Goal: Task Accomplishment & Management: Complete application form

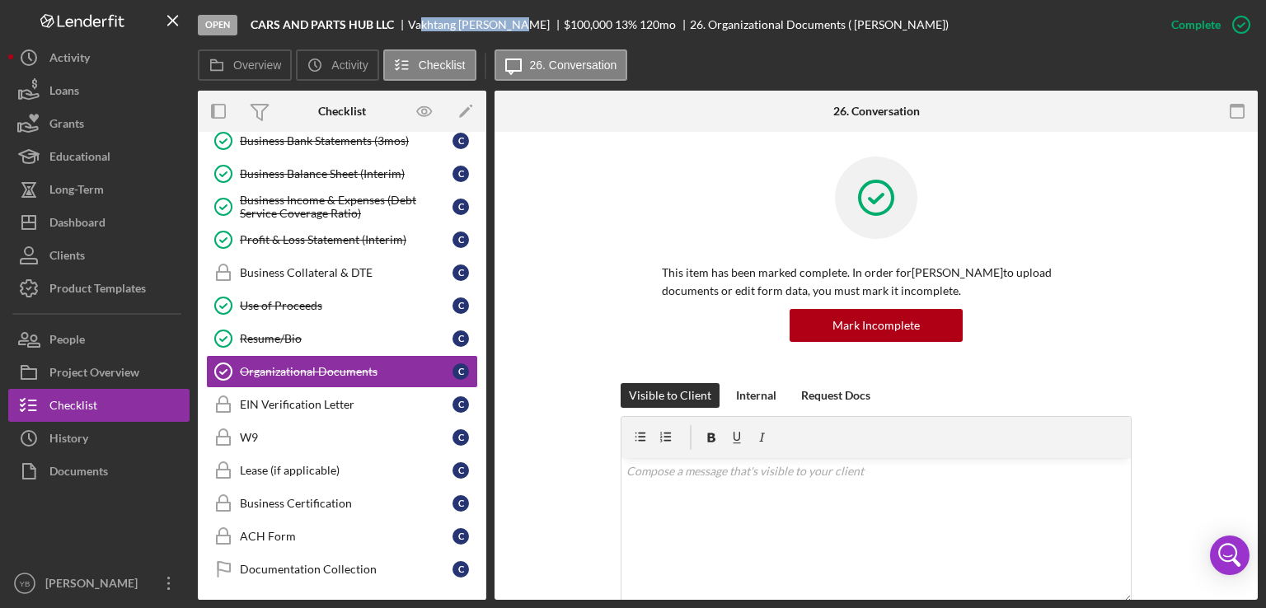
scroll to position [366, 0]
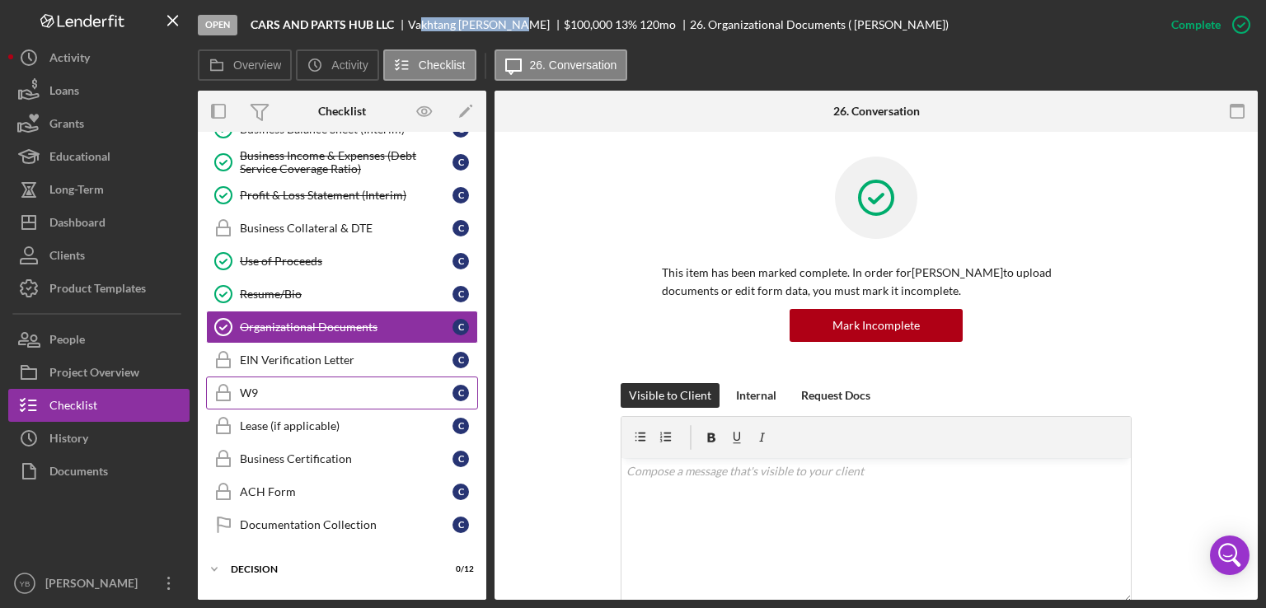
click at [287, 387] on div "W9" at bounding box center [346, 393] width 213 height 13
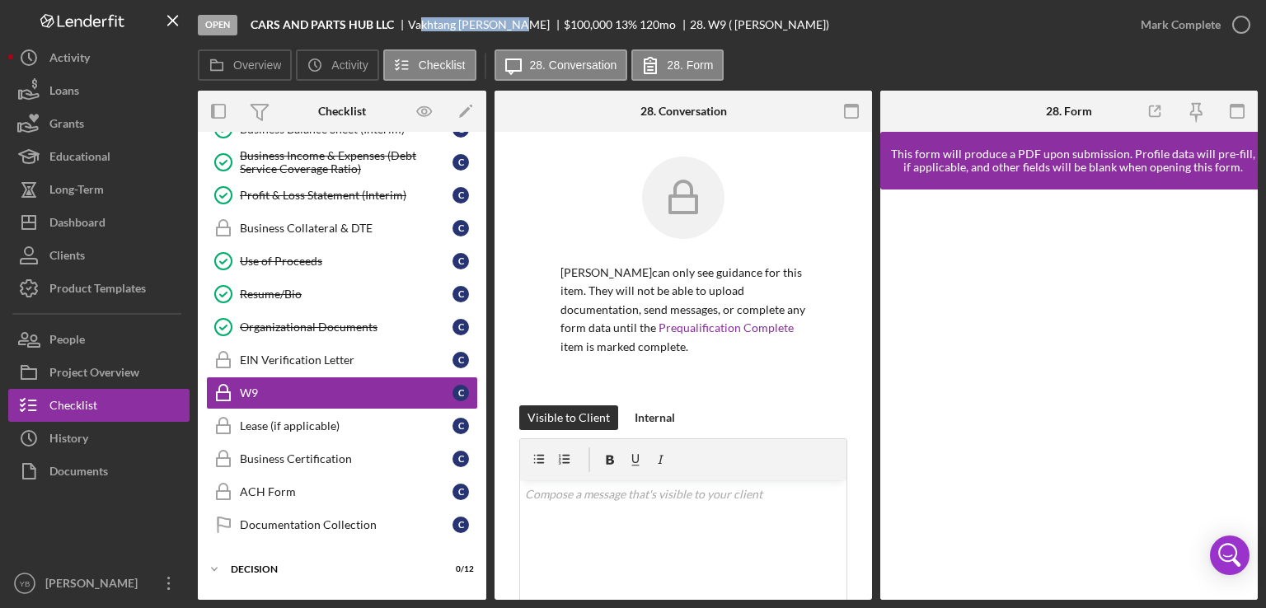
click at [428, 24] on div "Vakhtang Cheishvili" at bounding box center [486, 24] width 156 height 13
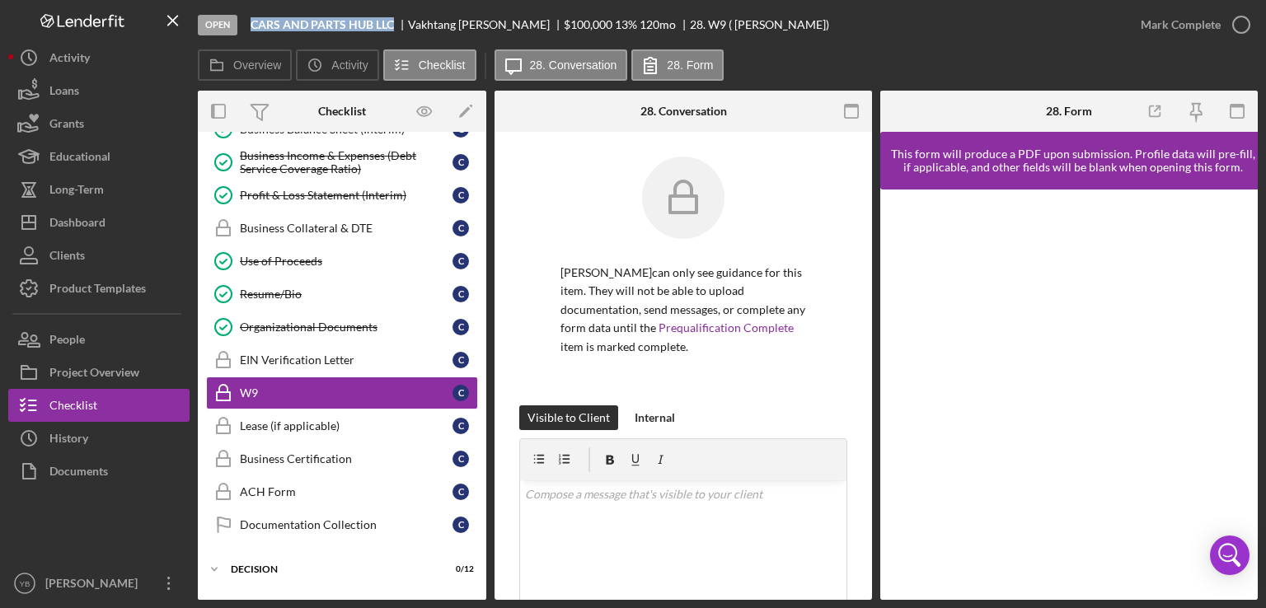
drag, startPoint x: 254, startPoint y: 26, endPoint x: 393, endPoint y: 23, distance: 139.3
click at [393, 23] on div "CARS AND PARTS HUB LLC" at bounding box center [329, 24] width 157 height 13
copy b "CARS AND PARTS HUB LLC"
click at [345, 391] on div "W9" at bounding box center [346, 393] width 213 height 13
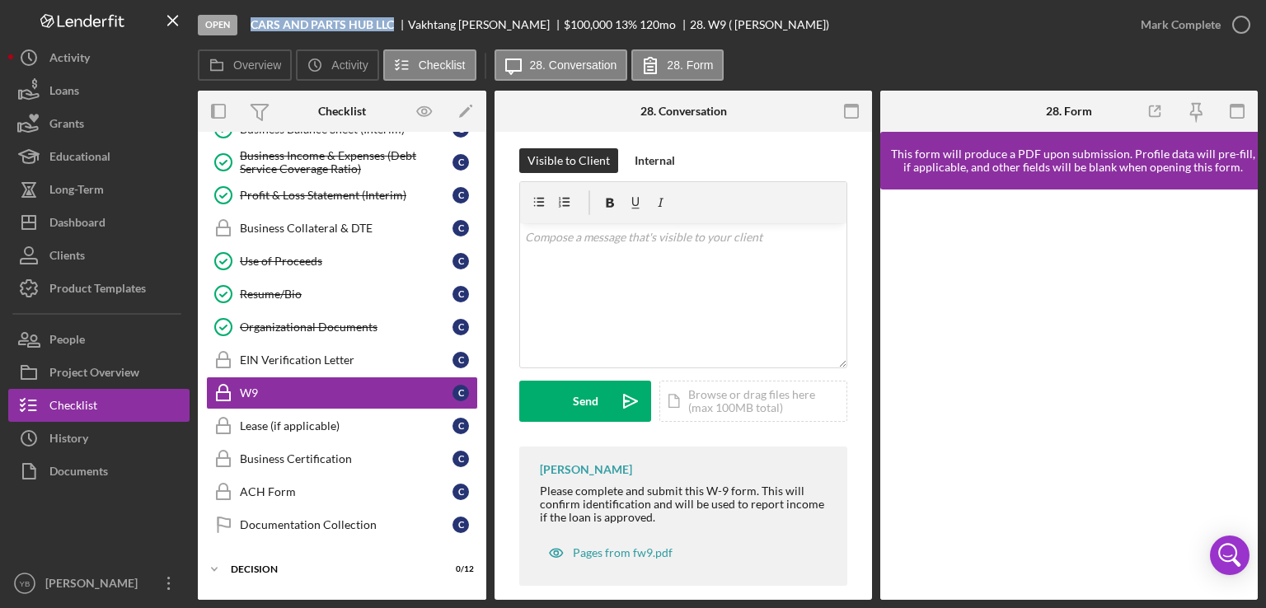
scroll to position [260, 0]
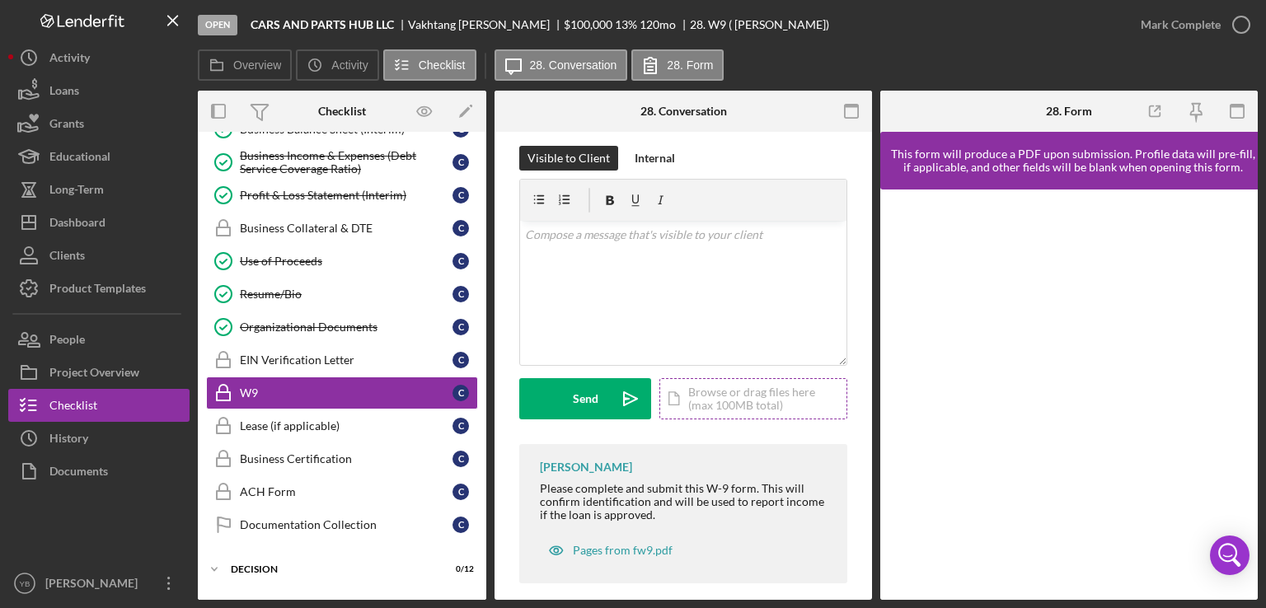
click at [715, 393] on div "Icon/Document Browse or drag files here (max 100MB total) Tap to choose files o…" at bounding box center [753, 398] width 188 height 41
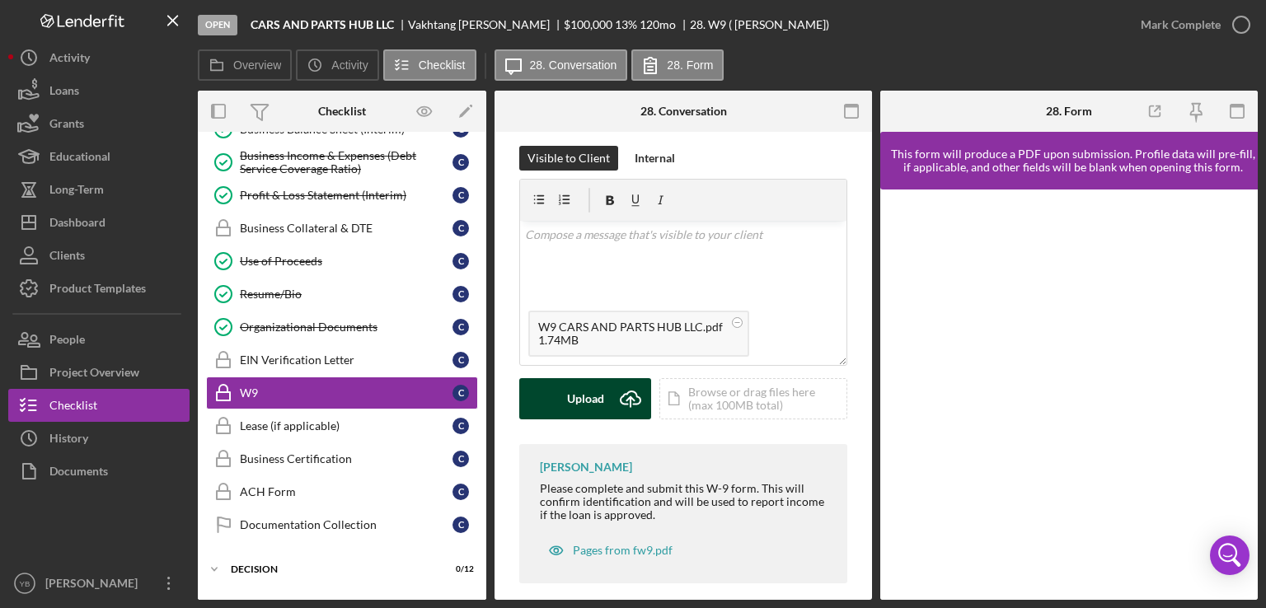
click at [558, 401] on button "Upload Icon/Upload" at bounding box center [585, 398] width 132 height 41
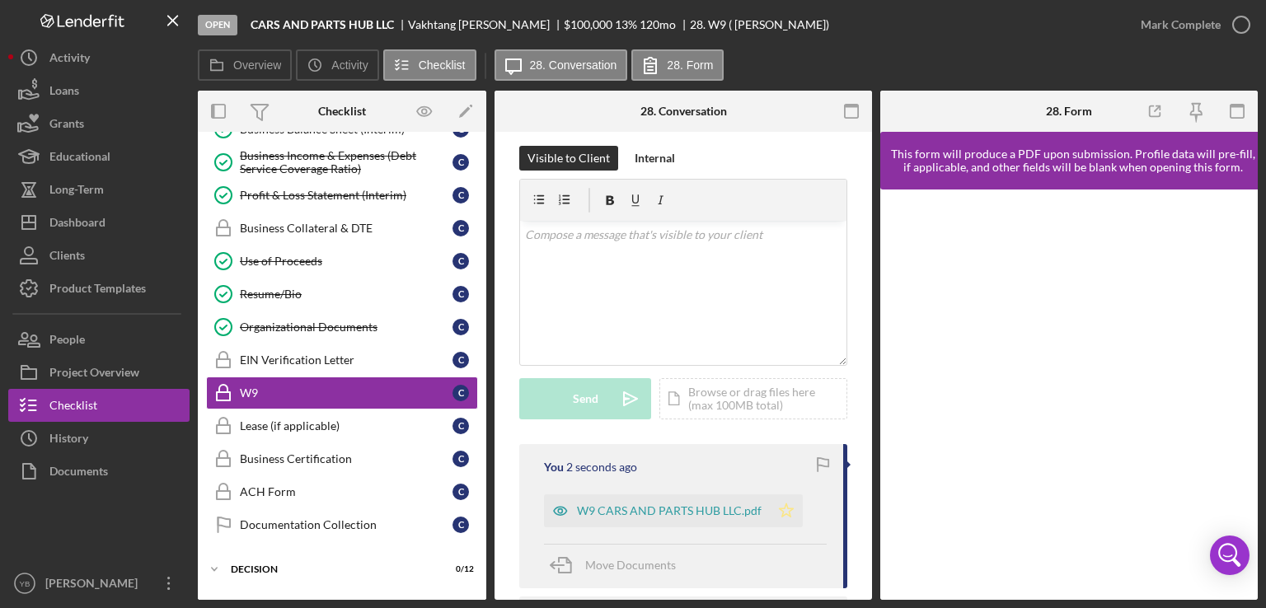
click at [787, 516] on polygon "button" at bounding box center [787, 510] width 14 height 13
click at [1174, 27] on div "Mark Complete" at bounding box center [1181, 24] width 80 height 33
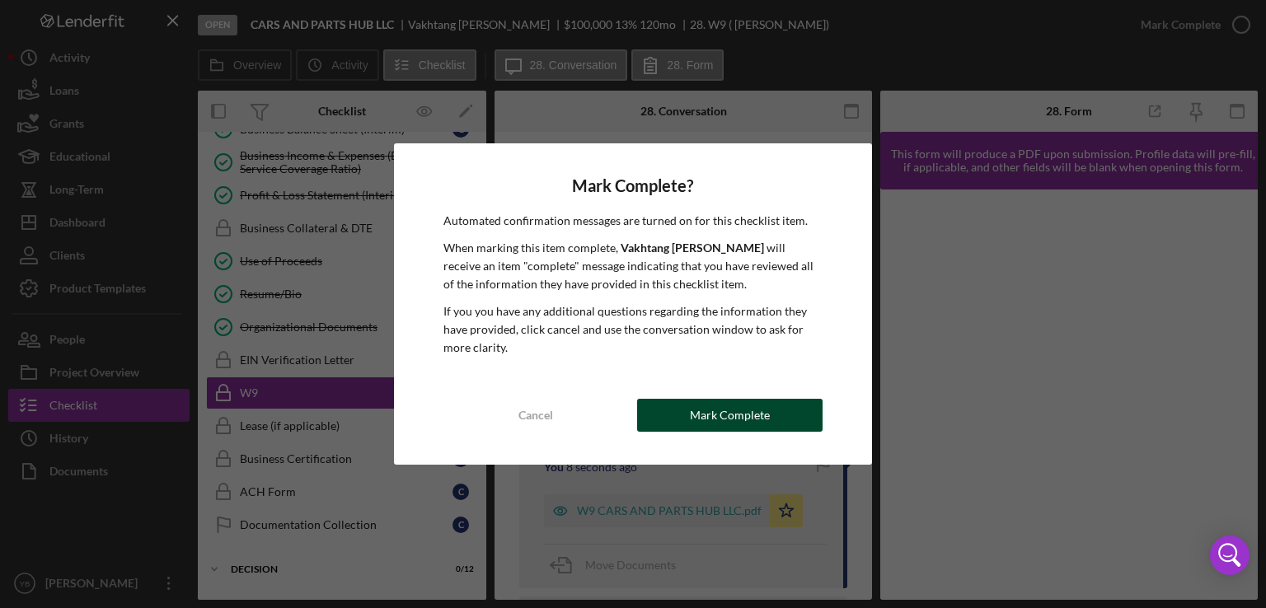
click at [719, 424] on div "Mark Complete" at bounding box center [730, 415] width 80 height 33
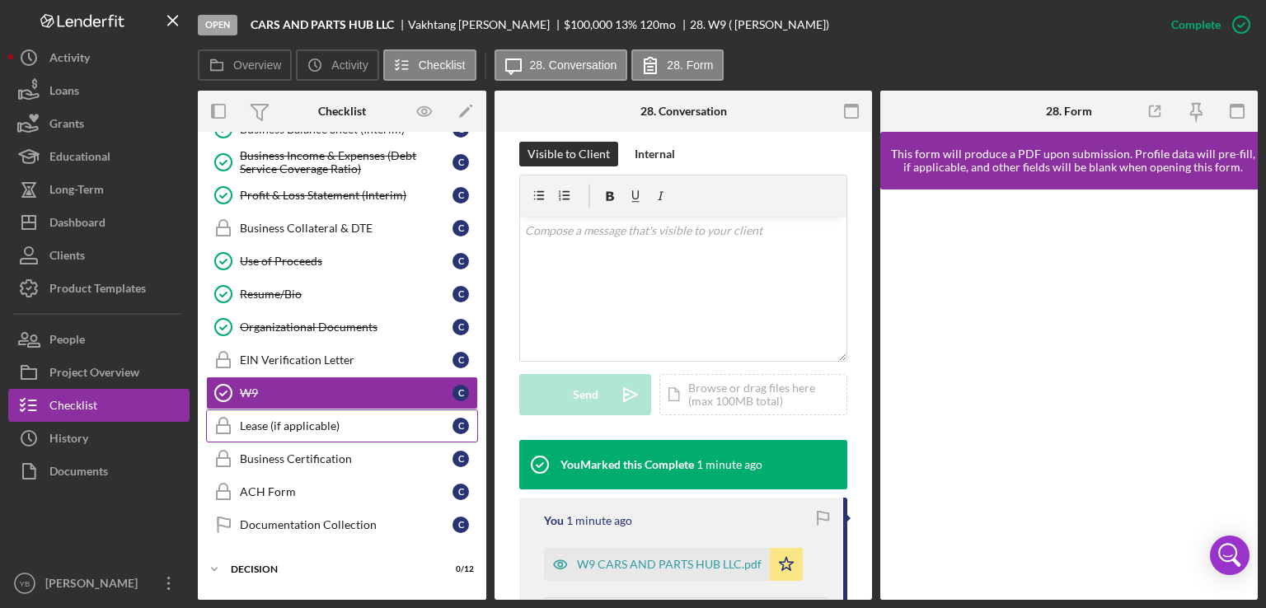
click at [334, 419] on div "Lease (if applicable)" at bounding box center [346, 425] width 213 height 13
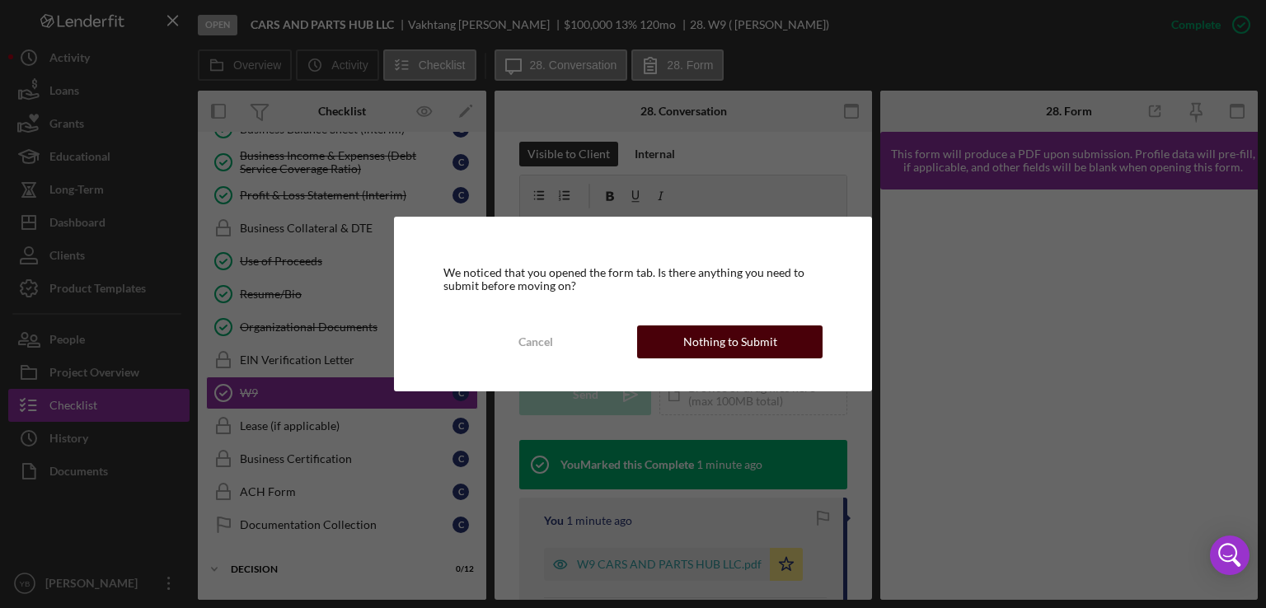
click at [663, 335] on button "Nothing to Submit" at bounding box center [729, 342] width 185 height 33
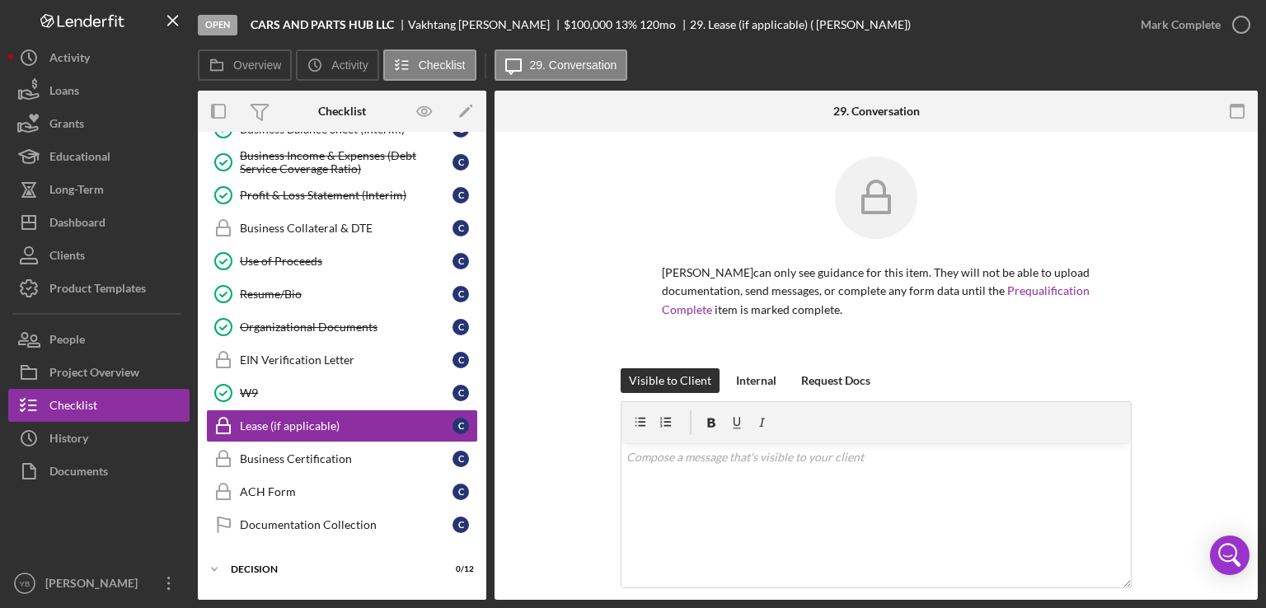
click at [1164, 284] on div "Vakhtang Cheishvili can only see guidance for this item. They will not be able …" at bounding box center [876, 263] width 714 height 212
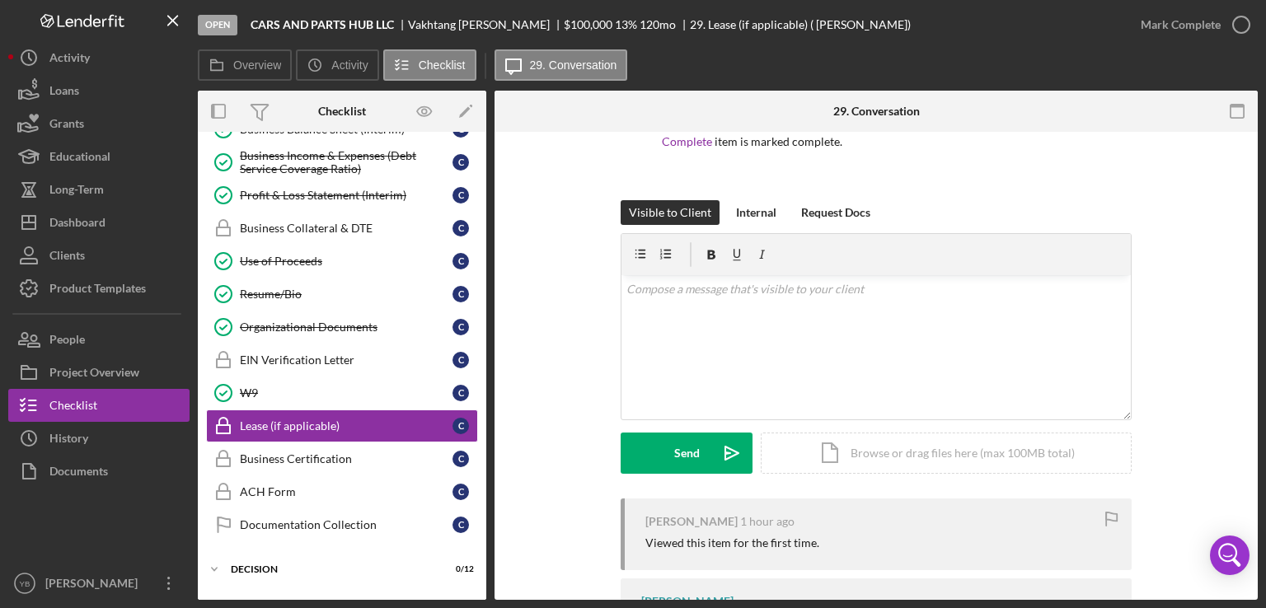
scroll to position [231, 0]
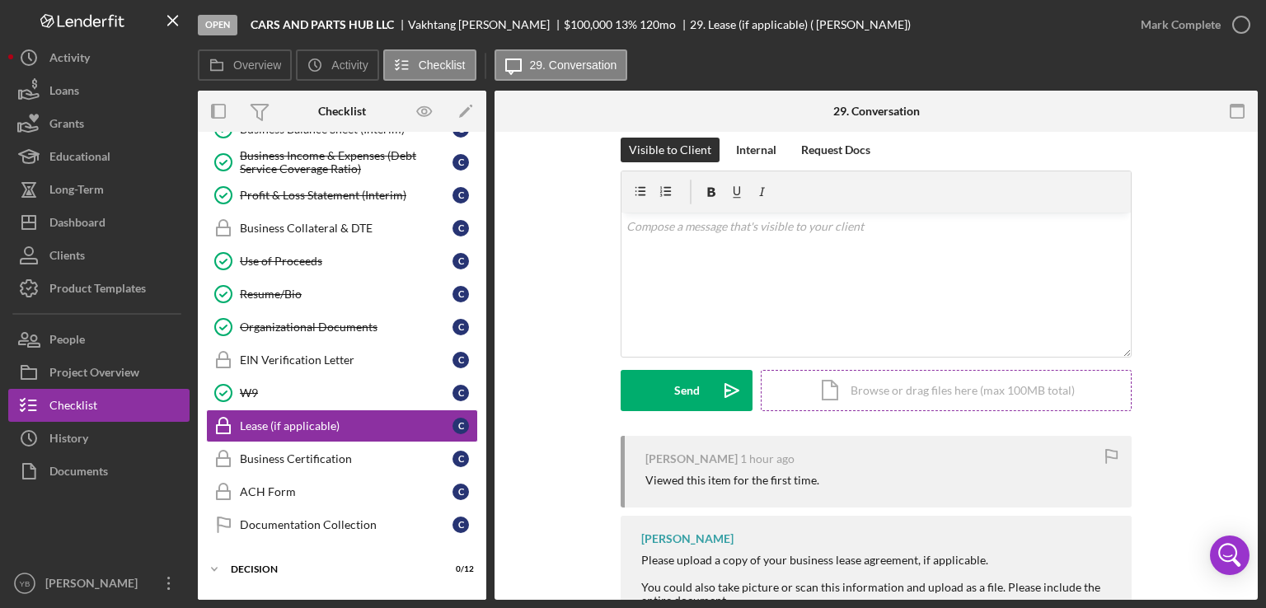
click at [896, 396] on div "Icon/Document Browse or drag files here (max 100MB total) Tap to choose files o…" at bounding box center [946, 390] width 371 height 41
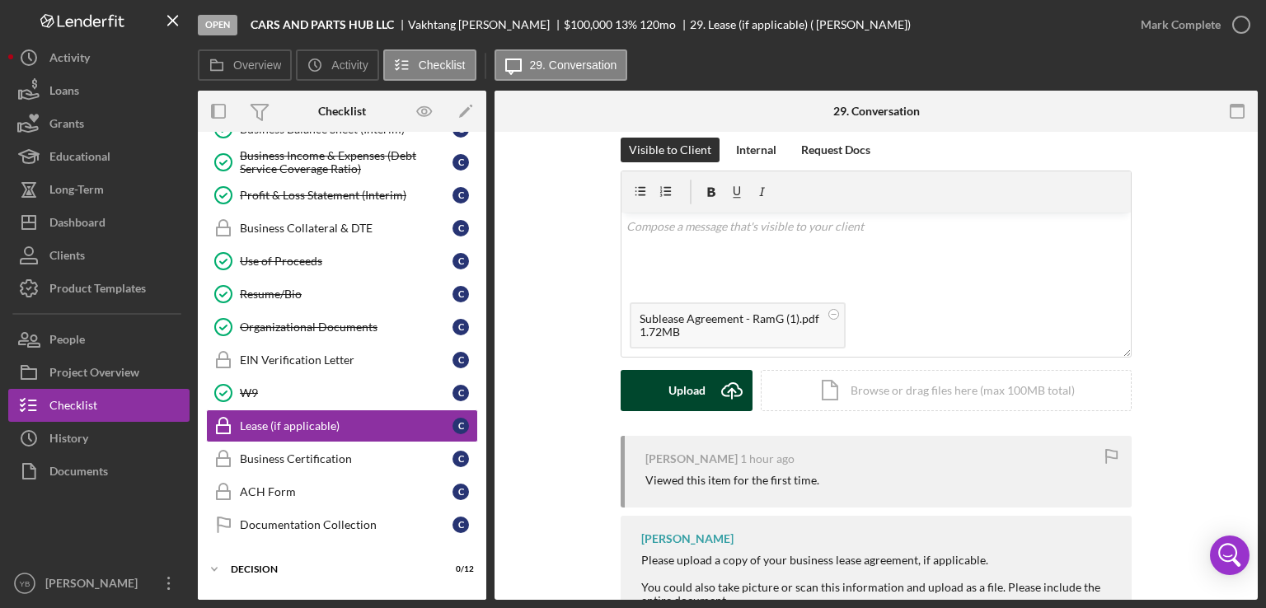
click at [687, 395] on div "Upload" at bounding box center [686, 390] width 37 height 41
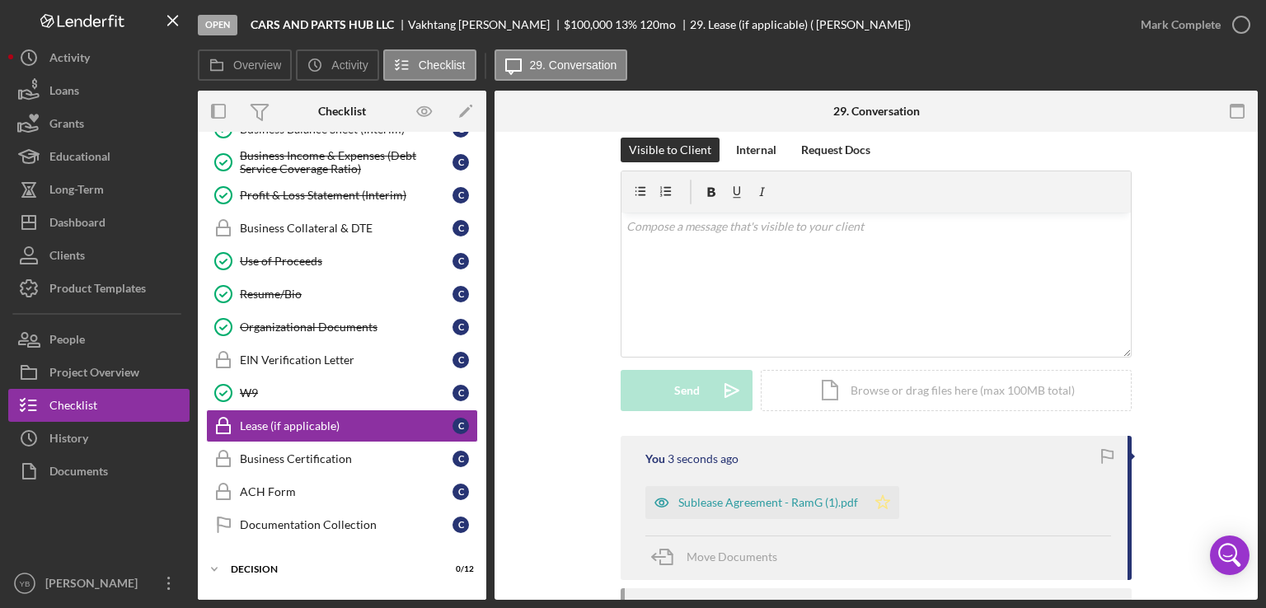
click at [876, 502] on icon "Icon/Star" at bounding box center [882, 502] width 33 height 33
click at [1161, 30] on div "Mark Complete" at bounding box center [1181, 24] width 80 height 33
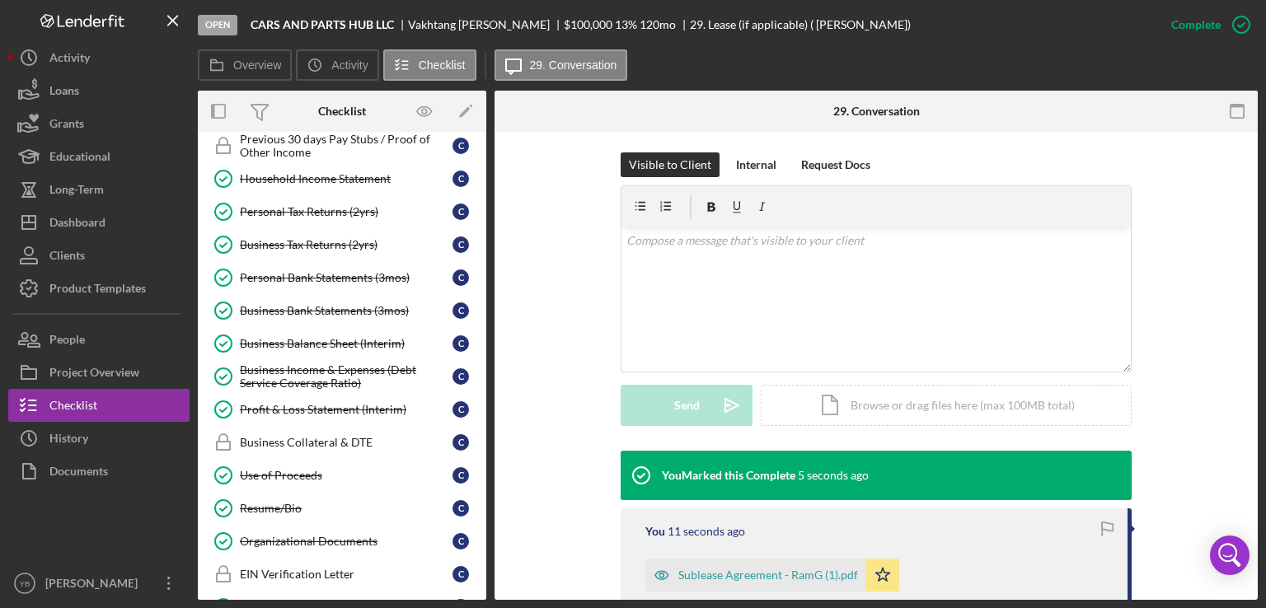
scroll to position [0, 0]
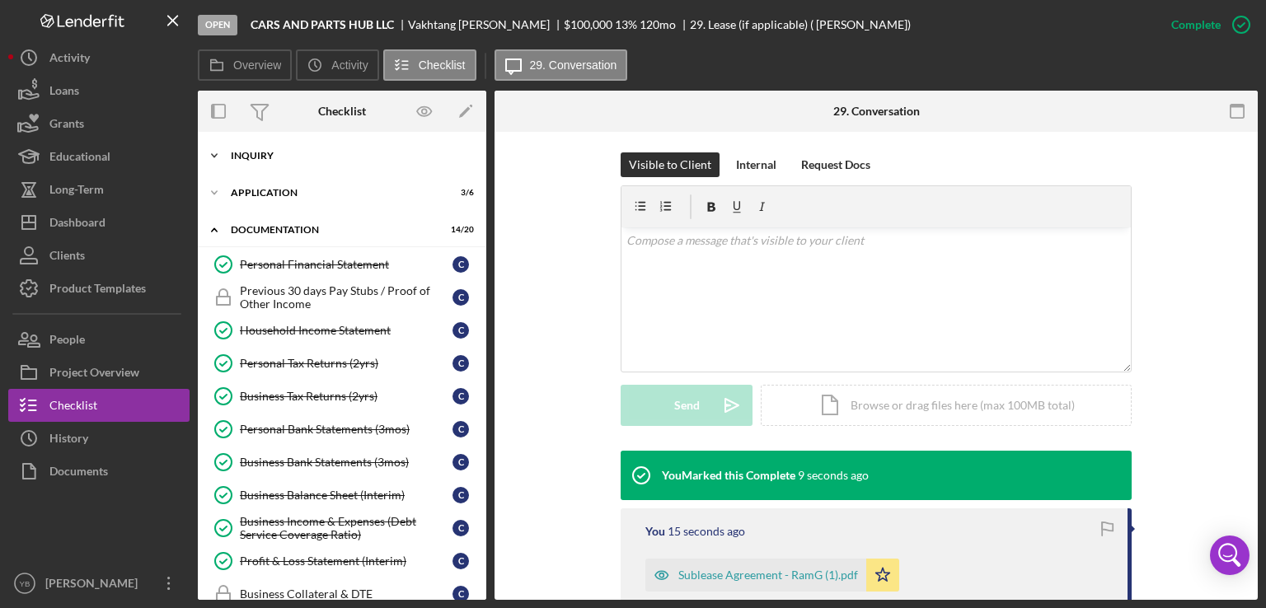
click at [282, 160] on div "Inquiry" at bounding box center [348, 156] width 235 height 10
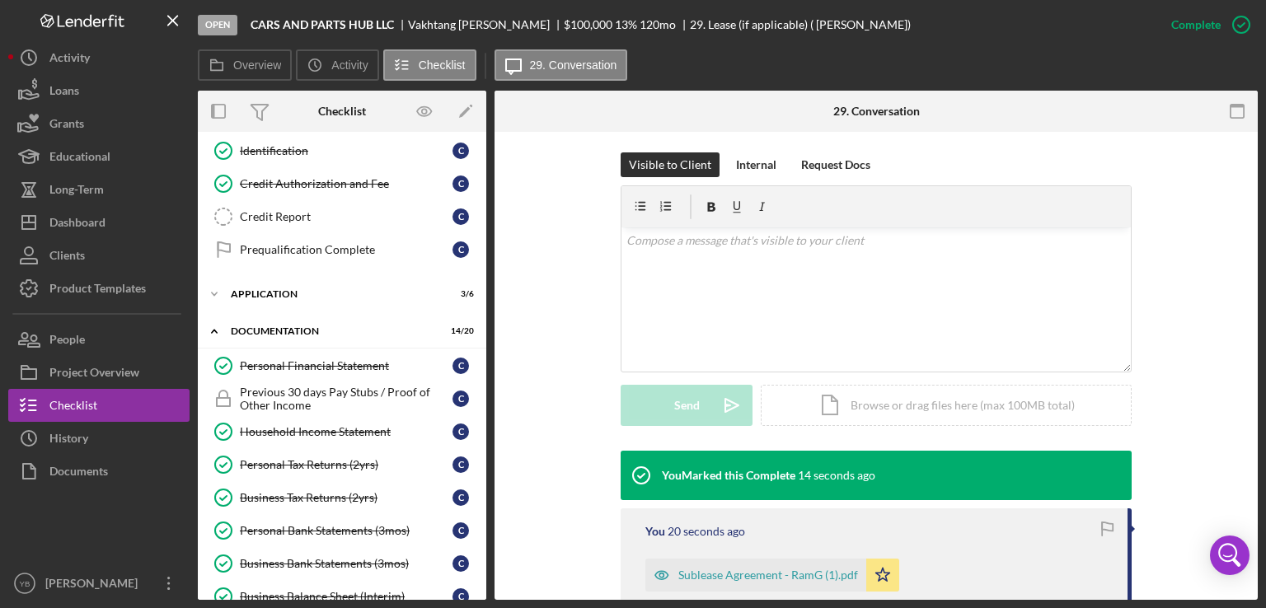
scroll to position [226, 0]
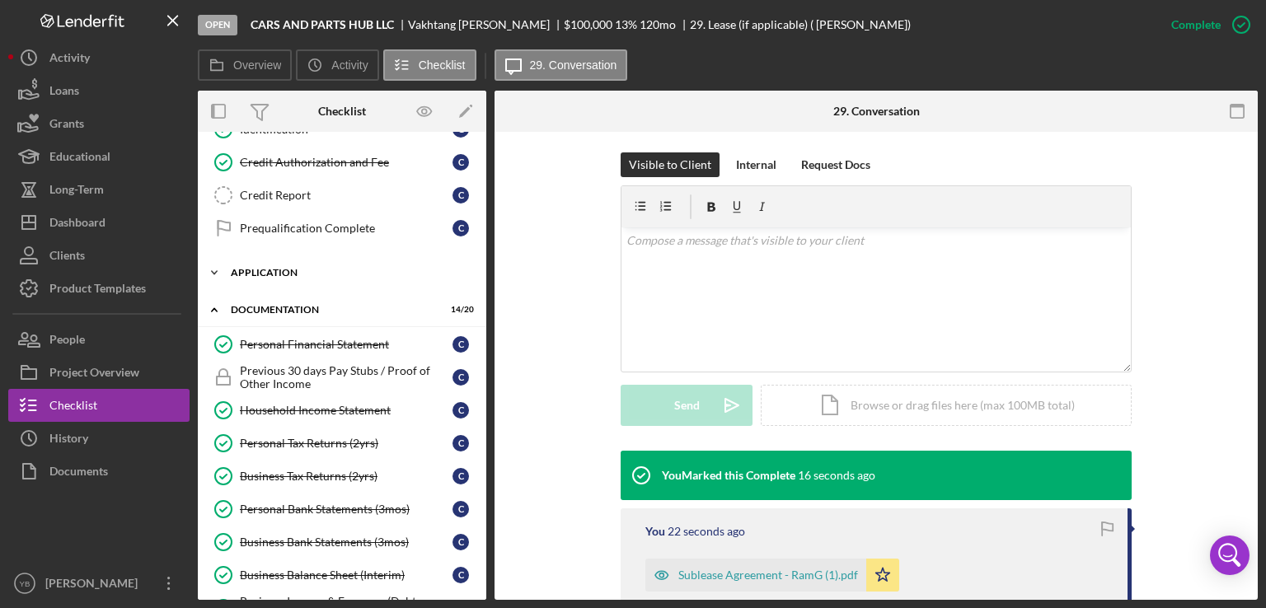
click at [280, 260] on div "Icon/Expander Application 3 / 6" at bounding box center [342, 272] width 288 height 33
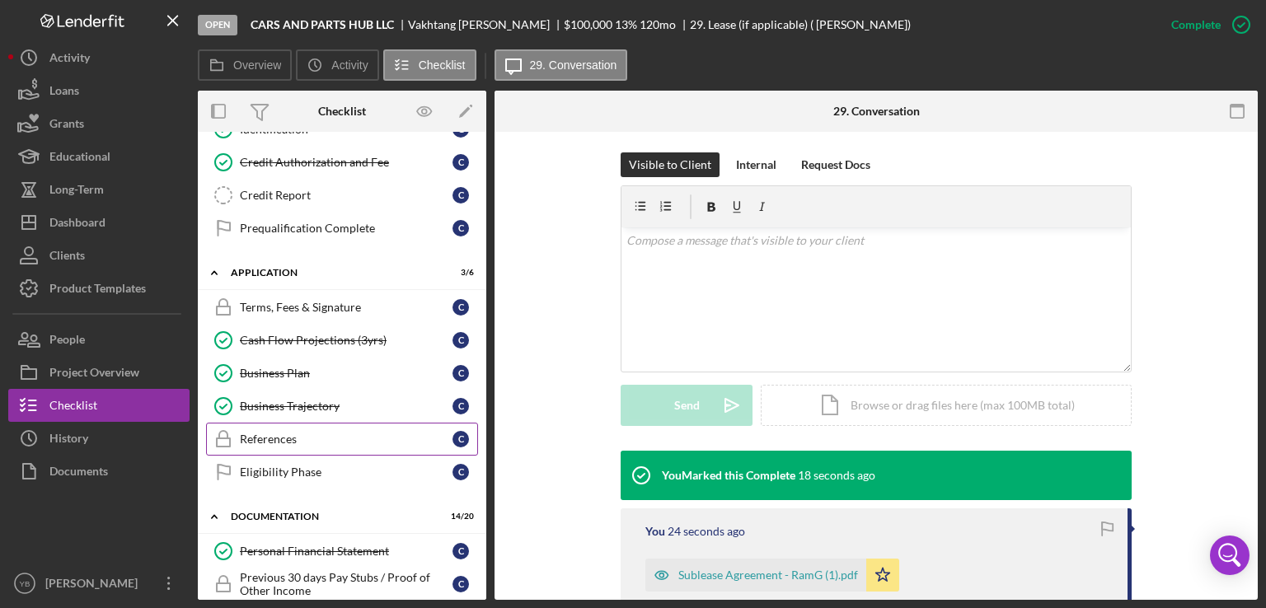
click at [267, 434] on div "References" at bounding box center [346, 439] width 213 height 13
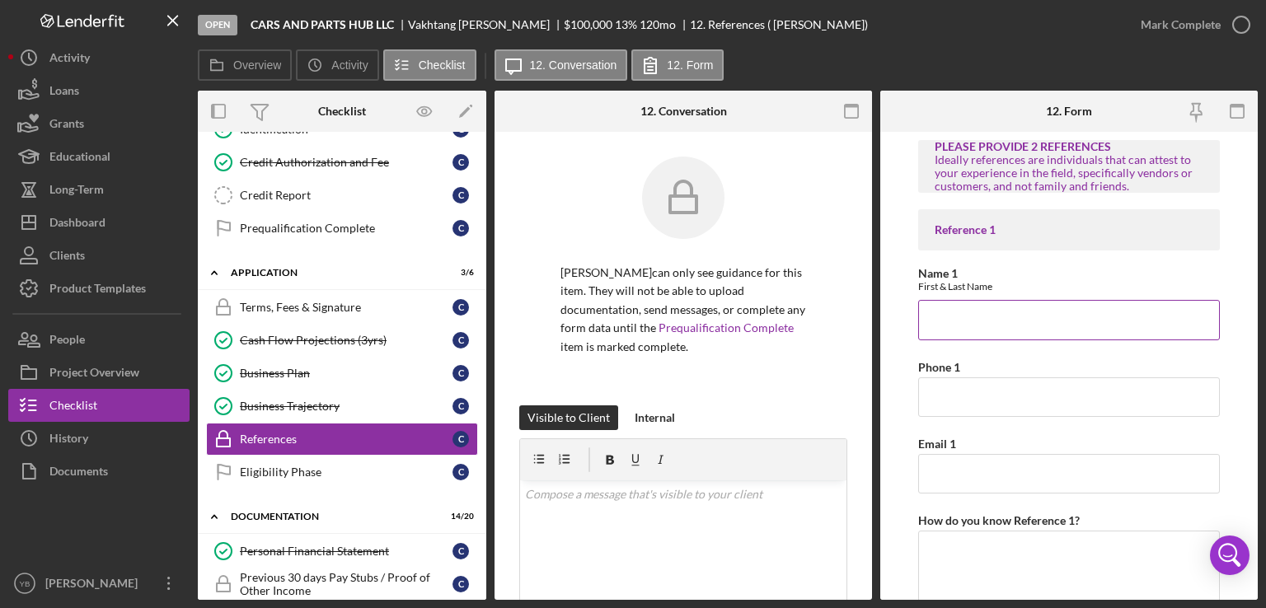
click at [941, 314] on input "Name 1" at bounding box center [1069, 320] width 302 height 40
paste input "Mal Ramishvili"
type input "Mal Ramishvili"
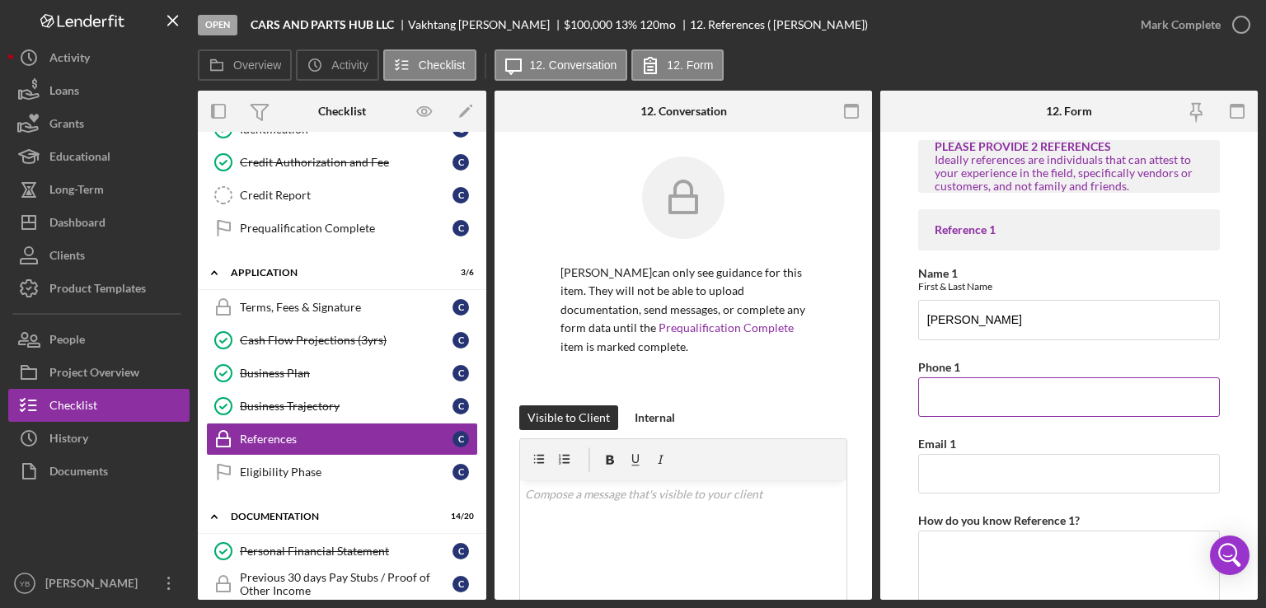
click at [963, 394] on input "Phone 1" at bounding box center [1069, 397] width 302 height 40
paste input "347 622 2789"
type input "347 622 2789"
click at [952, 472] on input "Email 1" at bounding box center [1069, 474] width 302 height 40
paste input "ramishvilimal@gmail.com"
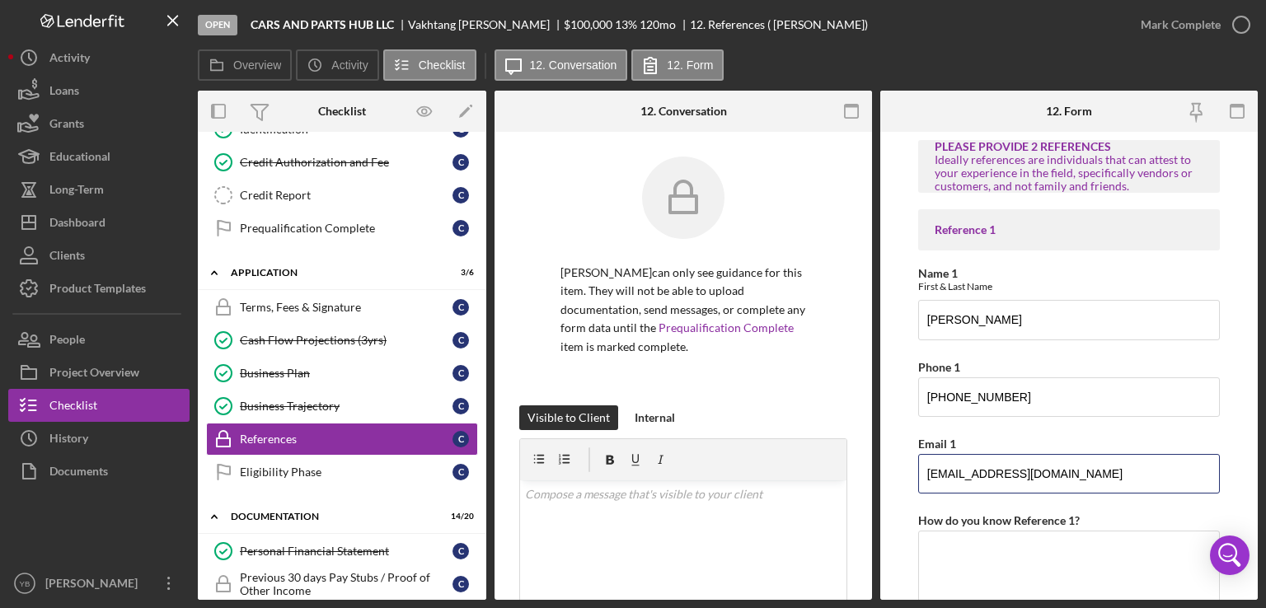
type input "ramishvilimal@gmail.com"
drag, startPoint x: 1263, startPoint y: 269, endPoint x: 1244, endPoint y: 373, distance: 104.6
click at [1244, 373] on div "Open CARS AND PARTS HUB LLC Vakhtang Cheishvili $100,000 $100,000 13 % 120 mo 1…" at bounding box center [633, 304] width 1266 height 608
click at [1244, 373] on form "PLEASE PROVIDE 2 REFERENCES Ideally references are individuals that can attest …" at bounding box center [1068, 366] width 377 height 468
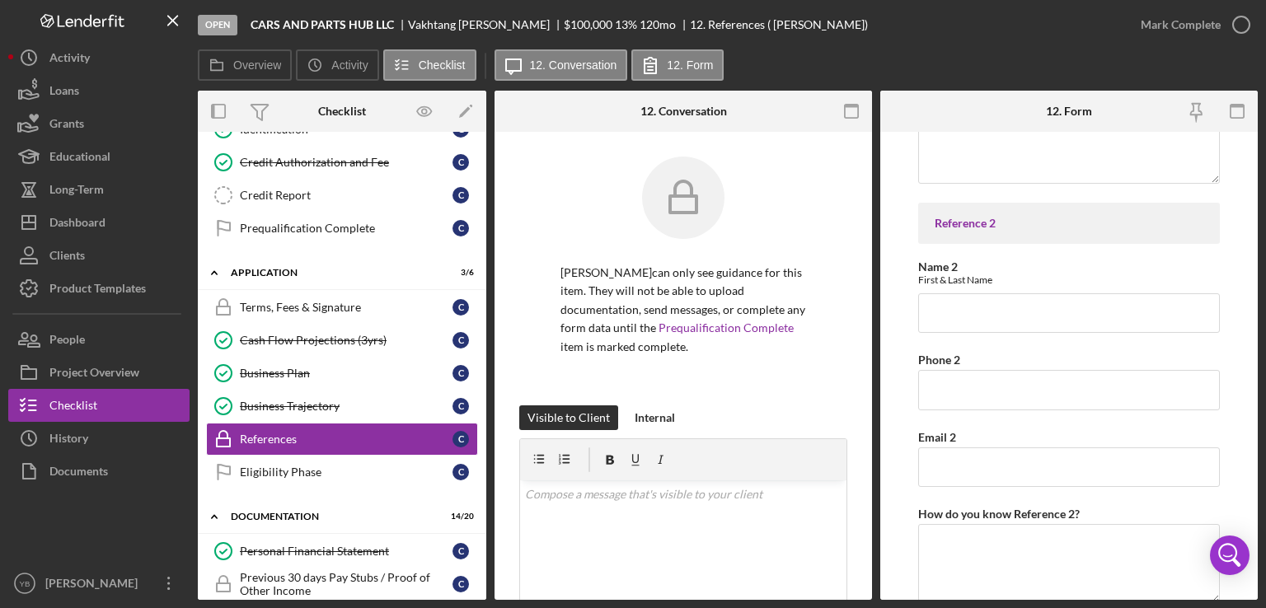
scroll to position [429, 0]
click at [941, 306] on input "Name 2" at bounding box center [1069, 311] width 302 height 40
paste input "Mirian Pertia"
type input "Mirian Pertia"
click at [929, 390] on input "Phone 2" at bounding box center [1069, 388] width 302 height 40
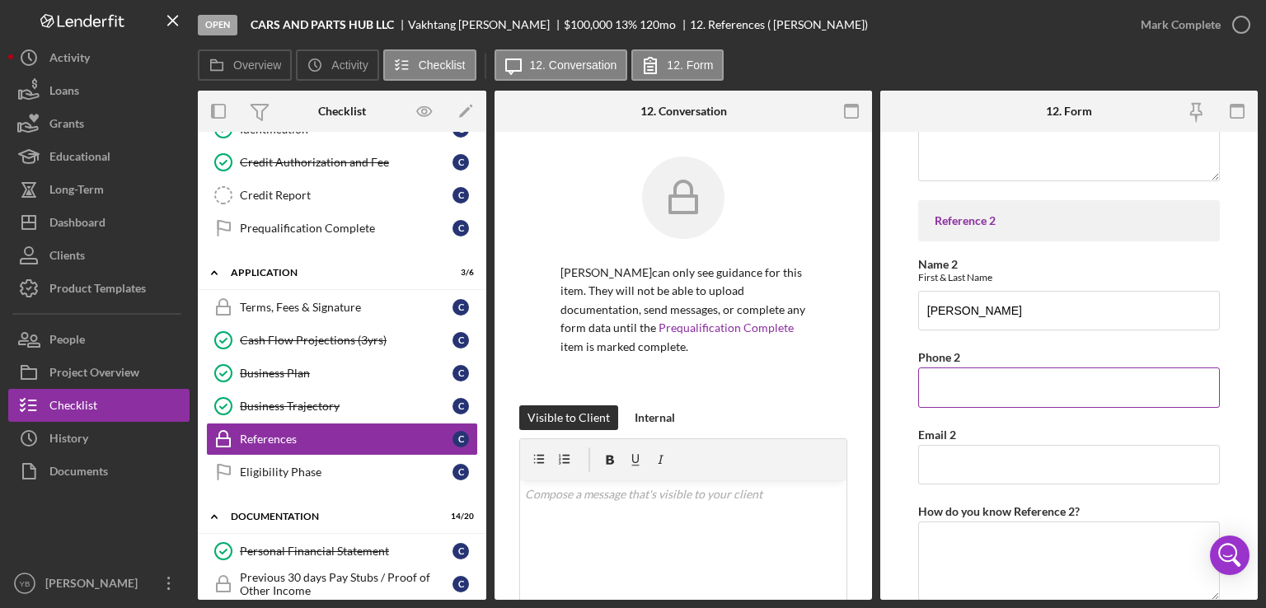
paste input "646 858 8614"
type input "646 858 8614"
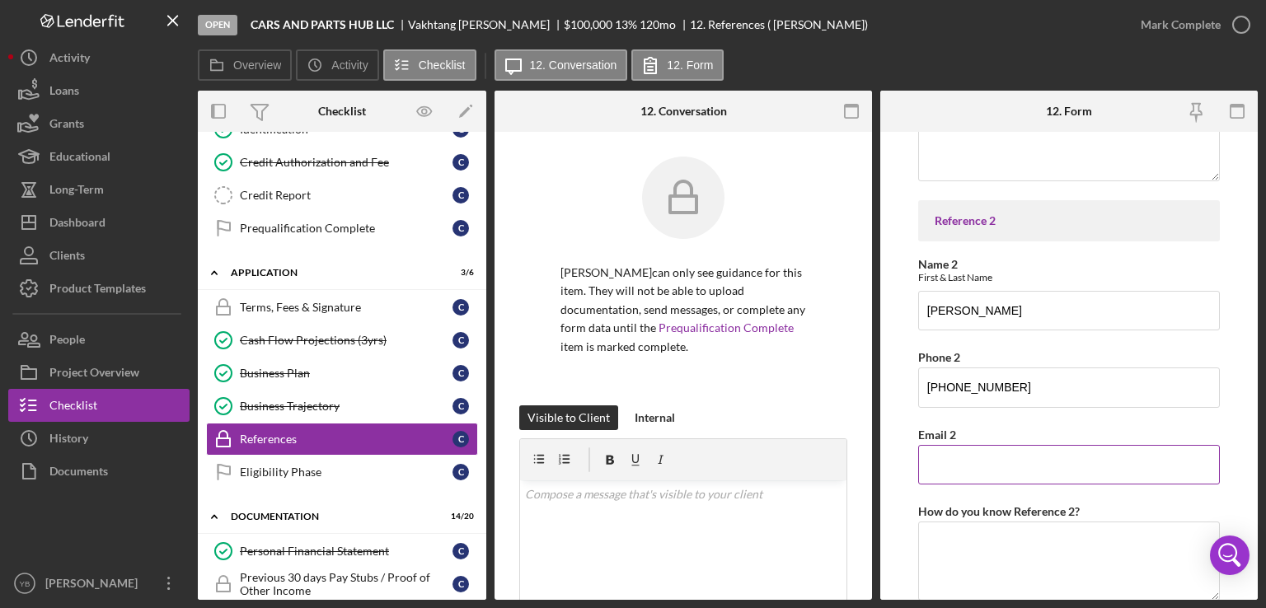
click at [935, 471] on input "Email 2" at bounding box center [1069, 465] width 302 height 40
paste input "pertiapertia@gmail.com"
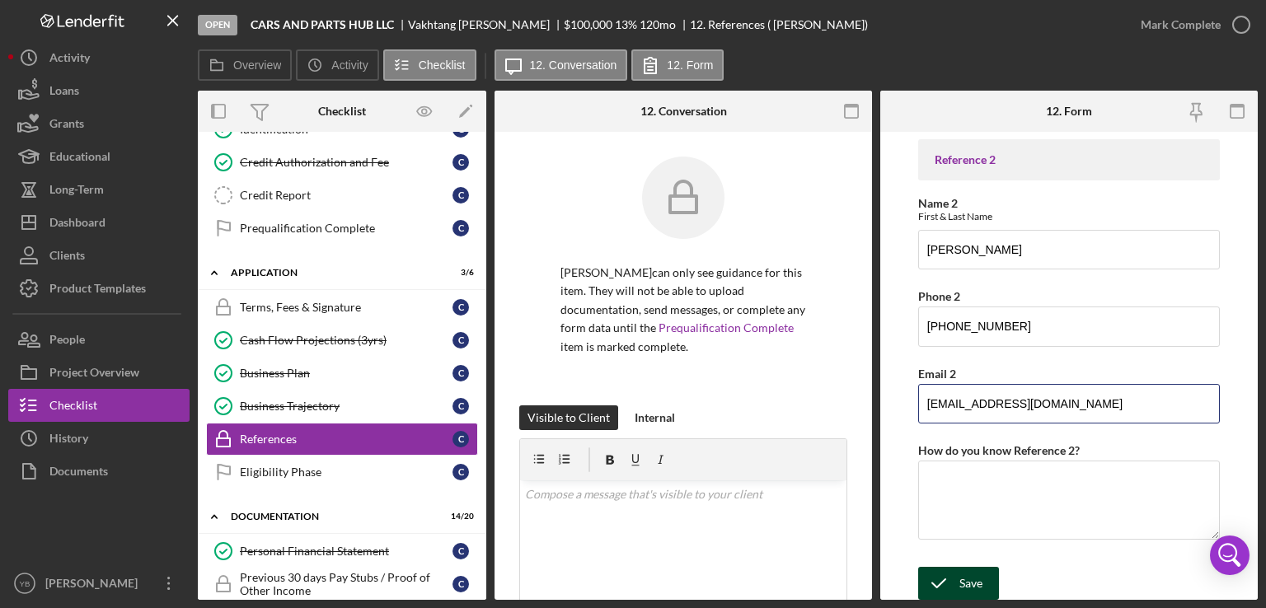
type input "pertiapertia@gmail.com"
click at [953, 571] on icon "submit" at bounding box center [938, 583] width 41 height 41
click at [1160, 24] on div "Mark Complete" at bounding box center [1181, 24] width 80 height 33
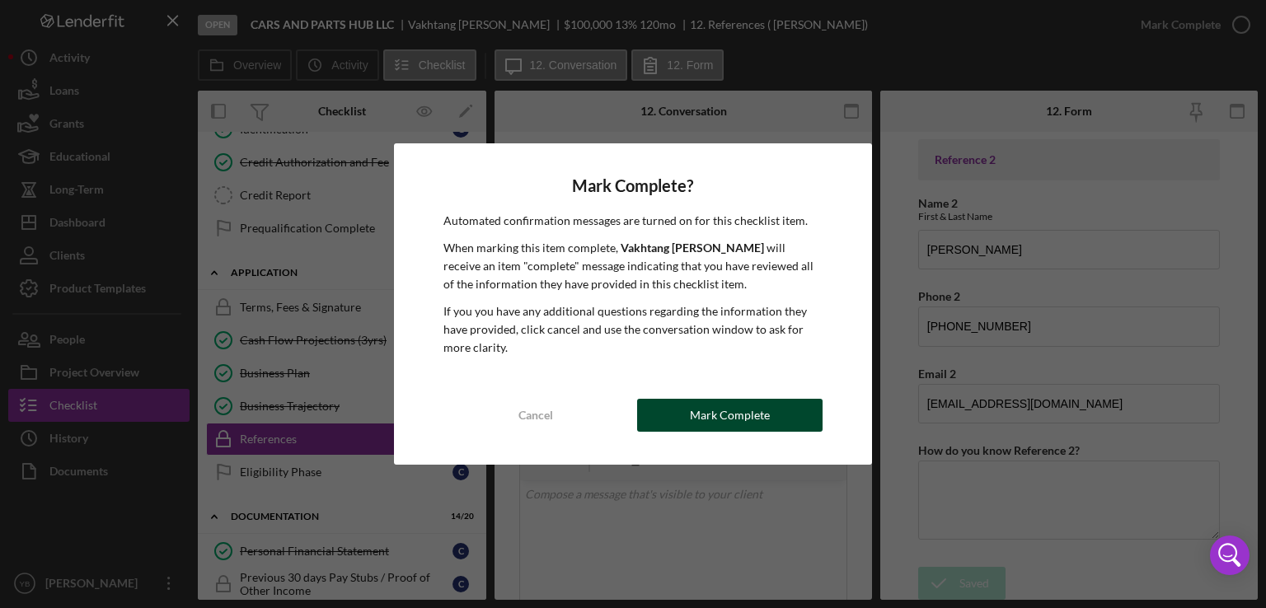
click at [761, 419] on div "Mark Complete" at bounding box center [730, 415] width 80 height 33
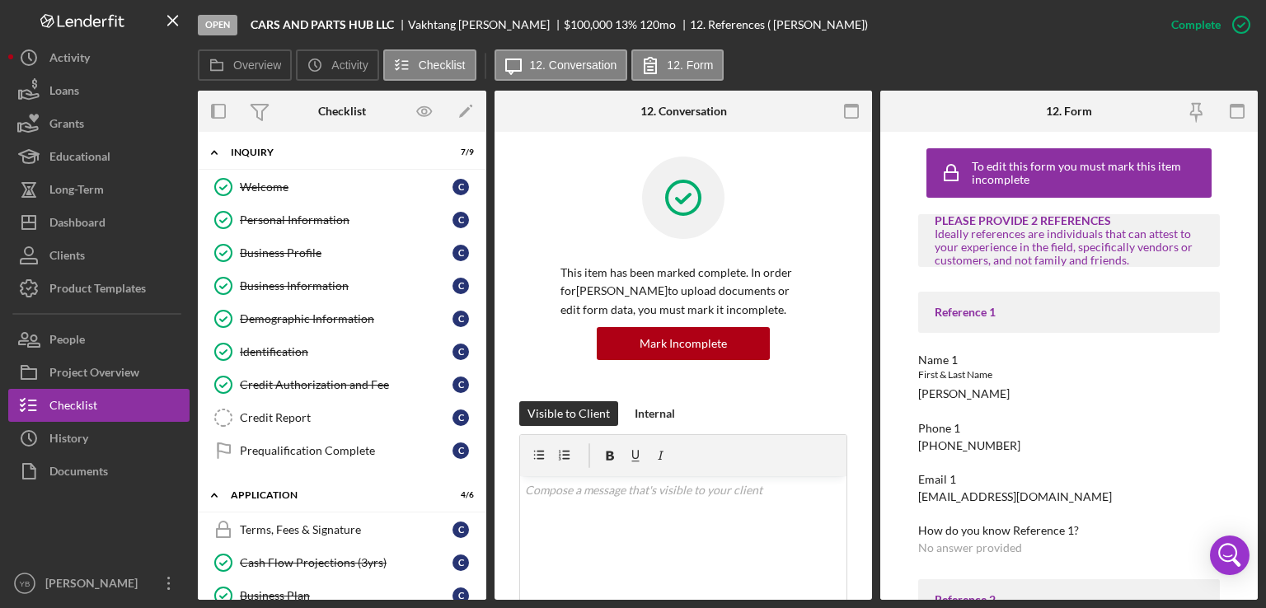
scroll to position [0, 0]
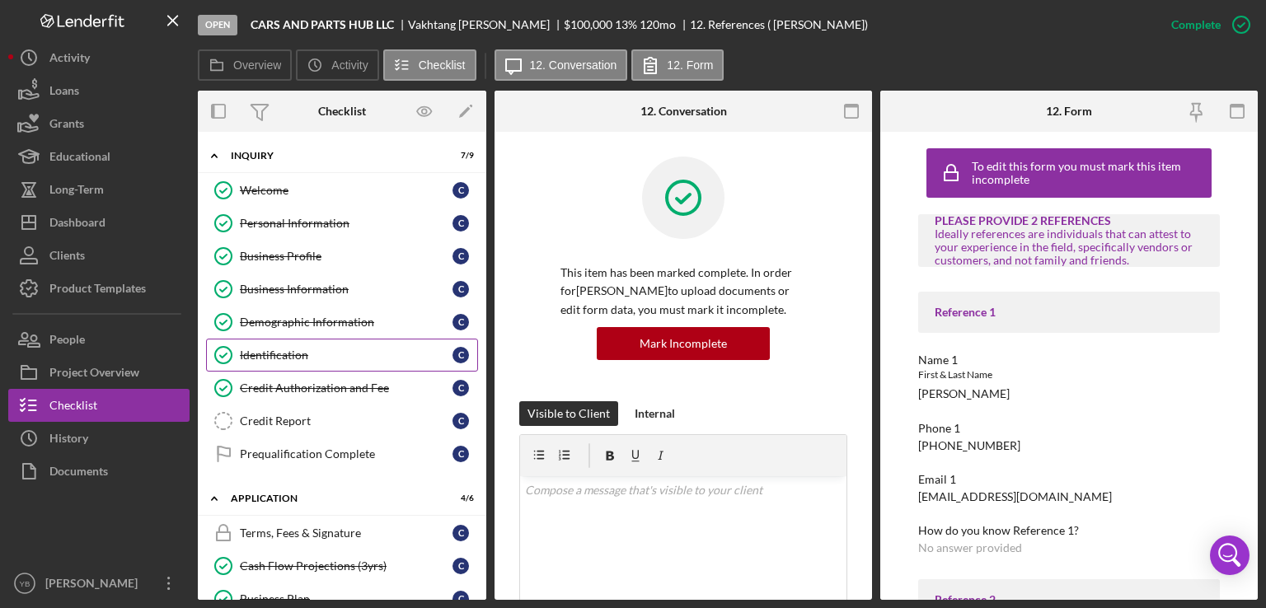
click at [302, 358] on div "Identification" at bounding box center [346, 355] width 213 height 13
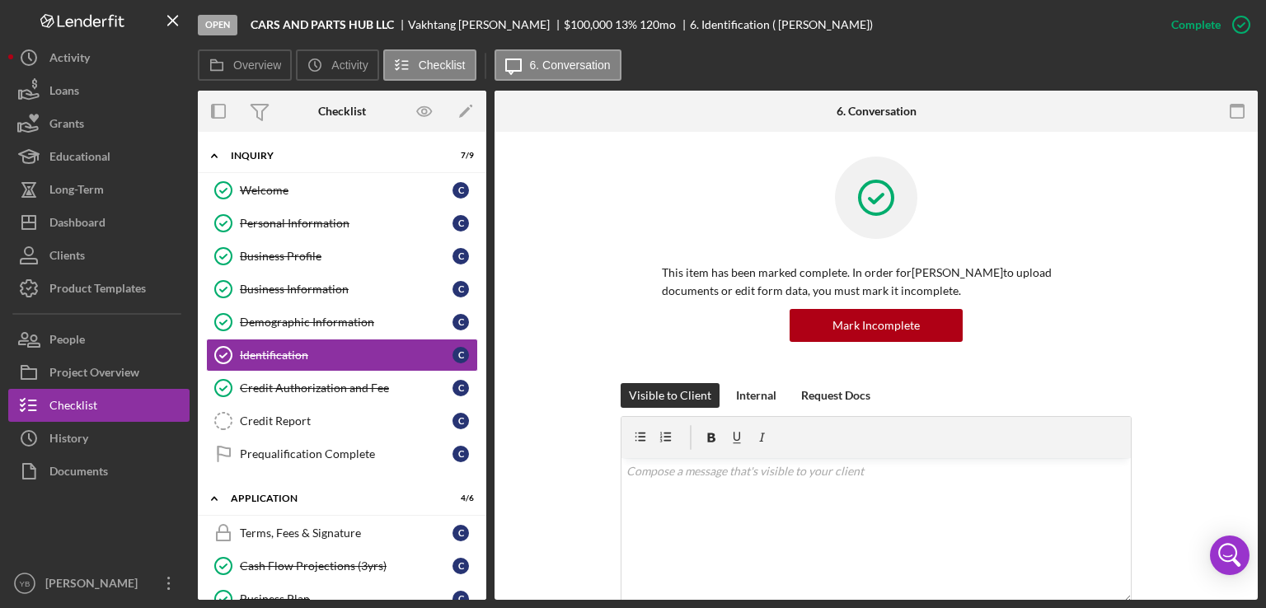
click at [1134, 240] on div "This item has been marked complete. In order for Vakhtang Cheishvili to upload …" at bounding box center [876, 270] width 714 height 227
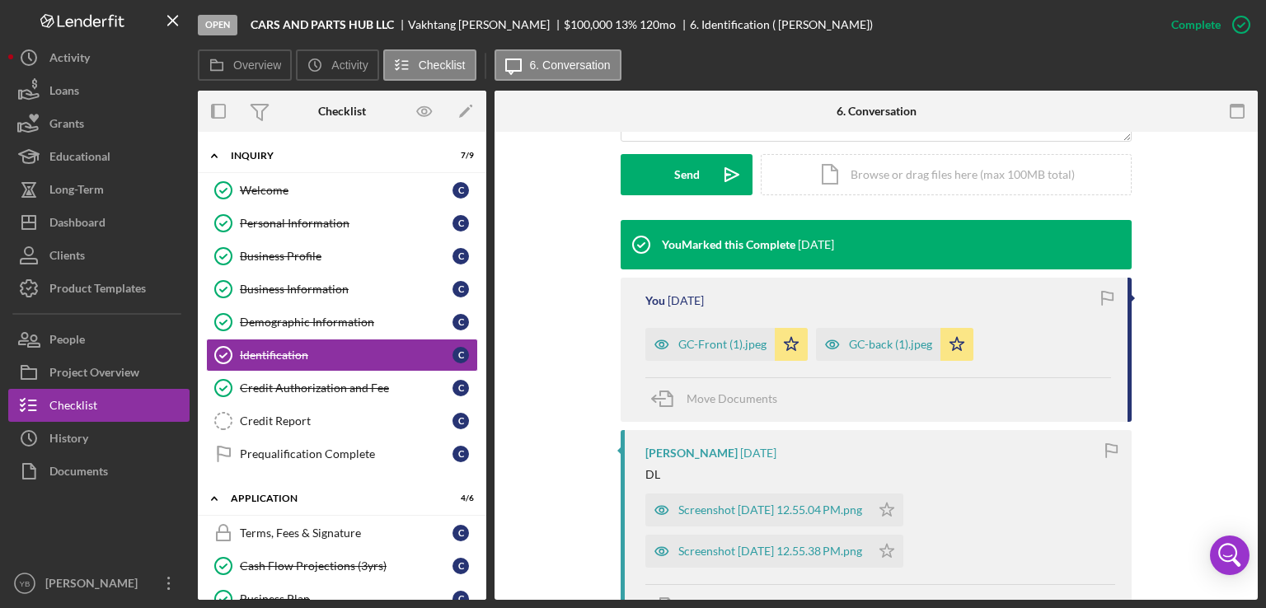
scroll to position [494, 0]
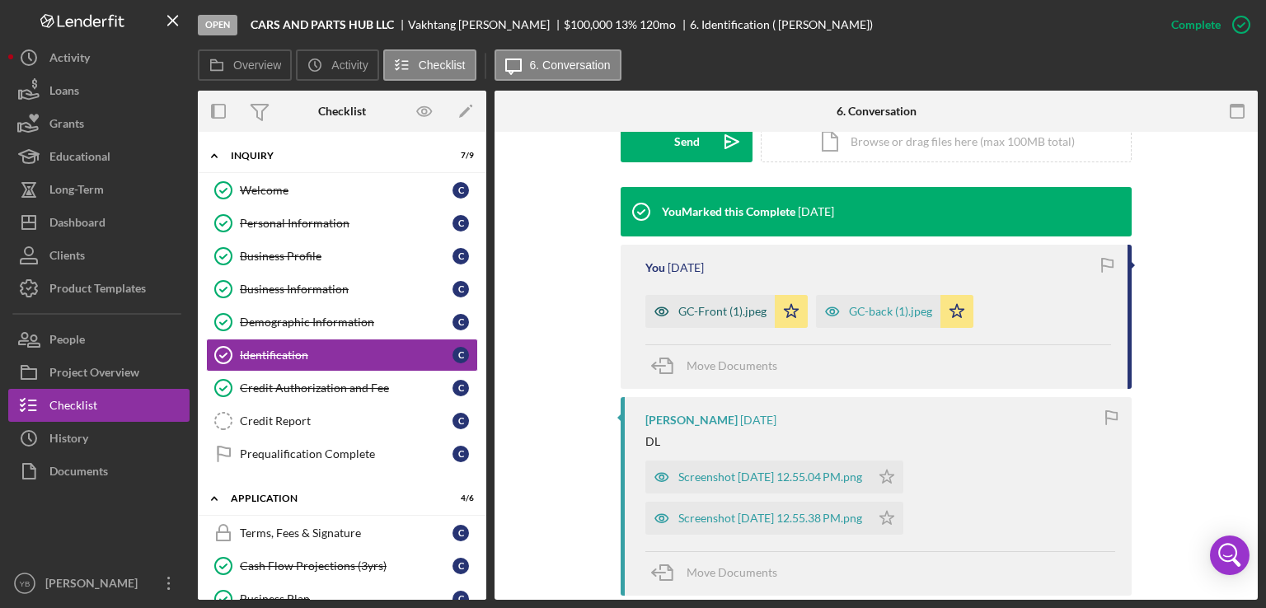
click at [712, 307] on div "GC-Front (1).jpeg" at bounding box center [722, 311] width 88 height 13
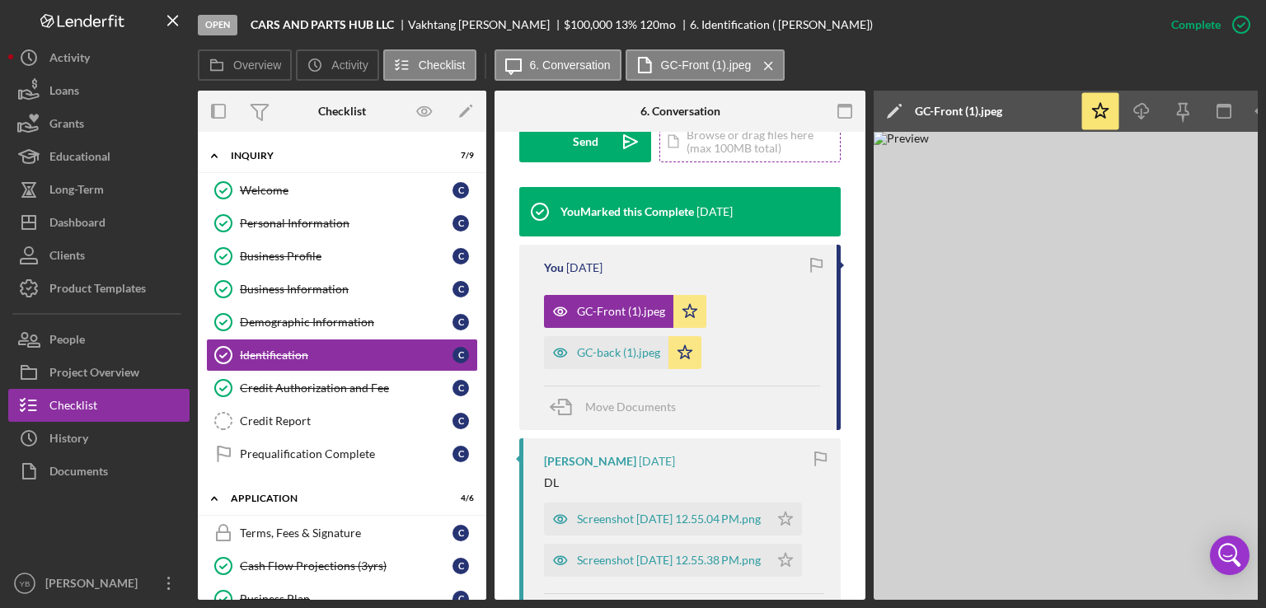
click at [733, 146] on div "Icon/Document Browse or drag files here (max 100MB total) Tap to choose files o…" at bounding box center [749, 141] width 181 height 41
click at [732, 143] on div "Icon/Document Browse or drag files here (max 100MB total) Tap to choose files o…" at bounding box center [749, 141] width 181 height 41
click at [597, 144] on div "Upload" at bounding box center [585, 141] width 37 height 41
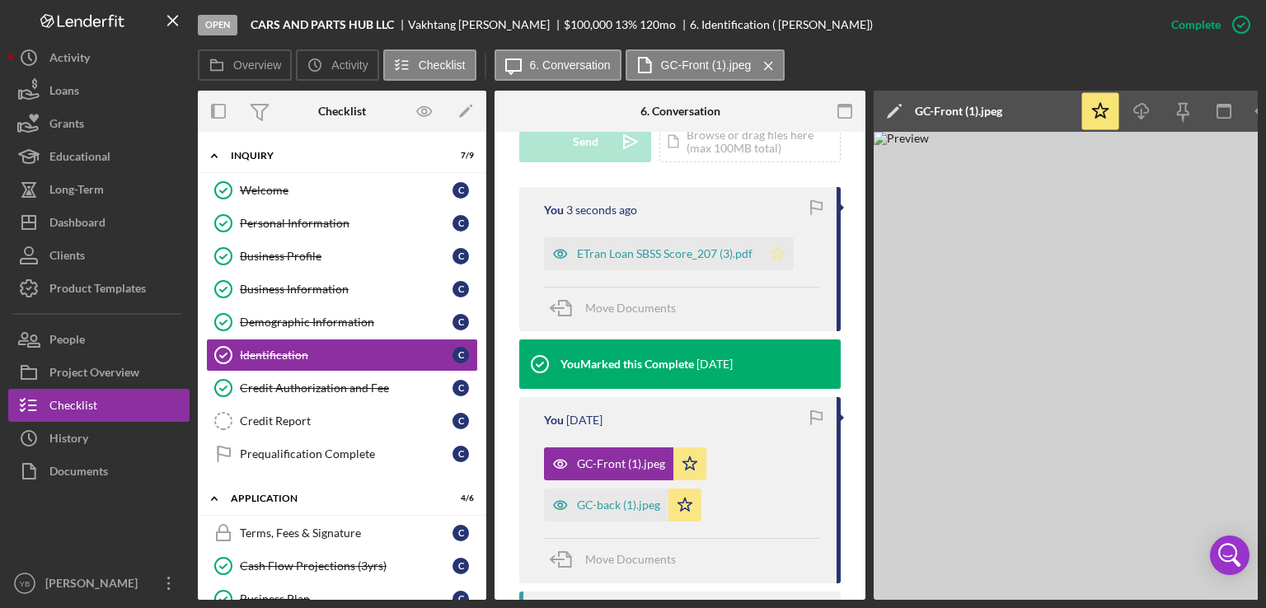
click at [776, 251] on icon "Icon/Star" at bounding box center [777, 253] width 33 height 33
drag, startPoint x: 867, startPoint y: 294, endPoint x: 860, endPoint y: 265, distance: 30.4
click at [860, 265] on div "Overview Internal Workflow Stage Open Icon/Dropdown Arrow Archive (can unarchiv…" at bounding box center [728, 345] width 1060 height 509
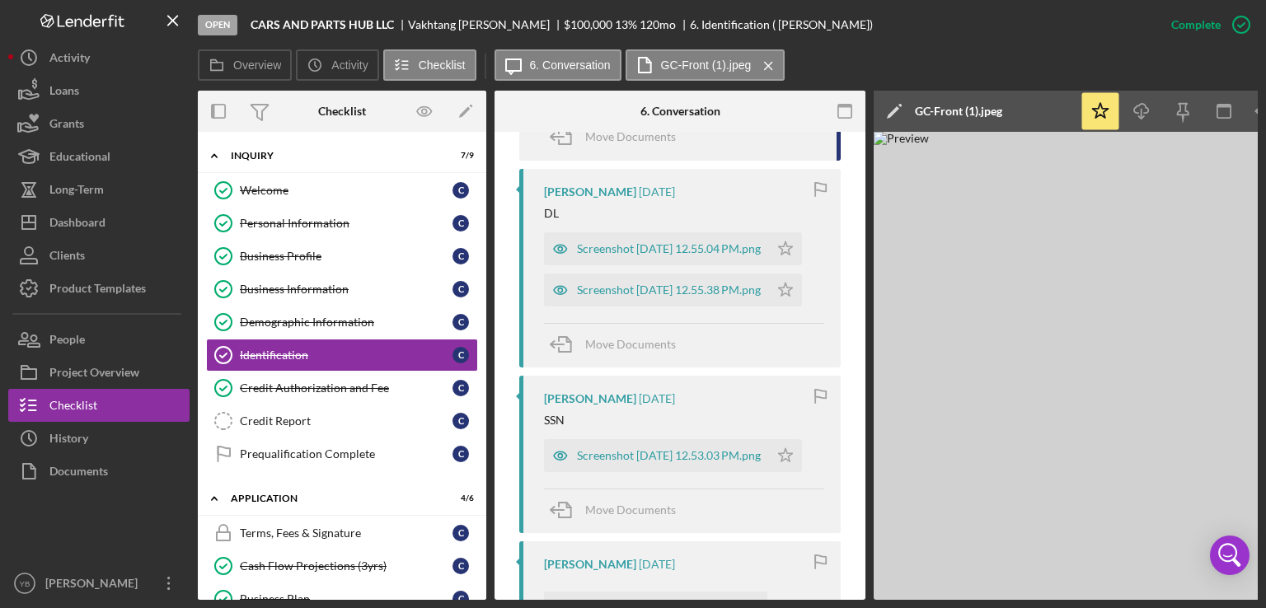
scroll to position [914, 0]
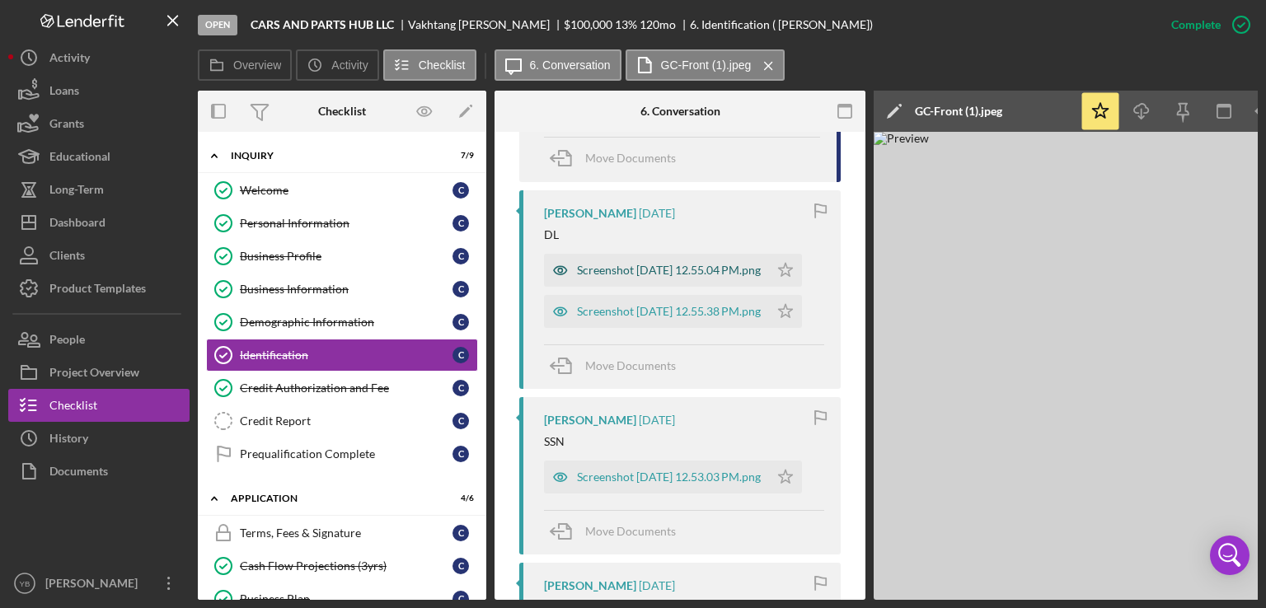
click at [656, 271] on div "Screenshot 2025-09-10 at 12.55.04 PM.png" at bounding box center [669, 270] width 184 height 13
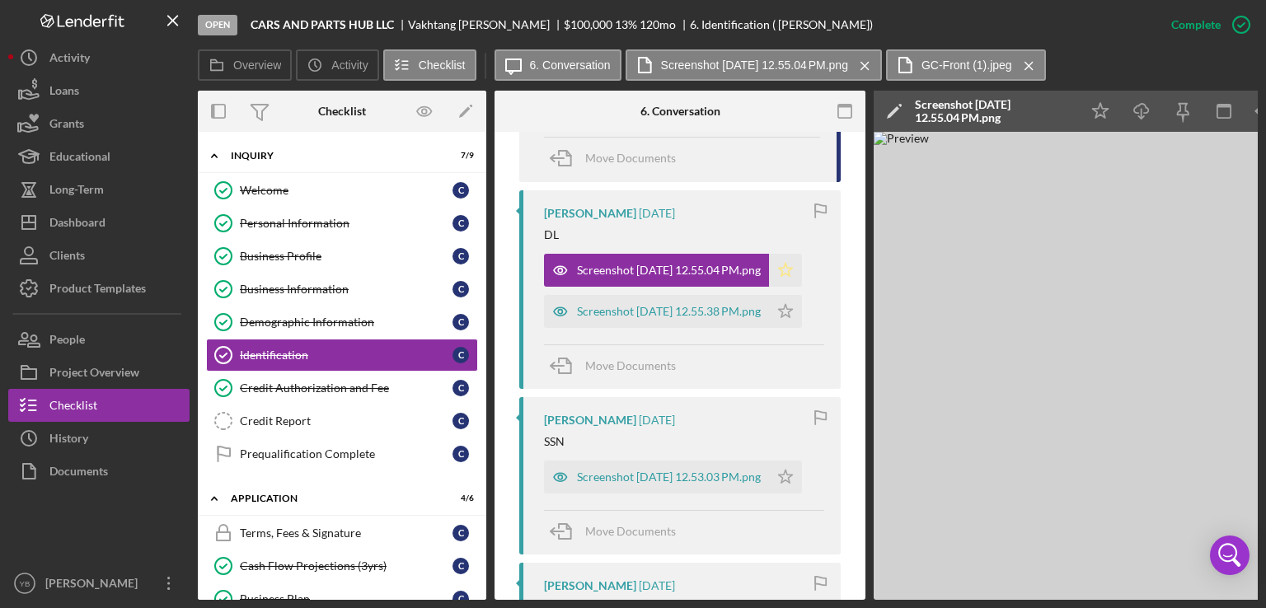
click at [802, 267] on icon "Icon/Star" at bounding box center [785, 270] width 33 height 33
click at [649, 318] on div "Screenshot 2025-09-10 at 12.55.38 PM.png" at bounding box center [669, 311] width 184 height 13
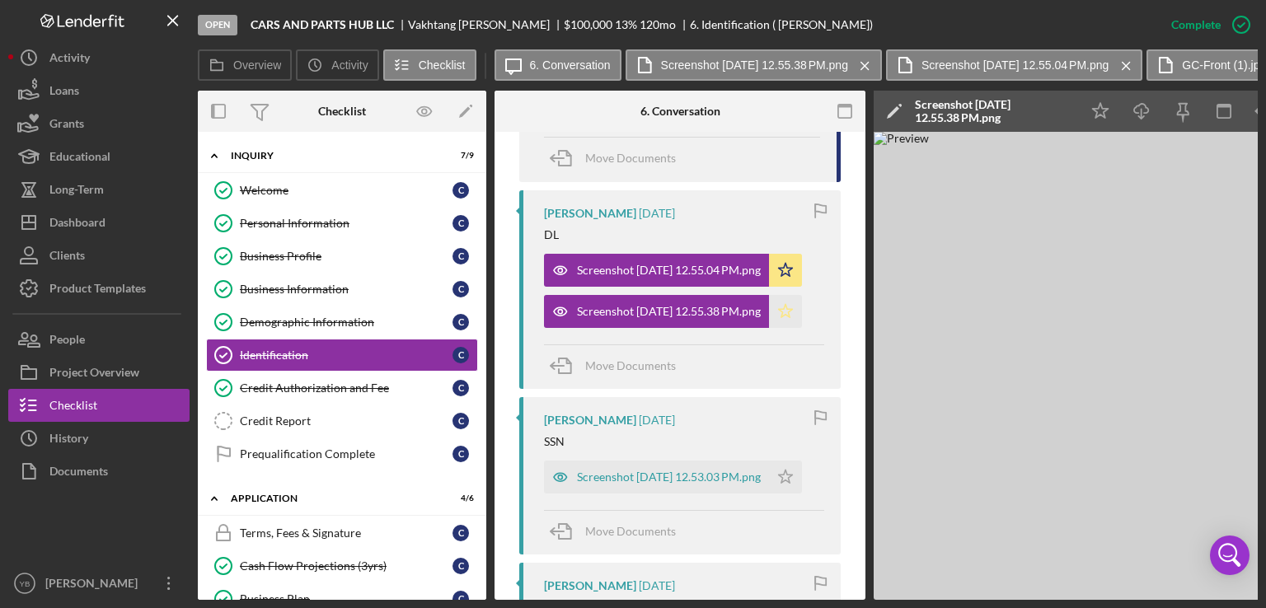
click at [794, 312] on icon "Icon/Star" at bounding box center [785, 311] width 33 height 33
click at [629, 483] on div "Screenshot 2025-09-10 at 12.53.03 PM.png" at bounding box center [669, 477] width 184 height 13
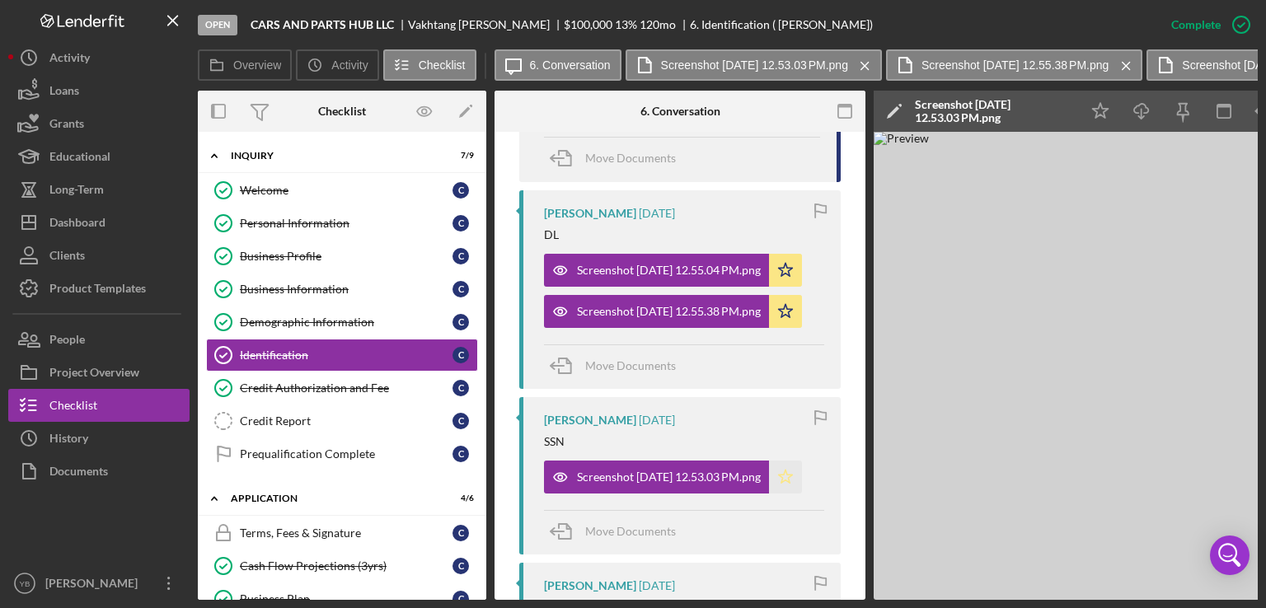
click at [792, 474] on polygon "button" at bounding box center [786, 476] width 14 height 13
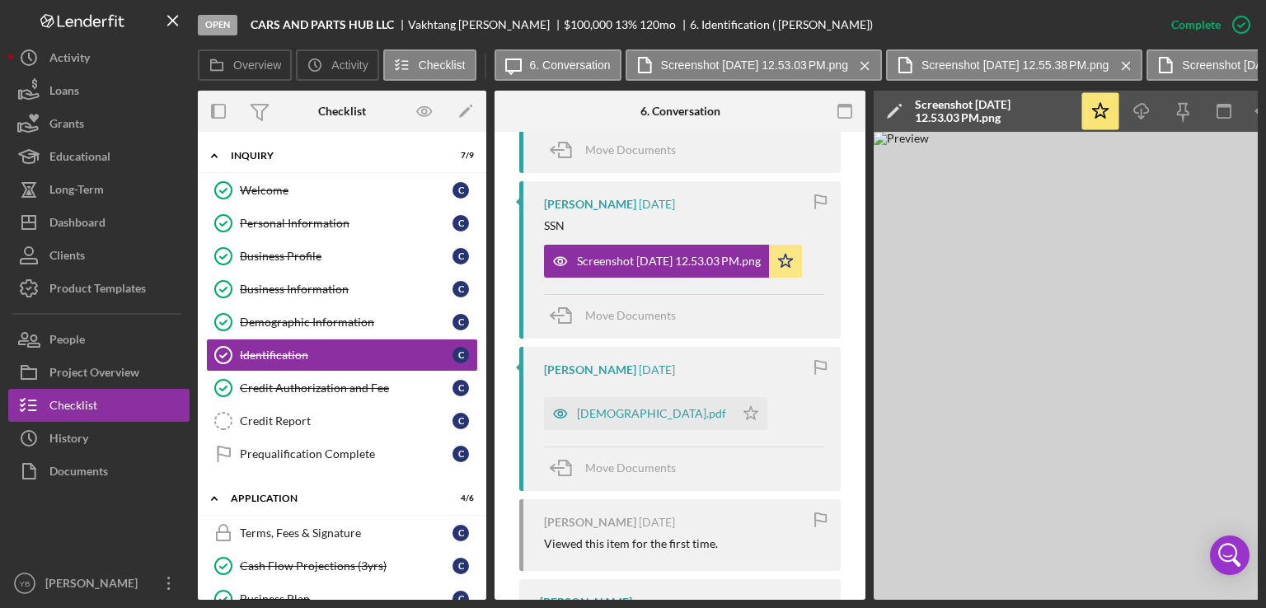
scroll to position [1132, 0]
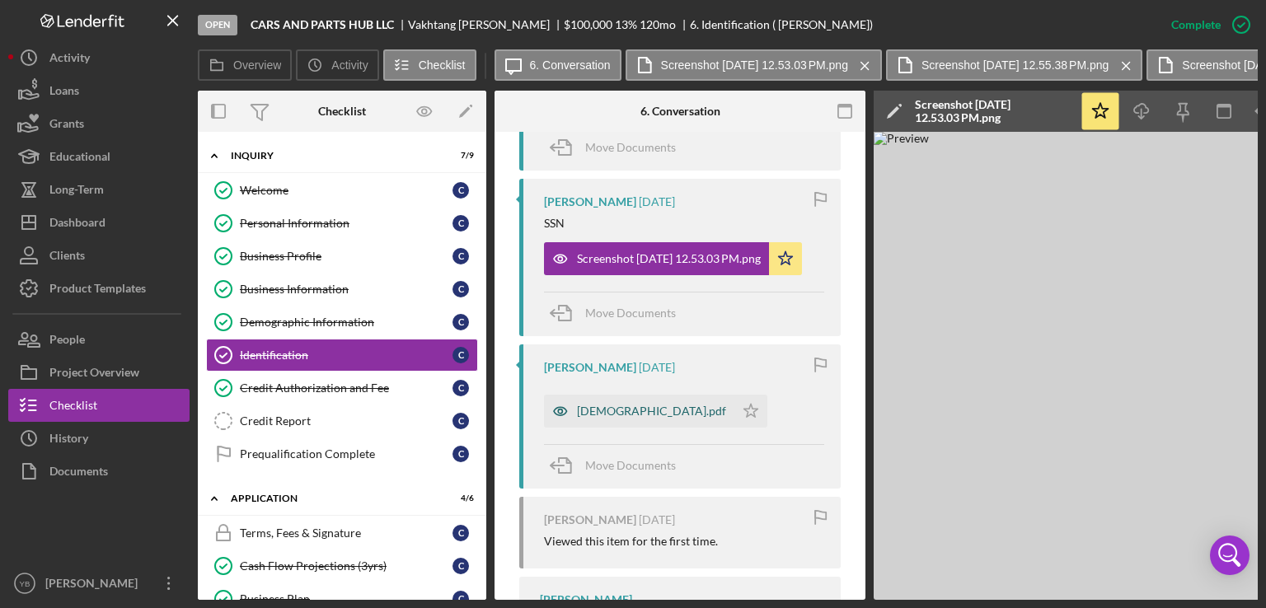
click at [639, 405] on div "Green Card.pdf" at bounding box center [651, 411] width 149 height 13
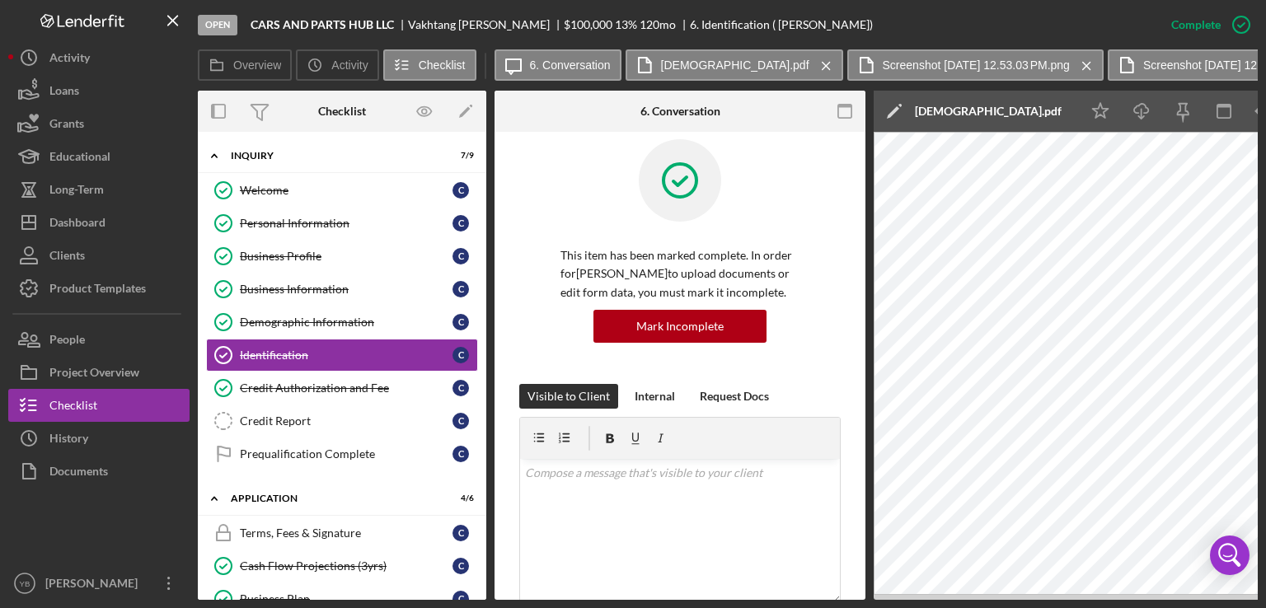
scroll to position [0, 0]
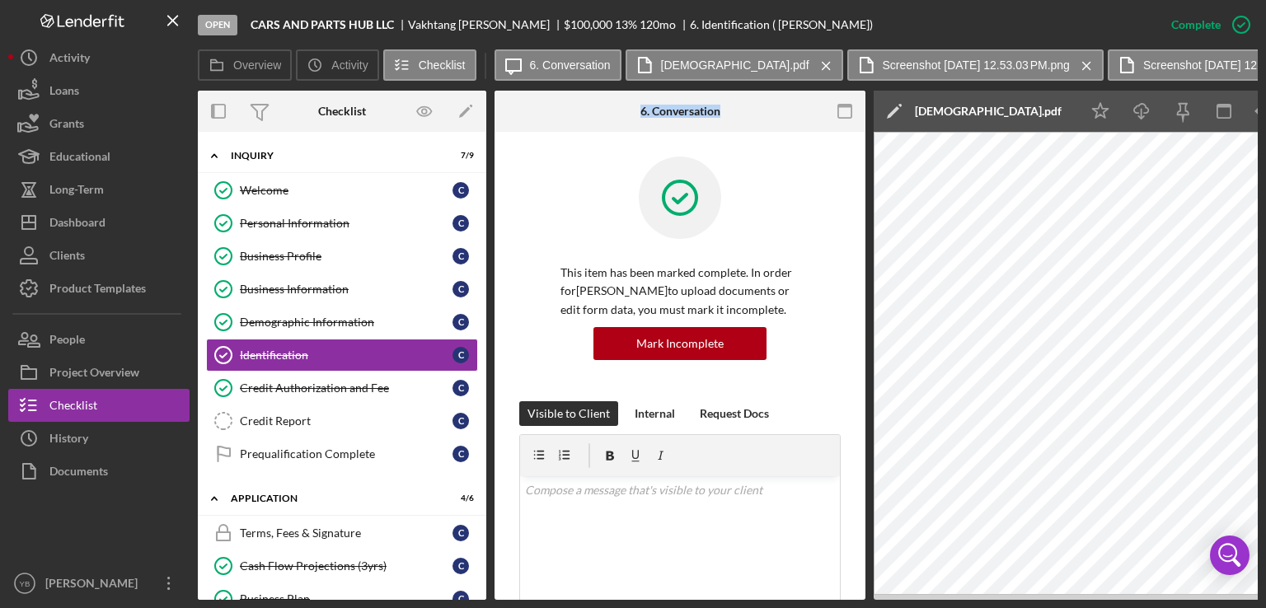
click at [490, 265] on div "Overview Internal Workflow Stage Open Icon/Dropdown Arrow Archive (can unarchiv…" at bounding box center [728, 345] width 1060 height 509
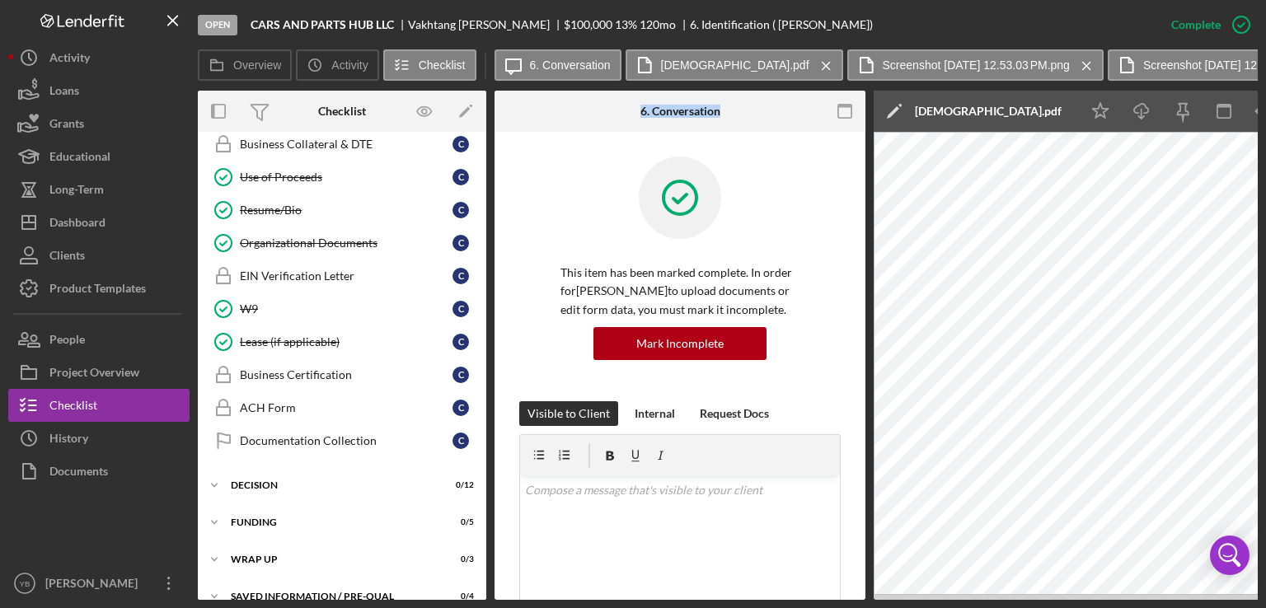
scroll to position [968, 0]
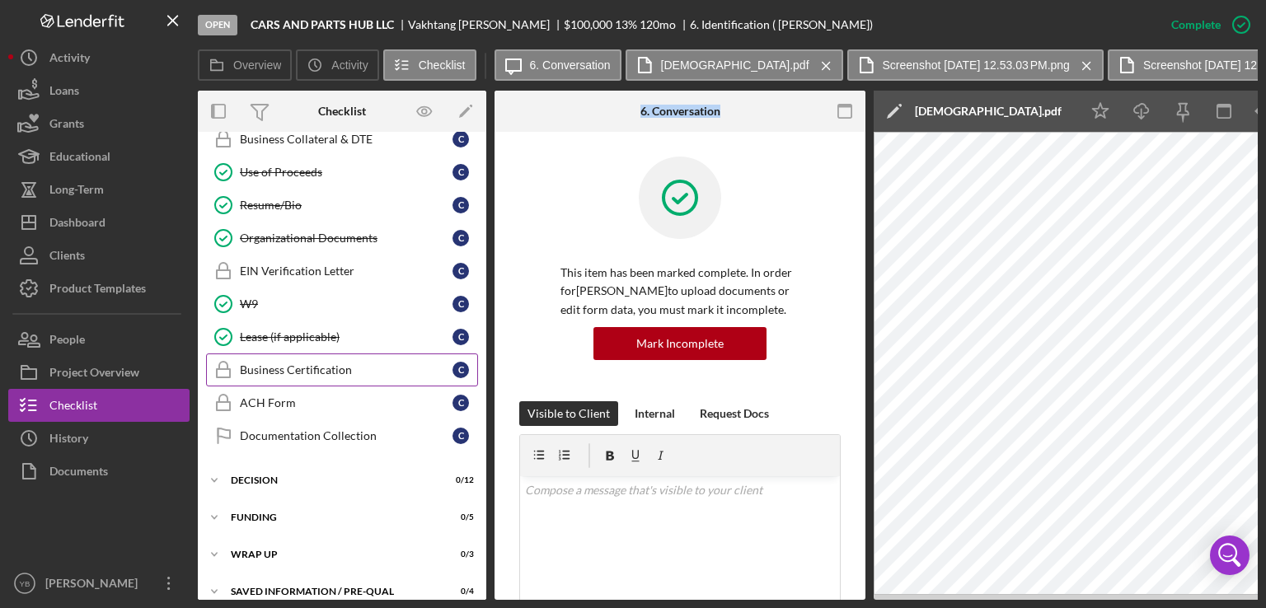
click at [299, 363] on div "Business Certification" at bounding box center [346, 369] width 213 height 13
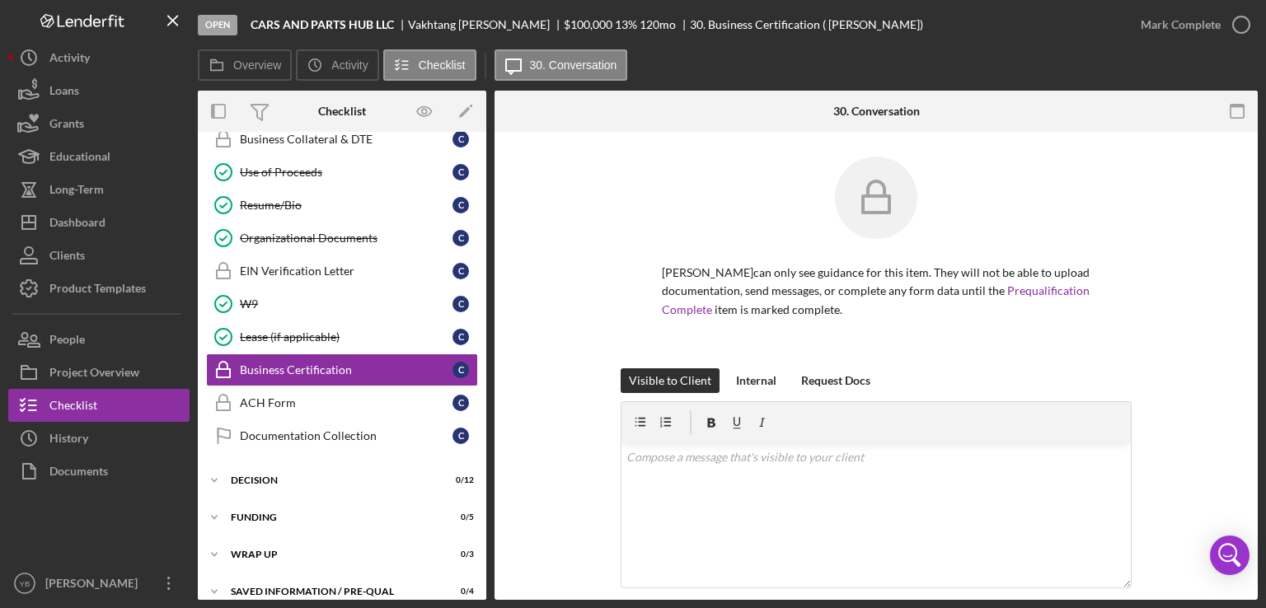
click at [1164, 209] on div "Vakhtang Cheishvili can only see guidance for this item. They will not be able …" at bounding box center [876, 263] width 714 height 212
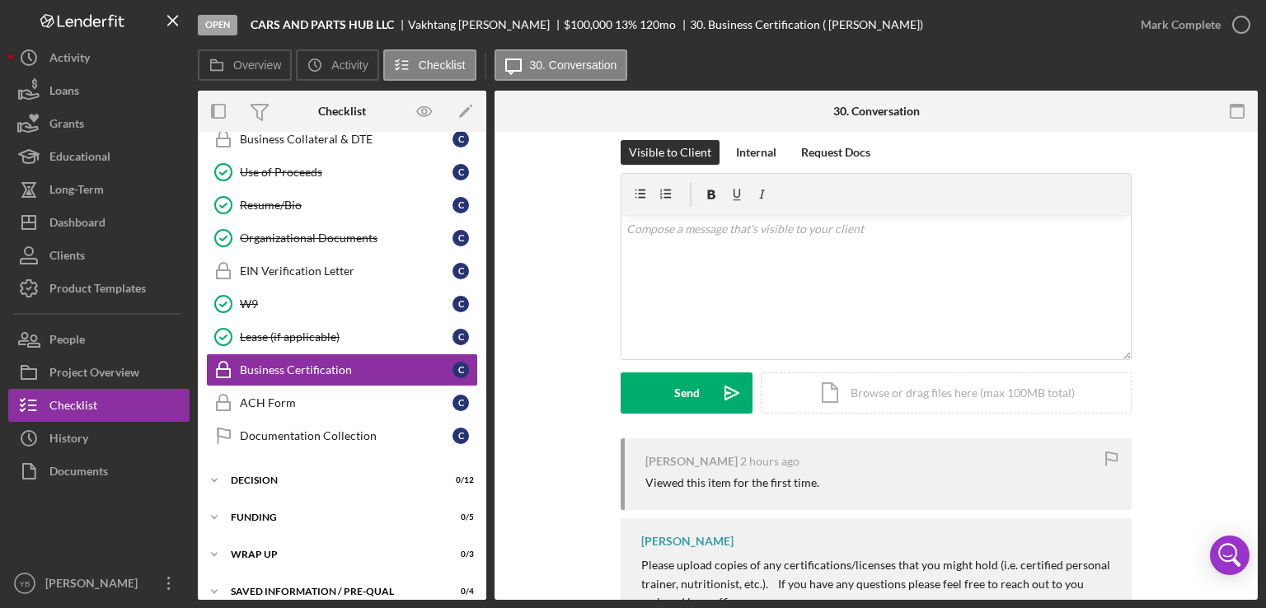
scroll to position [312, 0]
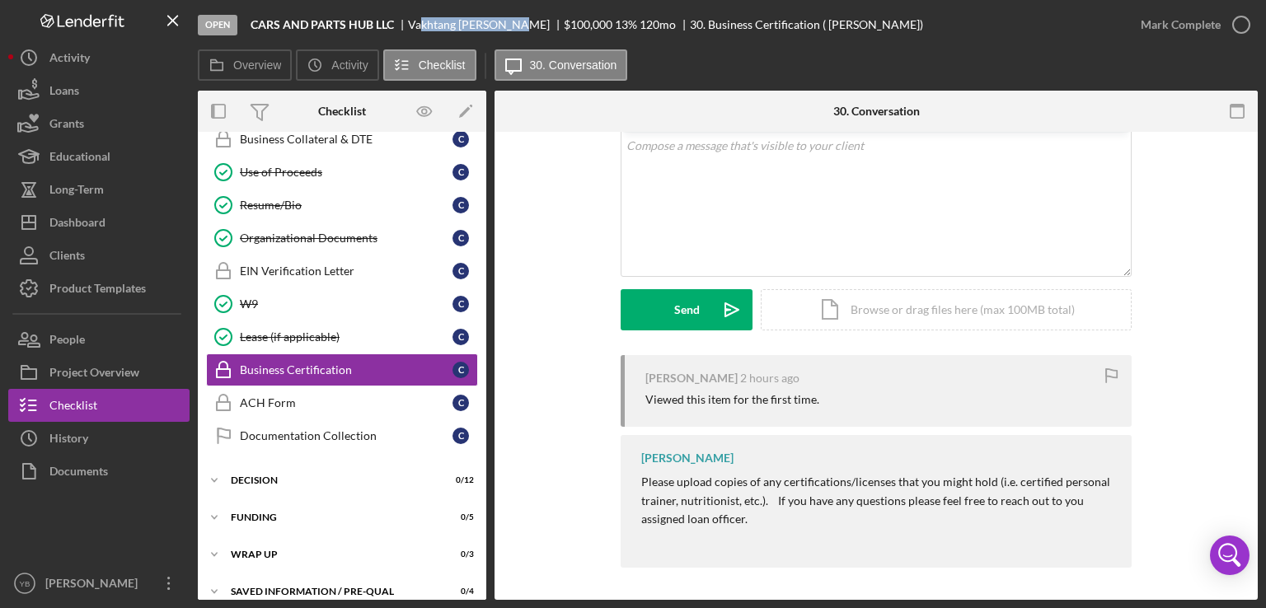
drag, startPoint x: 410, startPoint y: 21, endPoint x: 508, endPoint y: 17, distance: 97.3
click at [508, 17] on div "Open CARS AND PARTS HUB LLC Vakhtang Cheishvili $100,000 $100,000 13 % 120 mo 3…" at bounding box center [661, 24] width 926 height 49
copy div "Vakhtang Cheishvili"
click at [827, 307] on div "Icon/Document Browse or drag files here (max 100MB total) Tap to choose files o…" at bounding box center [946, 309] width 371 height 41
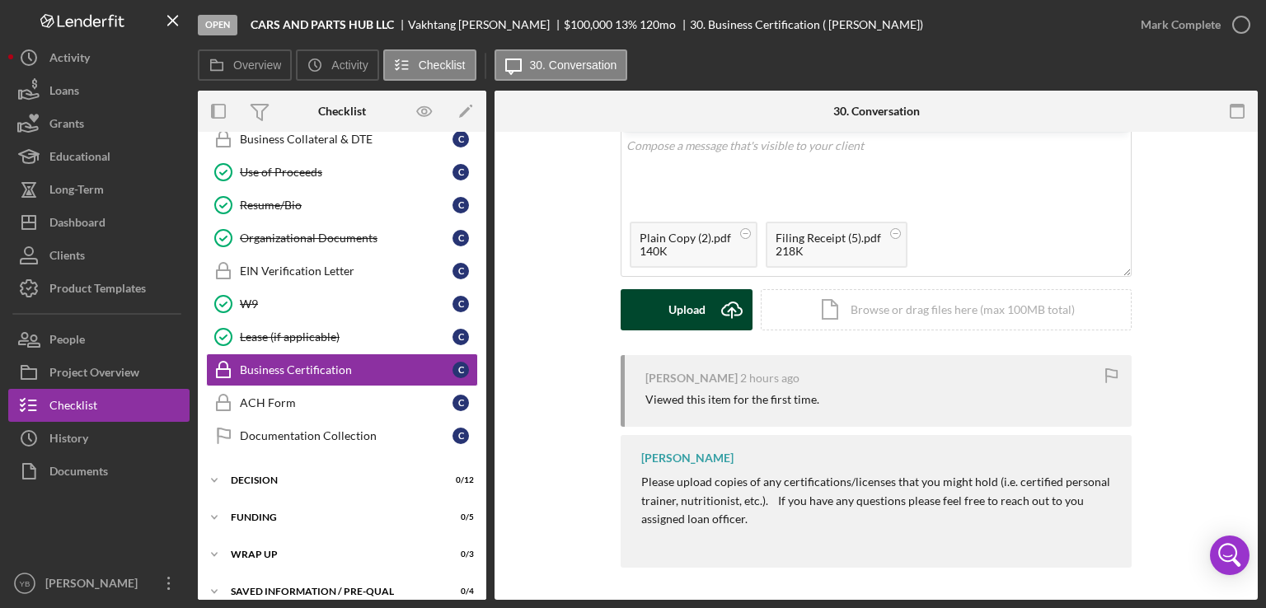
click at [689, 309] on div "Upload" at bounding box center [686, 309] width 37 height 41
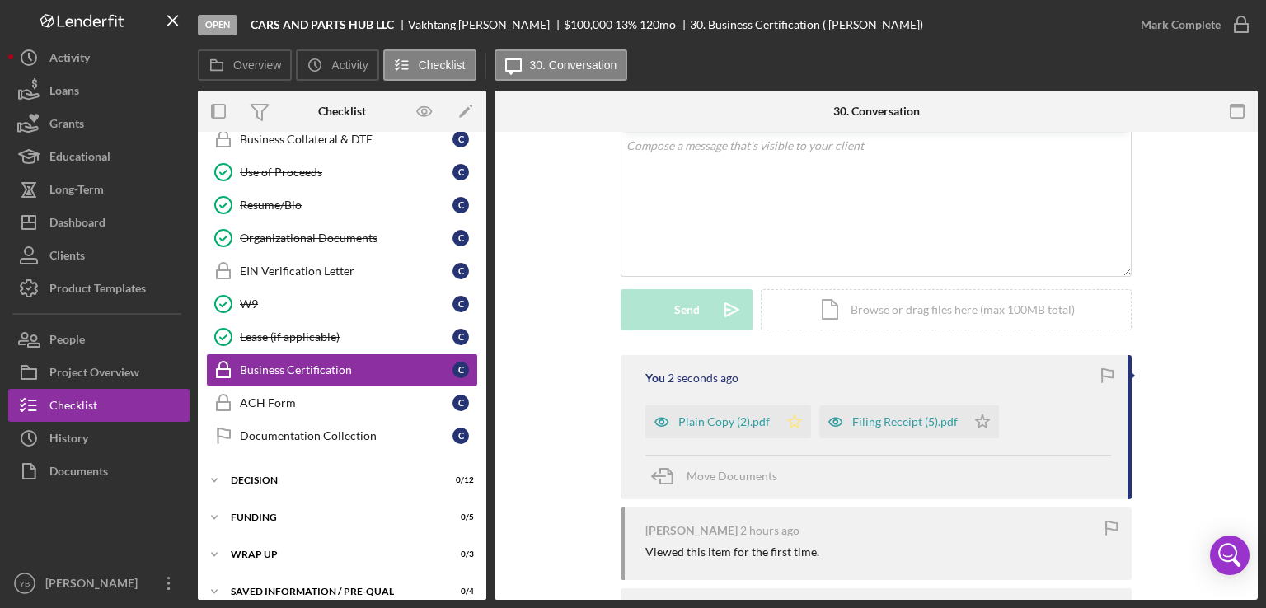
click at [785, 416] on icon "Icon/Star" at bounding box center [794, 421] width 33 height 33
click at [979, 423] on icon "Icon/Star" at bounding box center [982, 421] width 33 height 33
click at [1193, 21] on div "Mark Complete" at bounding box center [1181, 24] width 80 height 33
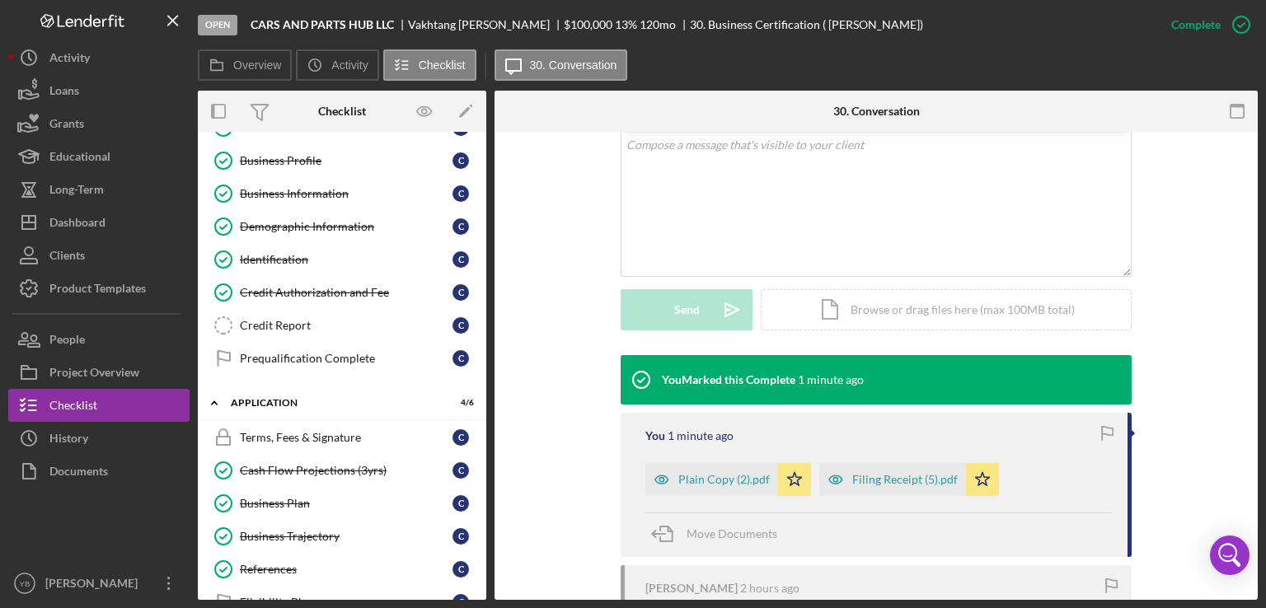
scroll to position [0, 0]
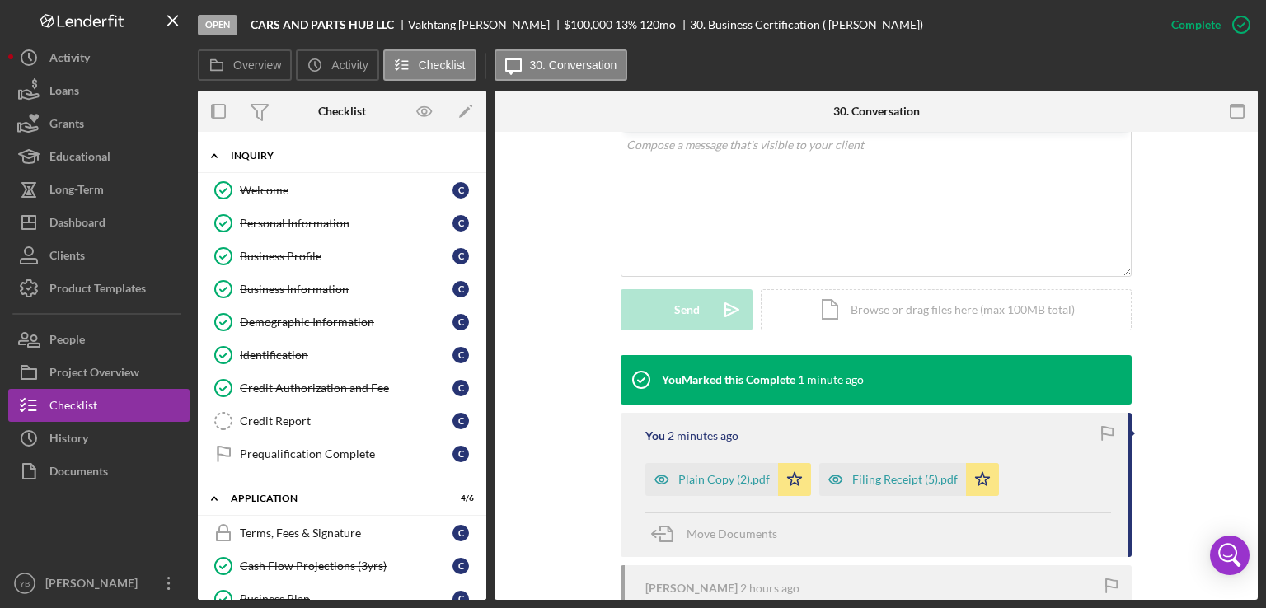
click at [264, 154] on div "Inquiry" at bounding box center [348, 156] width 235 height 10
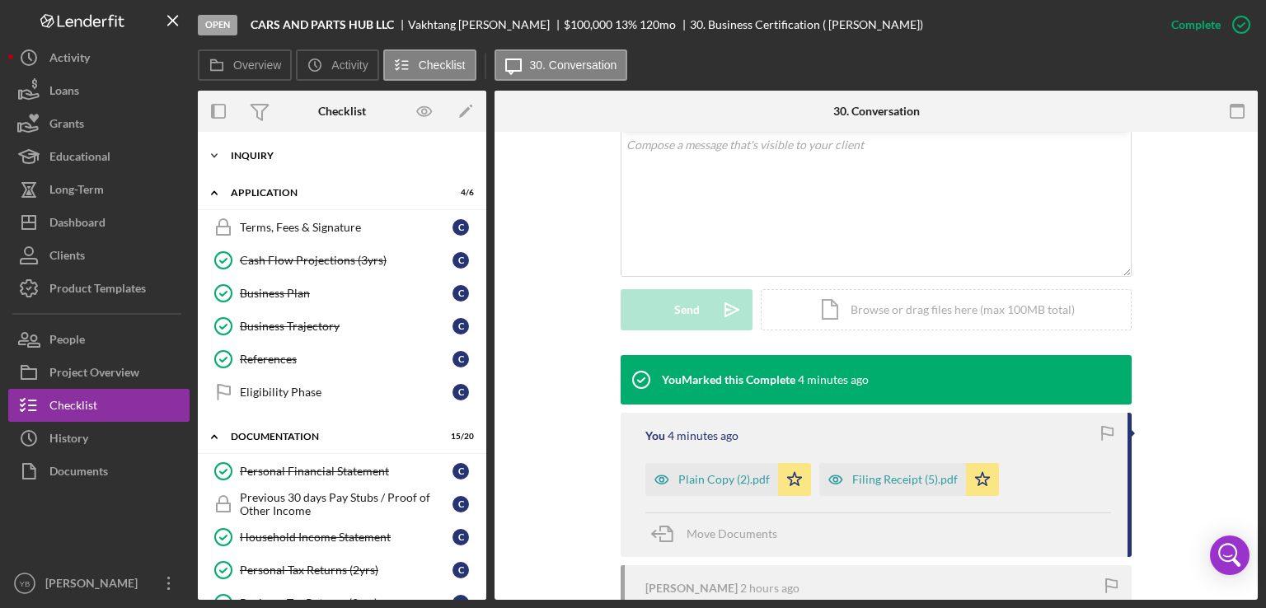
click at [265, 156] on div "Inquiry" at bounding box center [348, 156] width 235 height 10
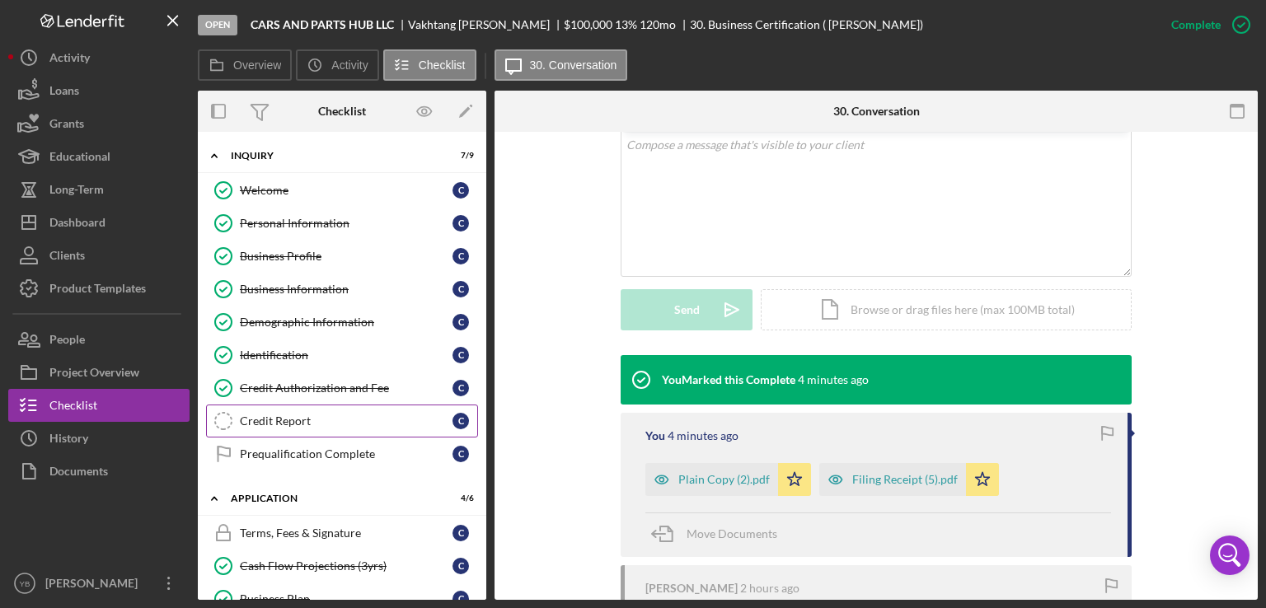
click at [284, 416] on div "Credit Report" at bounding box center [346, 421] width 213 height 13
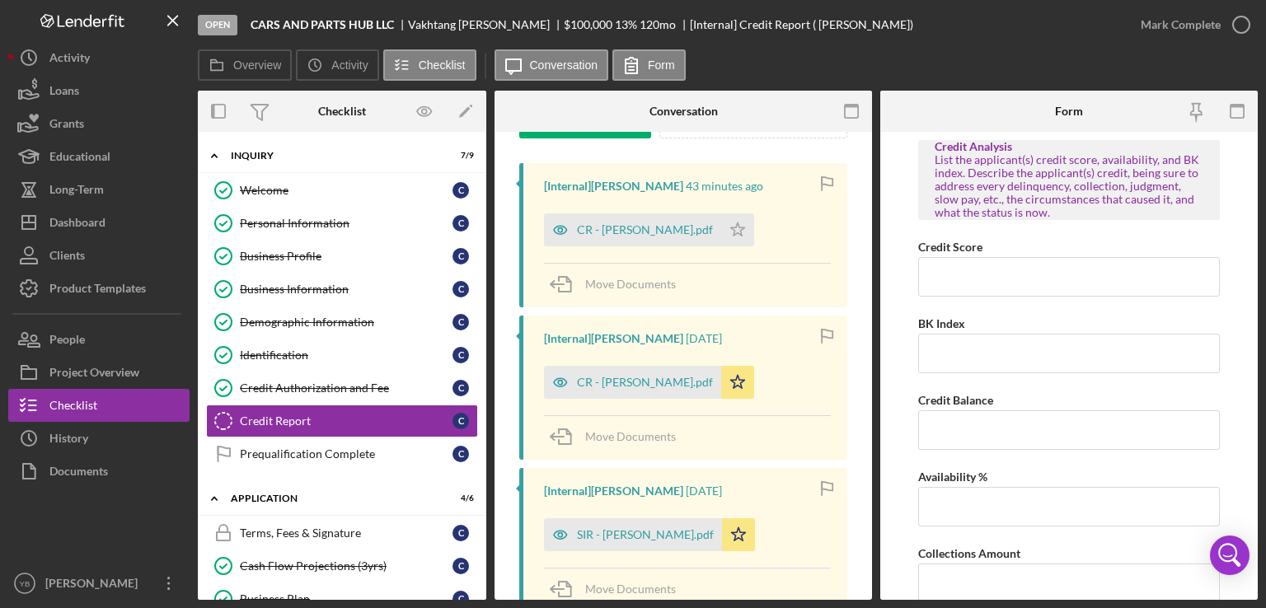
scroll to position [255, 0]
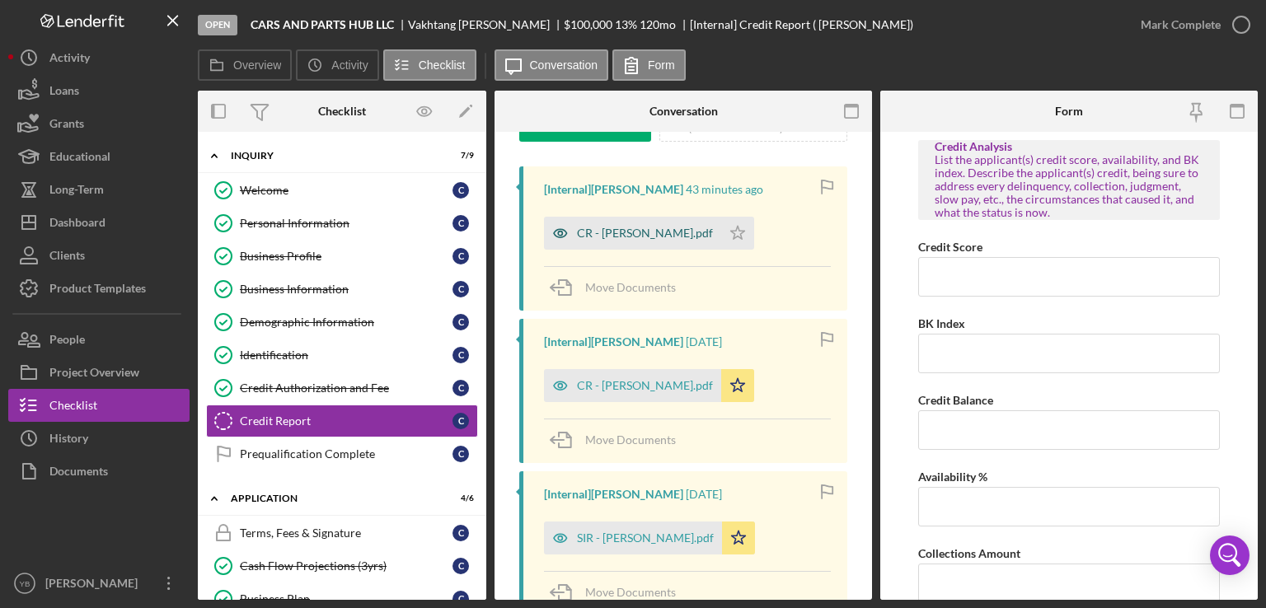
click at [649, 232] on div "CR - Cheishvili Vakhtang.pdf" at bounding box center [645, 233] width 136 height 13
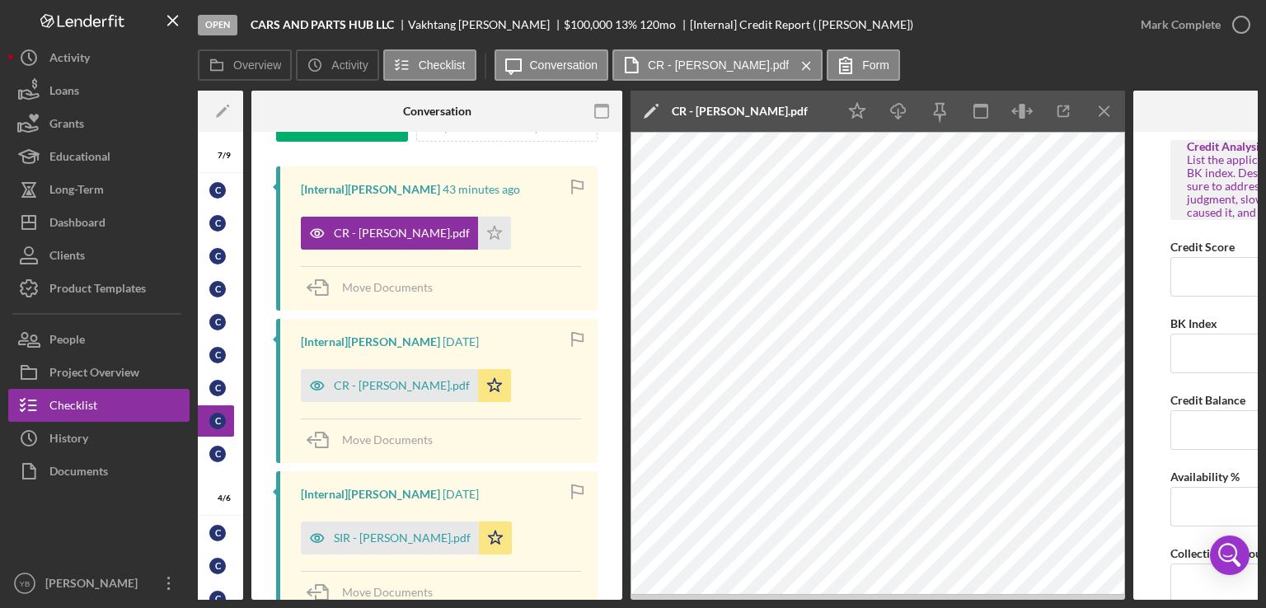
scroll to position [0, 248]
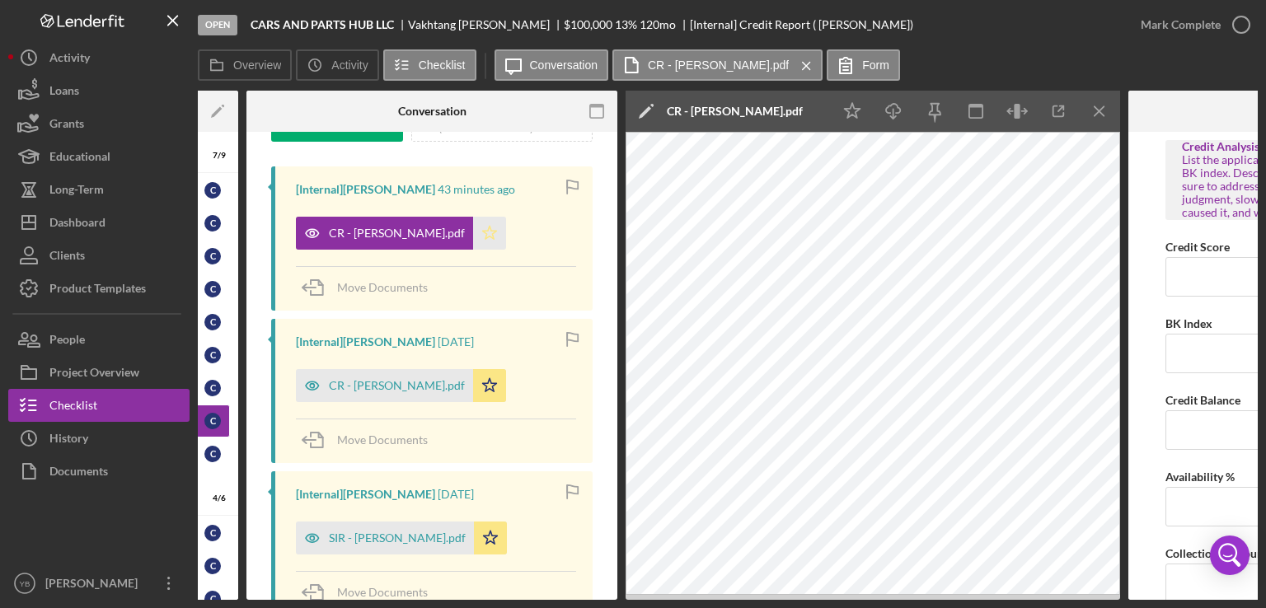
click at [497, 232] on polygon "button" at bounding box center [490, 232] width 14 height 13
click at [496, 390] on icon "Icon/Star" at bounding box center [489, 385] width 33 height 33
click at [617, 466] on div "Overview Internal Workflow Stage Open Icon/Dropdown Arrow Archive (can unarchiv…" at bounding box center [728, 345] width 1060 height 509
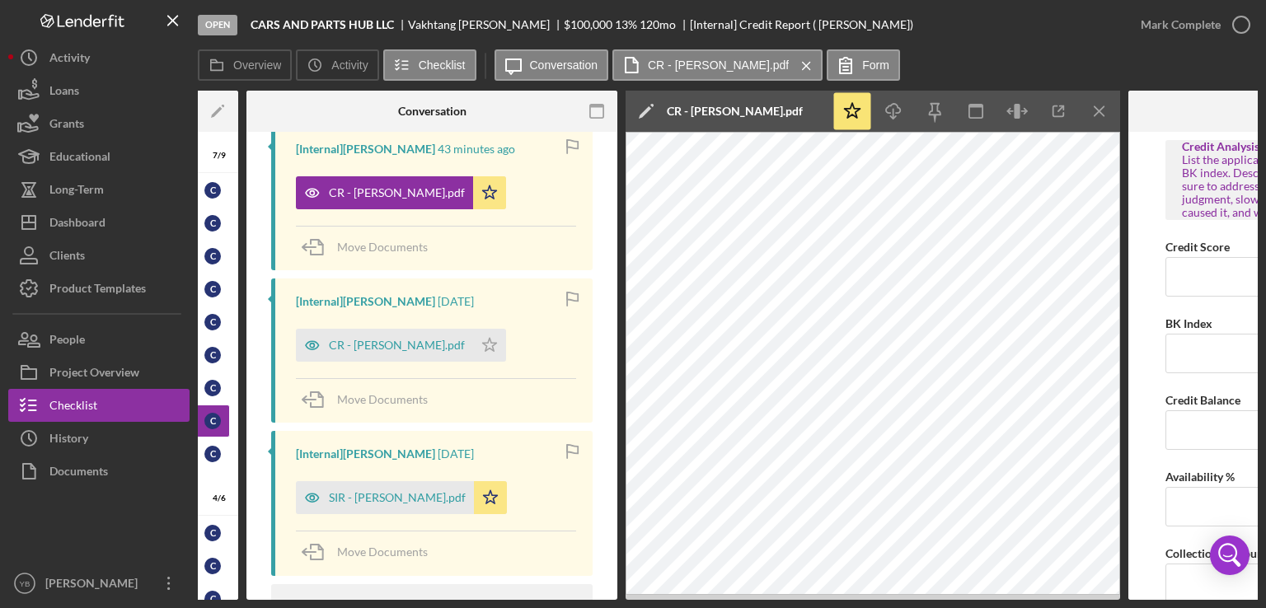
scroll to position [312, 0]
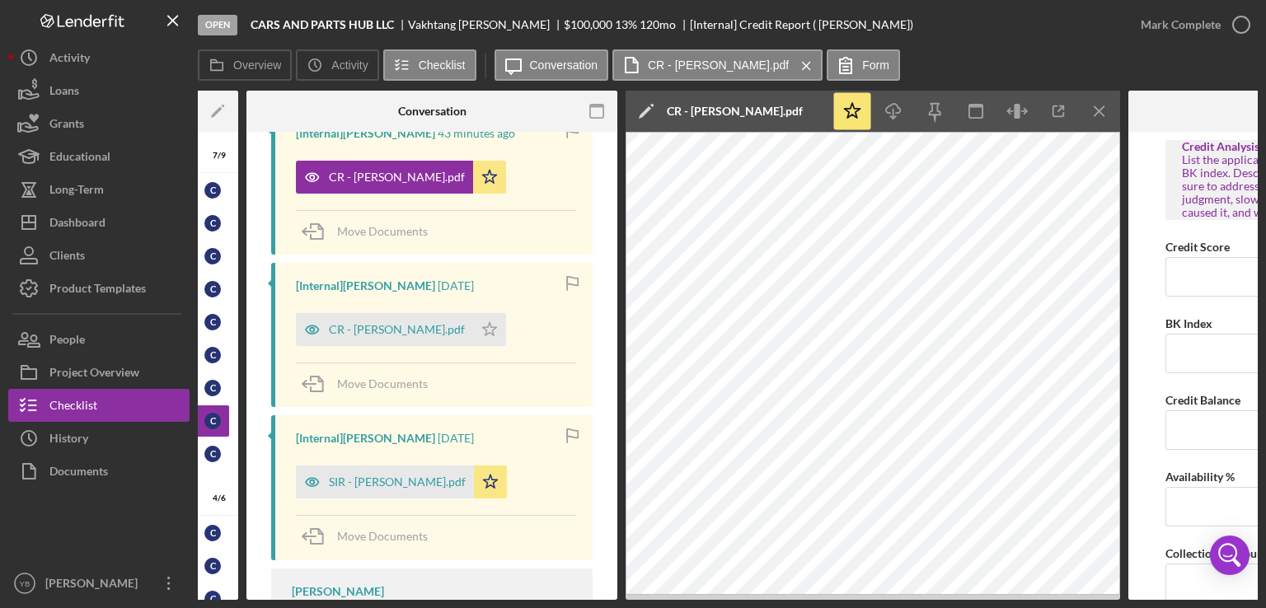
drag, startPoint x: 612, startPoint y: 524, endPoint x: 616, endPoint y: 532, distance: 8.9
click at [616, 532] on div "Credit Report Credit Report v Color teal Color pink Remove color Add row above …" at bounding box center [431, 366] width 371 height 468
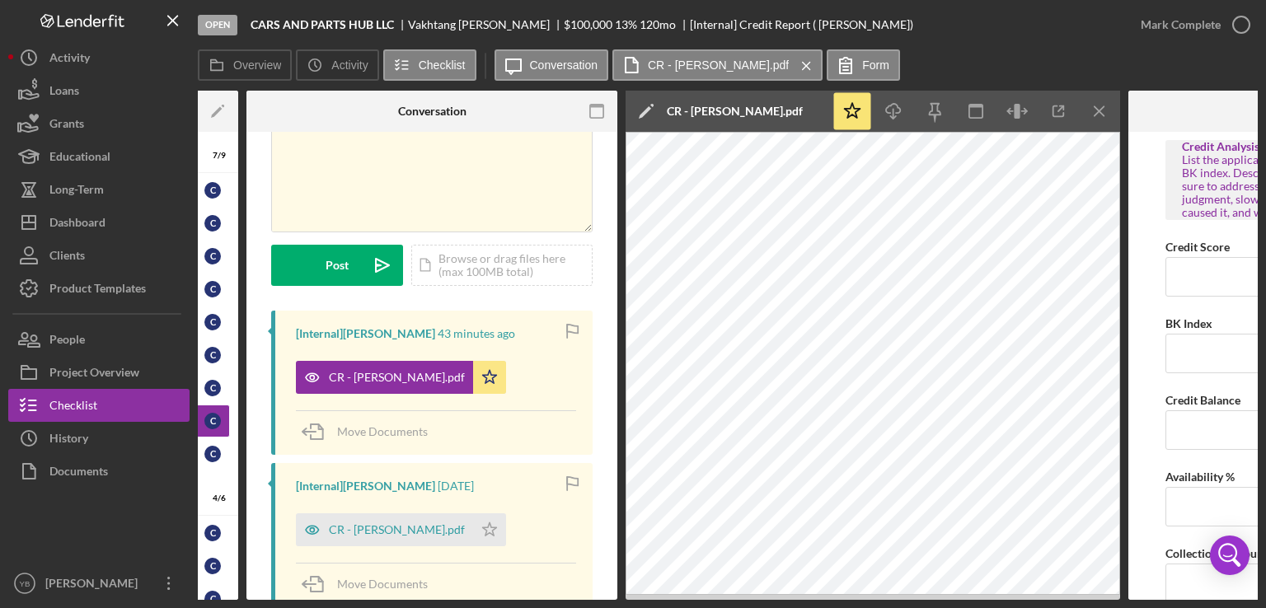
scroll to position [67, 0]
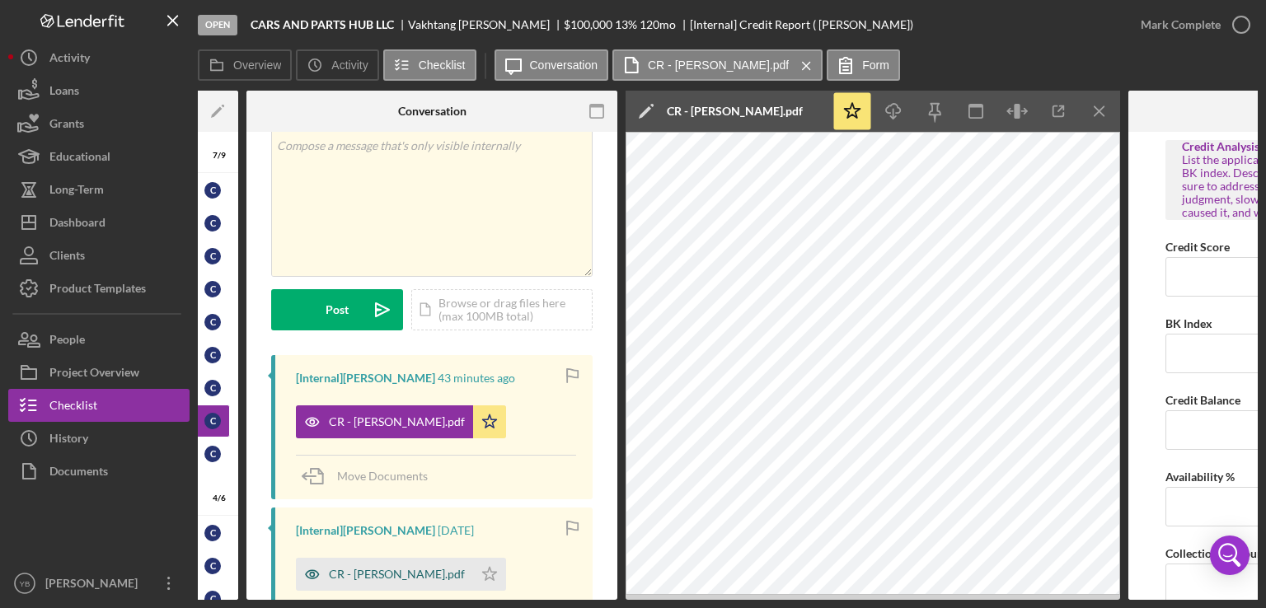
click at [412, 573] on div "CR - Cheishvili Vakhtang.pdf" at bounding box center [397, 574] width 136 height 13
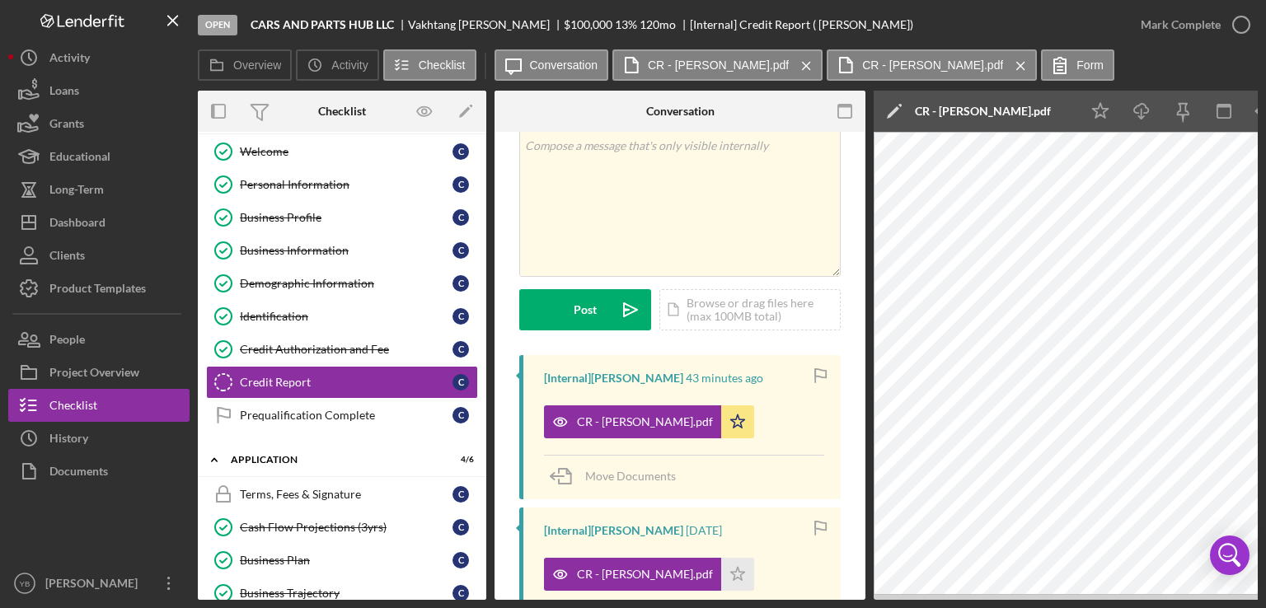
scroll to position [0, 0]
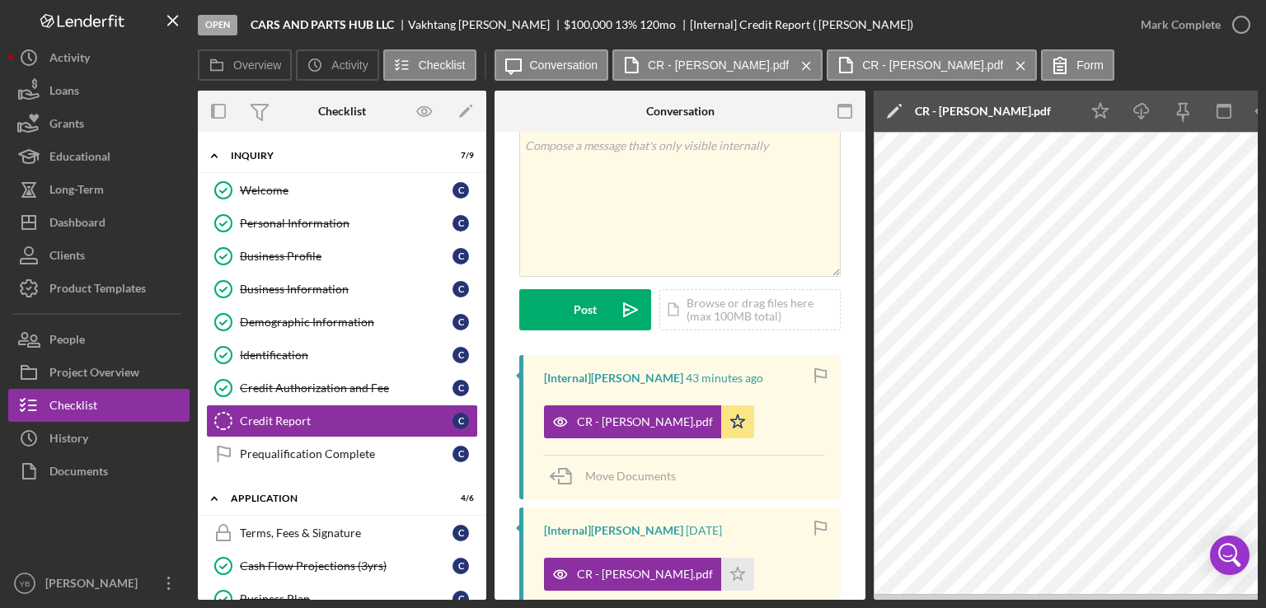
click at [486, 260] on div "Overview Internal Workflow Stage Open Icon/Dropdown Arrow Archive (can unarchiv…" at bounding box center [728, 345] width 1060 height 509
click at [1197, 18] on div "Mark Complete" at bounding box center [1181, 24] width 80 height 33
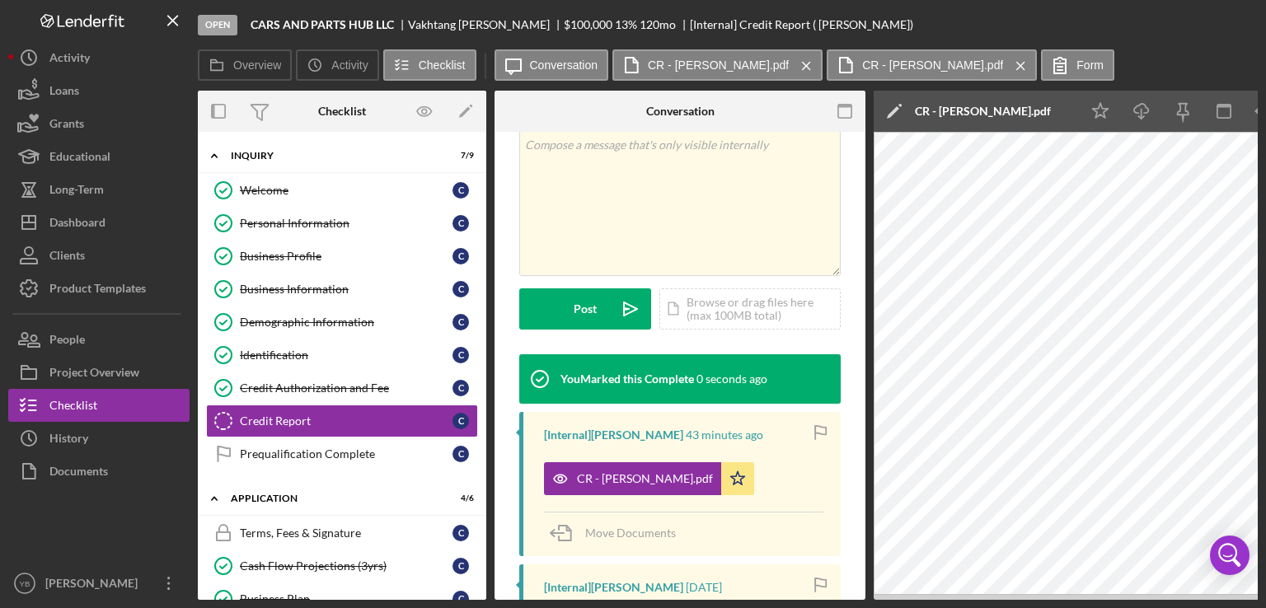
scroll to position [312, 0]
drag, startPoint x: 481, startPoint y: 265, endPoint x: 485, endPoint y: 274, distance: 8.9
click at [485, 274] on div "Icon/Expander Inquiry 8 / 9 Welcome Welcome C Personal Information Personal Inf…" at bounding box center [342, 366] width 288 height 468
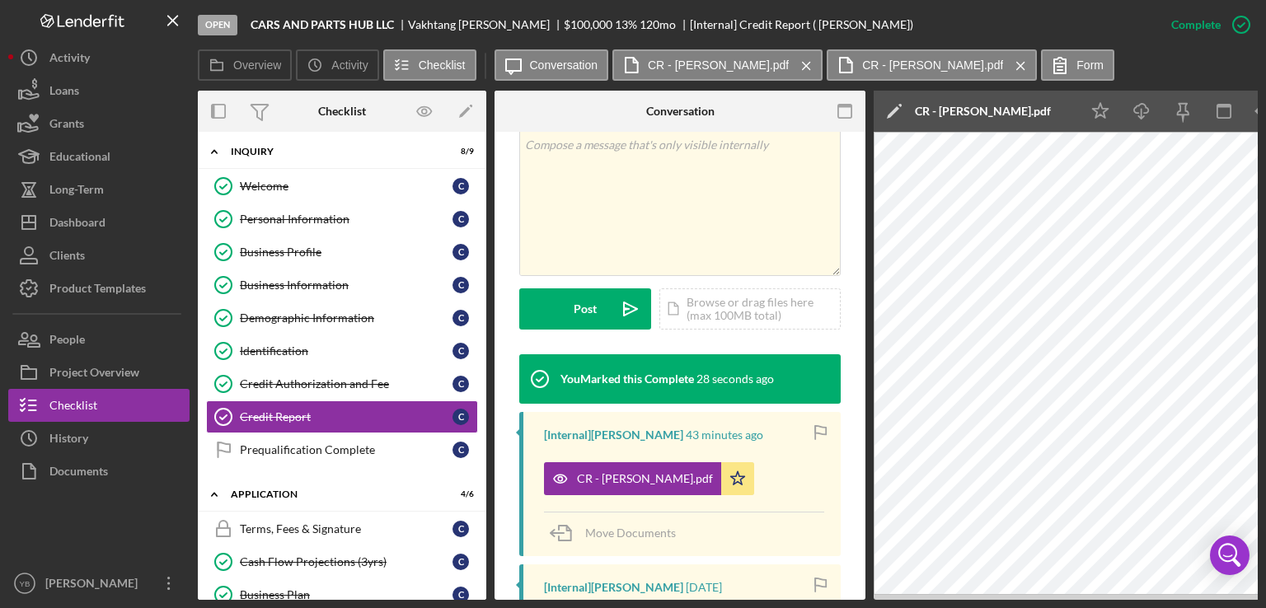
scroll to position [0, 0]
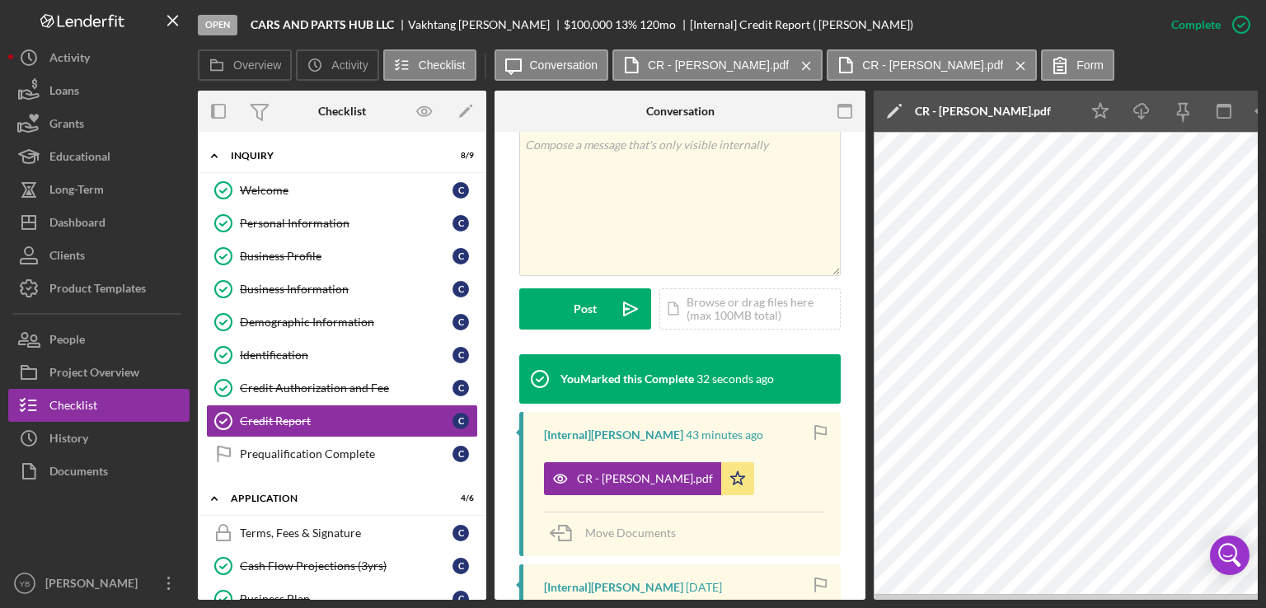
drag, startPoint x: 486, startPoint y: 271, endPoint x: 480, endPoint y: 223, distance: 48.1
click at [480, 223] on div "Overview Internal Workflow Stage Open Icon/Dropdown Arrow Archive (can unarchiv…" at bounding box center [728, 345] width 1060 height 509
click at [267, 155] on div "Inquiry" at bounding box center [348, 156] width 235 height 10
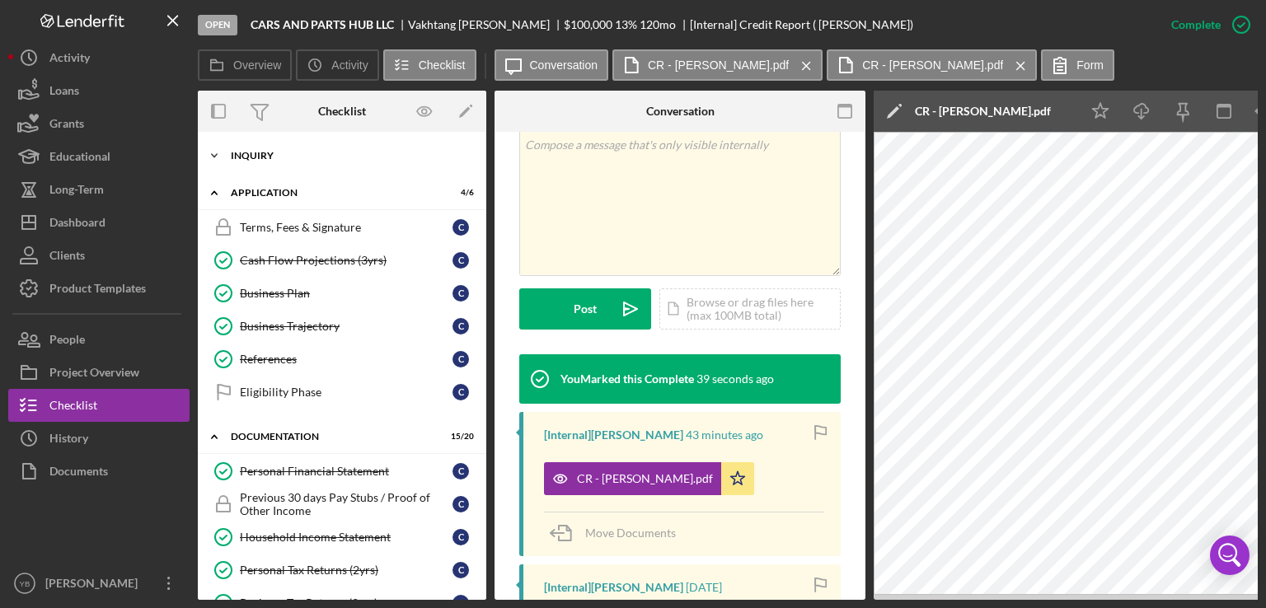
click at [260, 160] on div "Inquiry" at bounding box center [348, 156] width 235 height 10
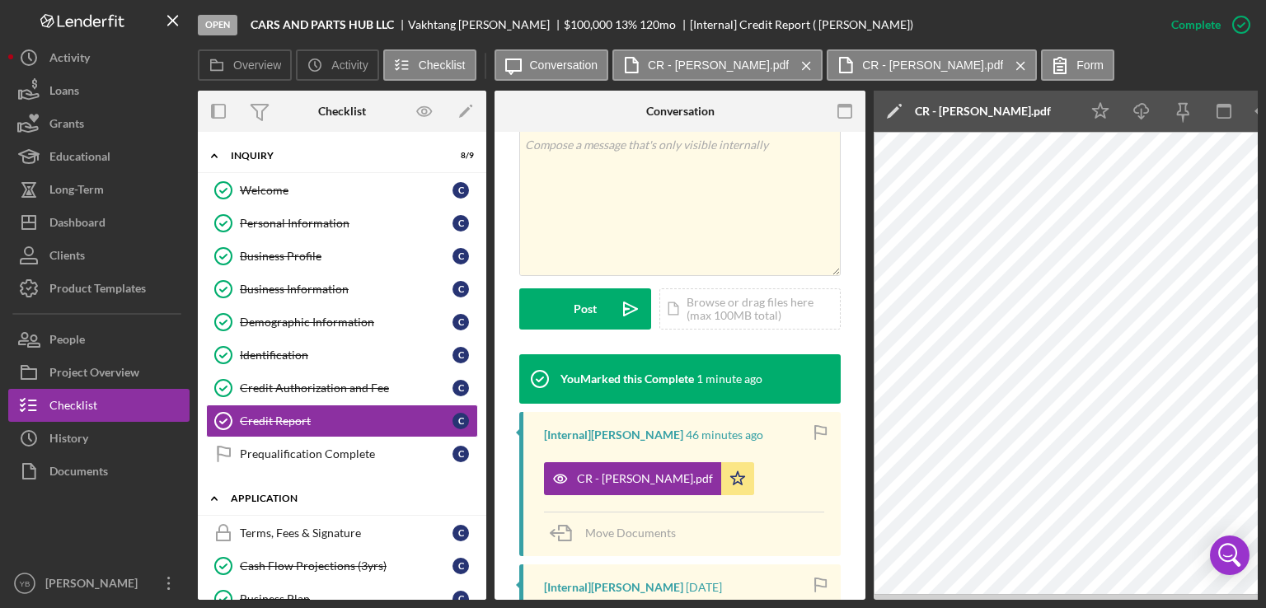
click at [280, 500] on div "Icon/Expander Application 4 / 6" at bounding box center [342, 499] width 288 height 34
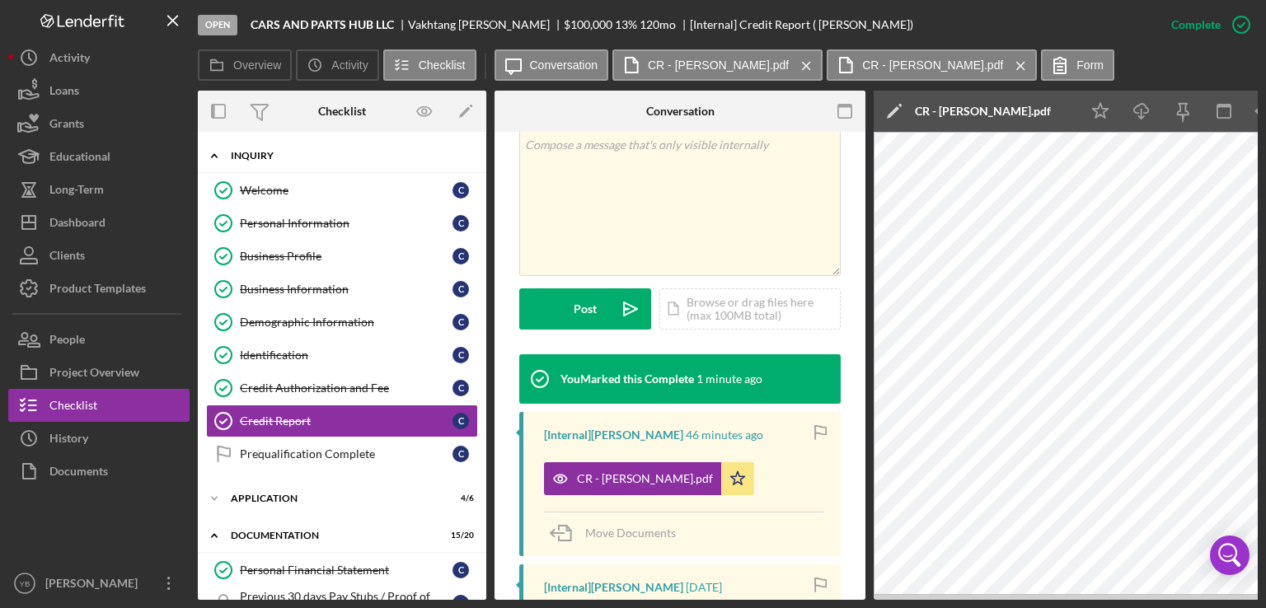
click at [245, 148] on div "Icon/Expander Inquiry 8 / 9" at bounding box center [342, 156] width 288 height 34
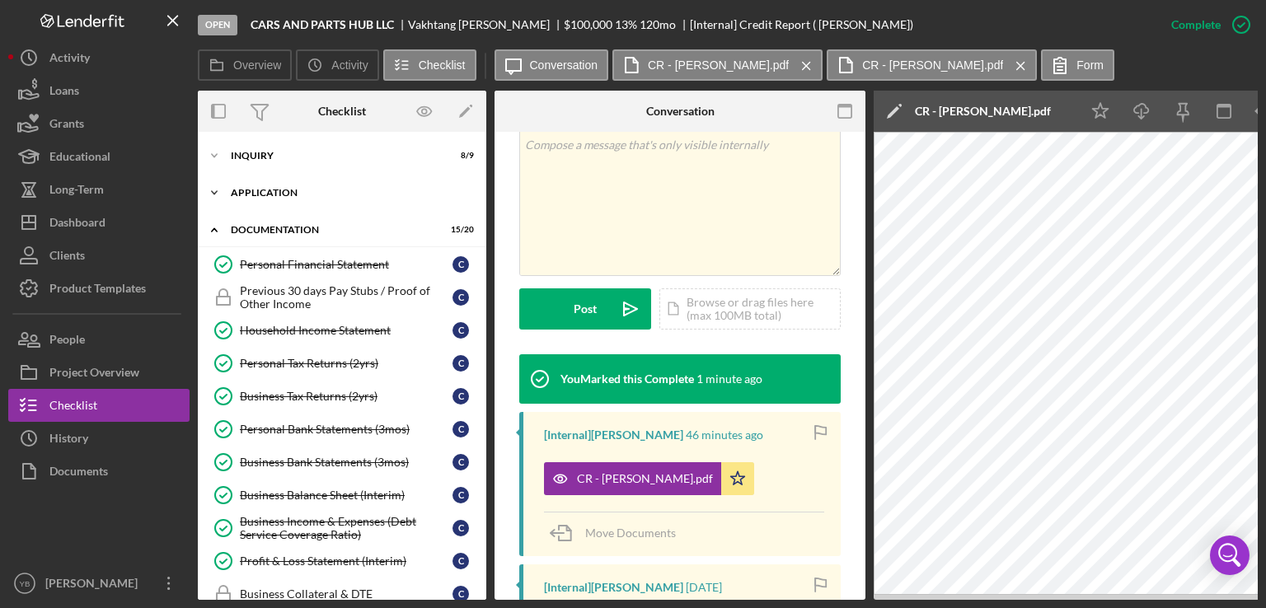
click at [258, 186] on div "Icon/Expander Application 4 / 6" at bounding box center [342, 192] width 288 height 33
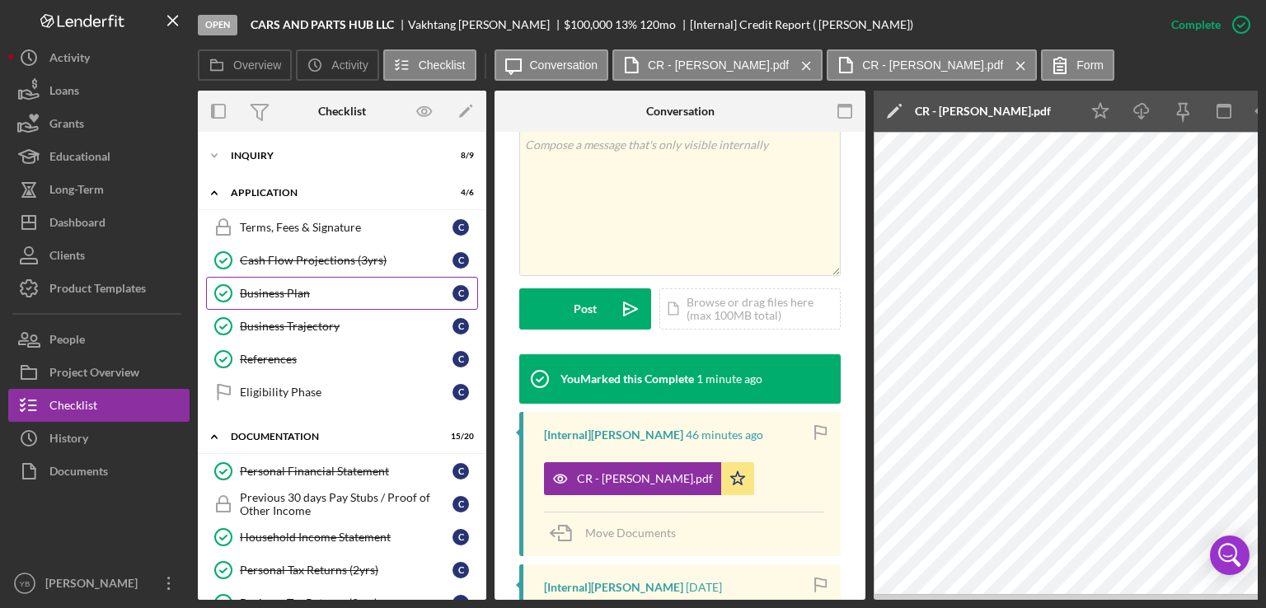
click at [284, 294] on div "Business Plan" at bounding box center [346, 293] width 213 height 13
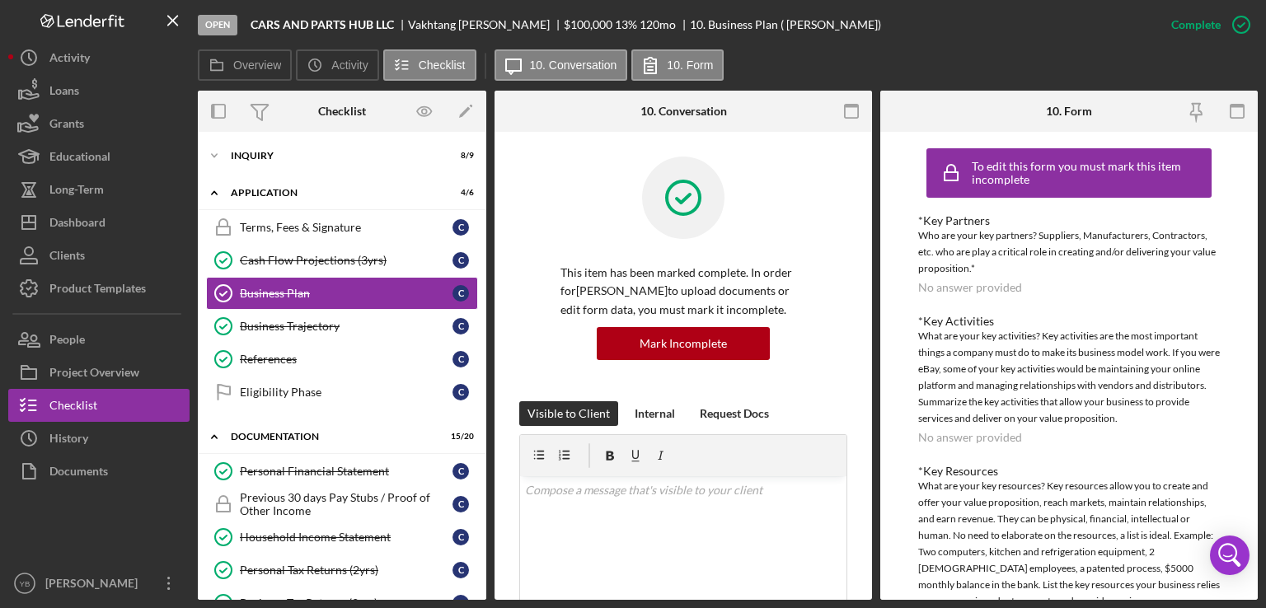
drag, startPoint x: 872, startPoint y: 237, endPoint x: 871, endPoint y: 308, distance: 70.9
click at [871, 308] on div "Overview Internal Workflow Stage Open Icon/Dropdown Arrow Archive (can unarchiv…" at bounding box center [728, 345] width 1060 height 509
click at [870, 311] on div "Overview Internal Workflow Stage Open Icon/Dropdown Arrow Archive (can unarchiv…" at bounding box center [728, 345] width 1060 height 509
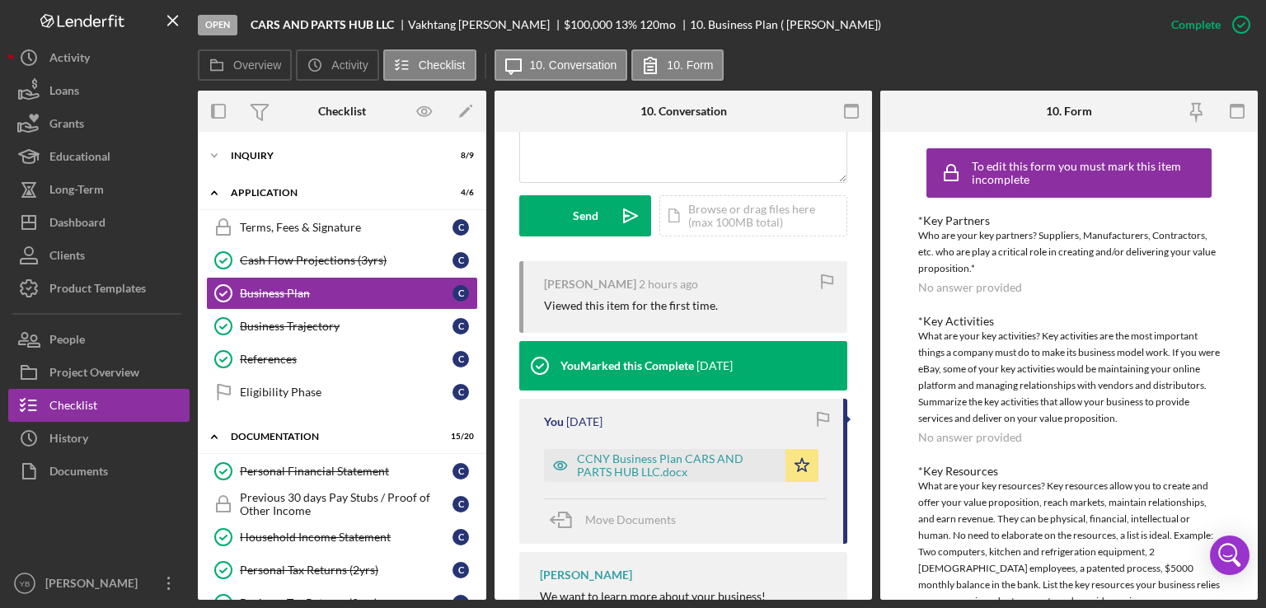
scroll to position [459, 0]
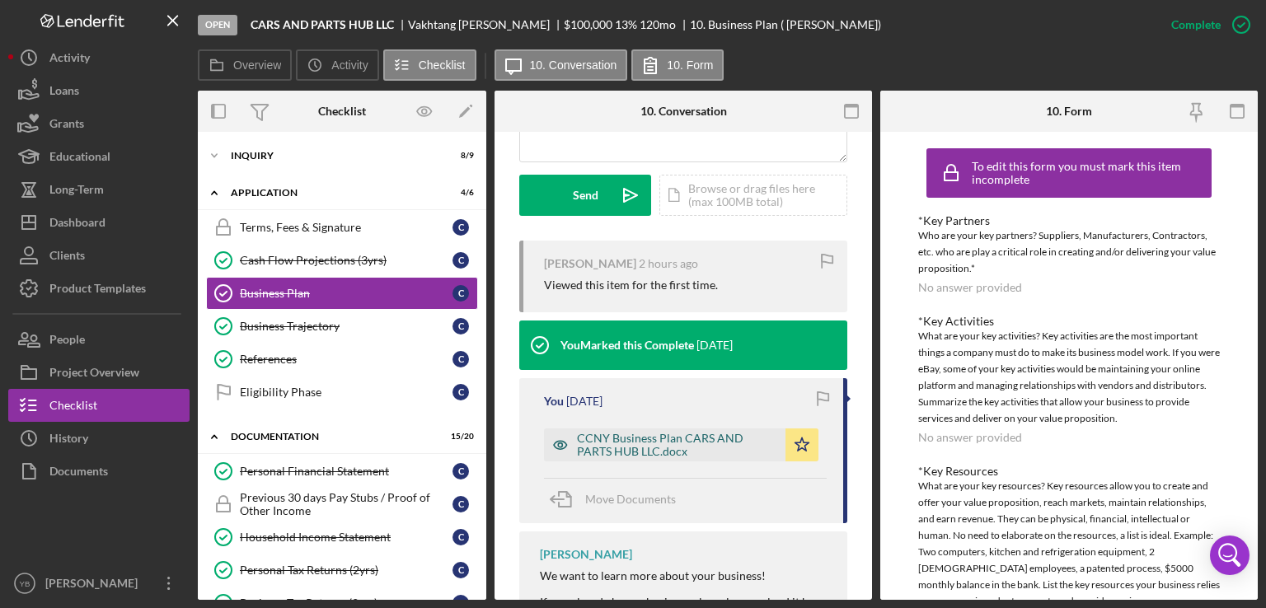
click at [653, 448] on div "CCNY Business Plan CARS AND PARTS HUB LLC.docx" at bounding box center [677, 445] width 200 height 26
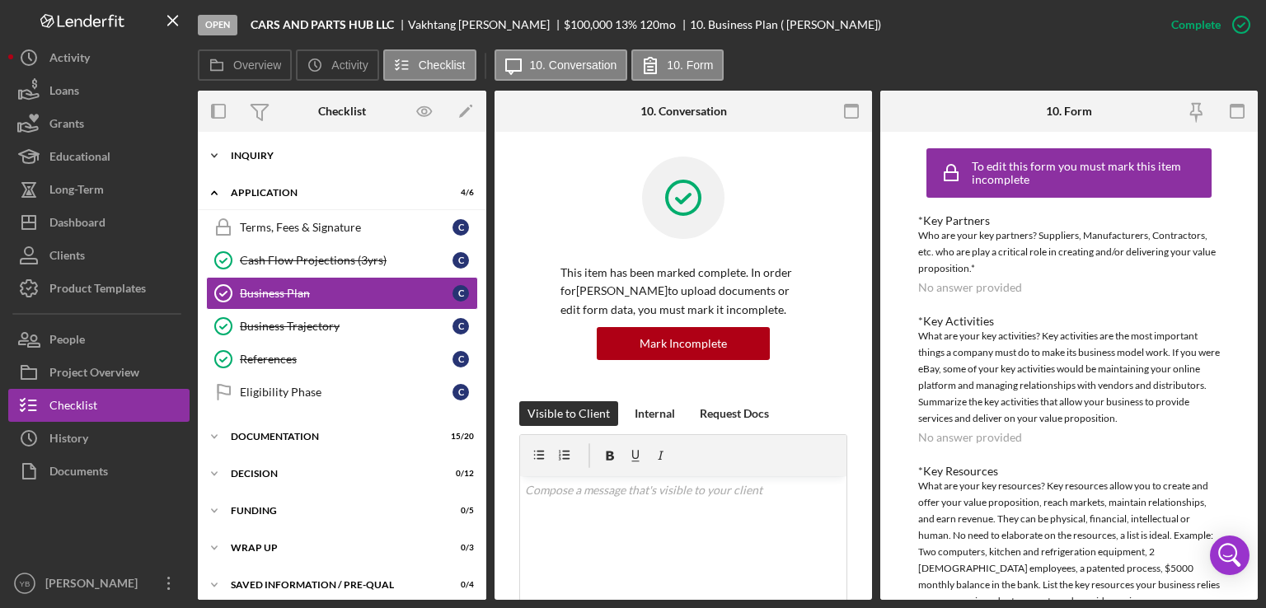
click at [284, 157] on div "Inquiry" at bounding box center [348, 156] width 235 height 10
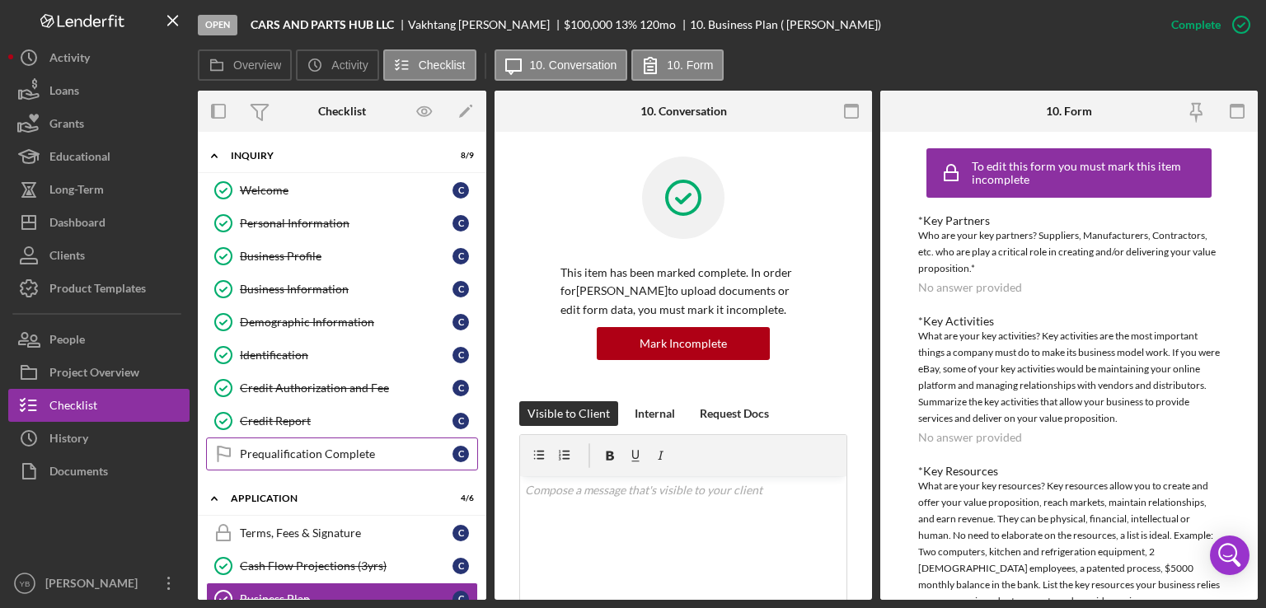
click at [320, 450] on div "Prequalification Complete" at bounding box center [346, 454] width 213 height 13
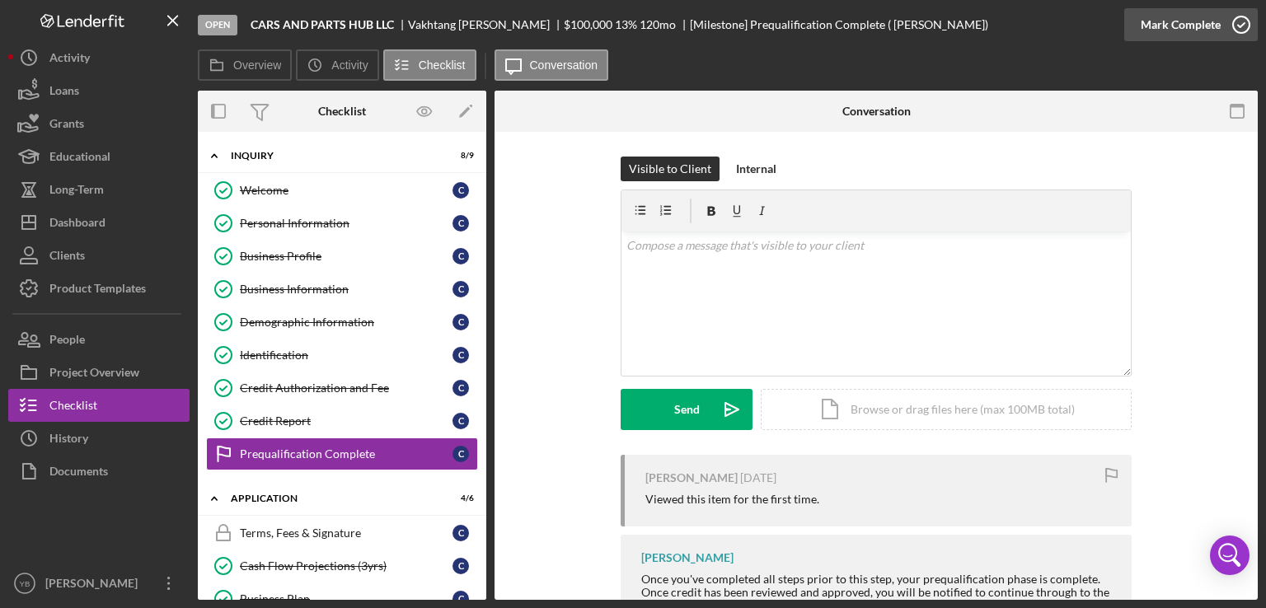
click at [1174, 21] on div "Mark Complete" at bounding box center [1181, 24] width 80 height 33
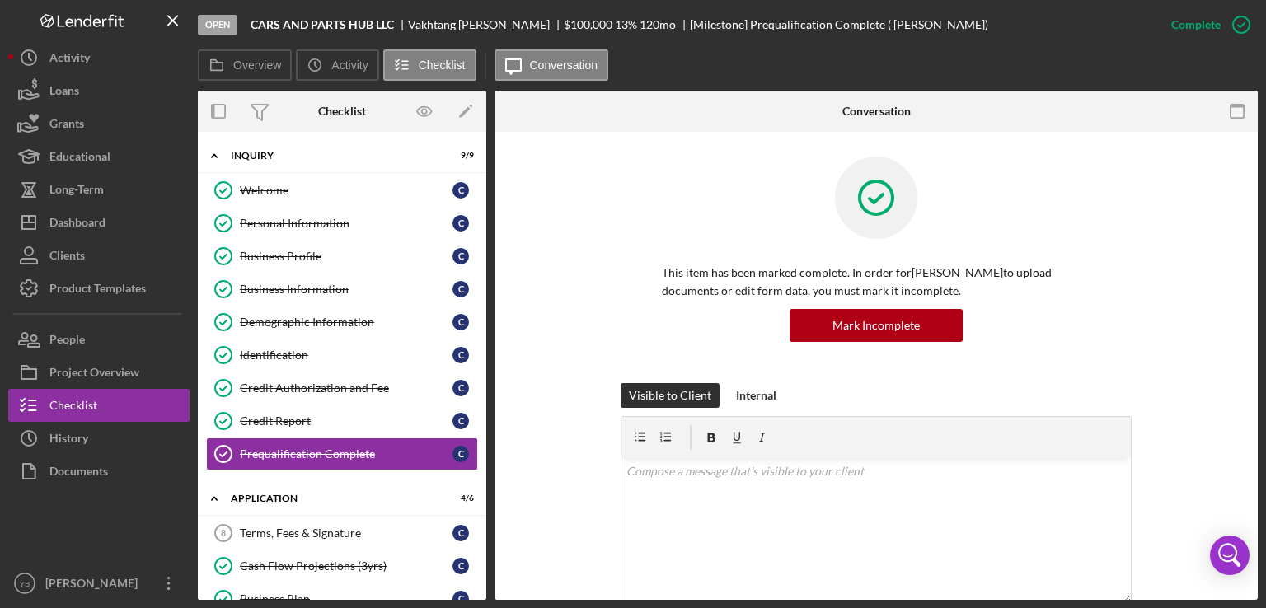
click at [1213, 332] on div "This item has been marked complete. In order for [PERSON_NAME] to upload docume…" at bounding box center [876, 270] width 714 height 227
click at [882, 334] on div "Mark Incomplete" at bounding box center [875, 325] width 87 height 33
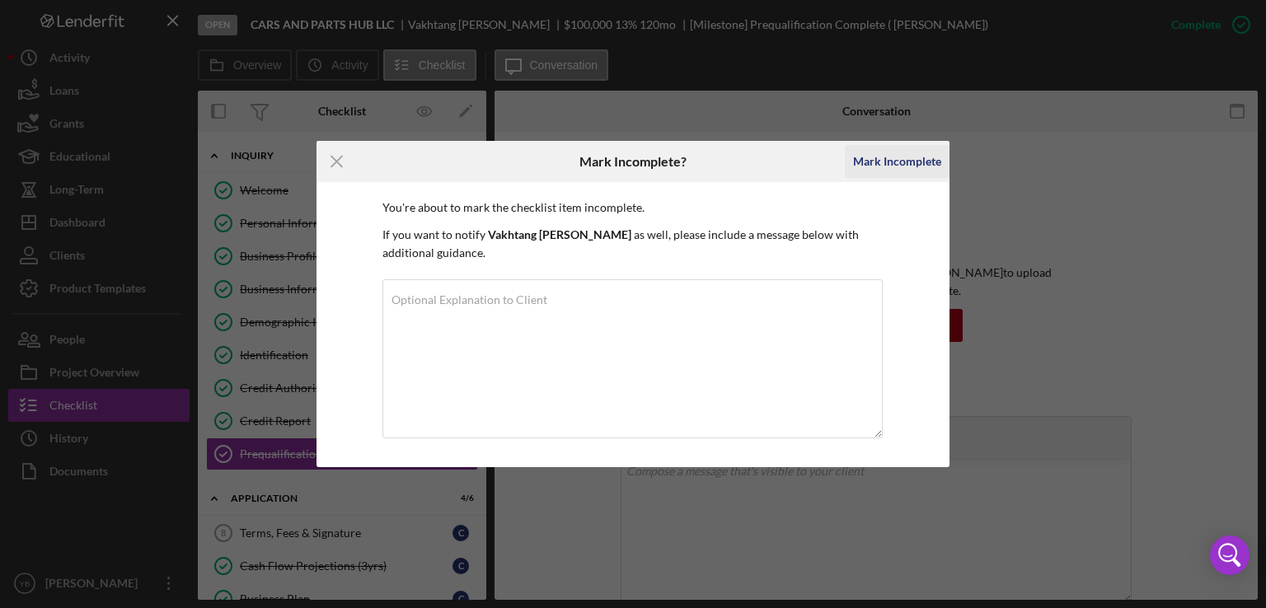
click at [904, 166] on div "Mark Incomplete" at bounding box center [897, 161] width 88 height 33
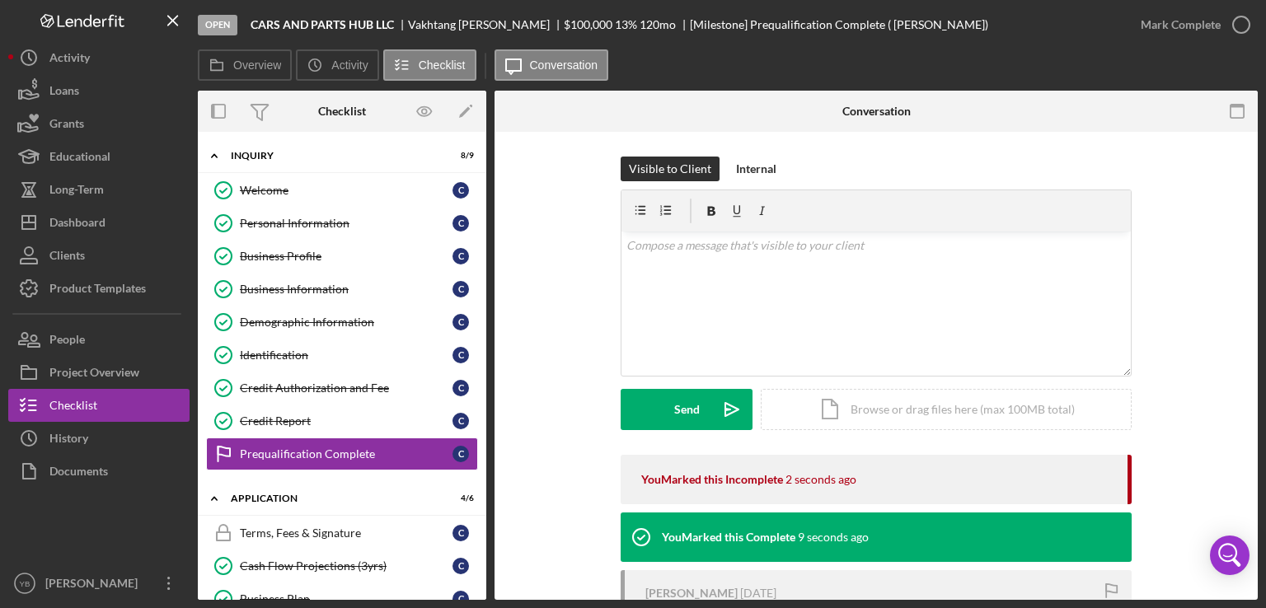
click at [1192, 232] on div "Visible to Client Internal v Color teal Color pink Remove color Add row above A…" at bounding box center [876, 306] width 714 height 298
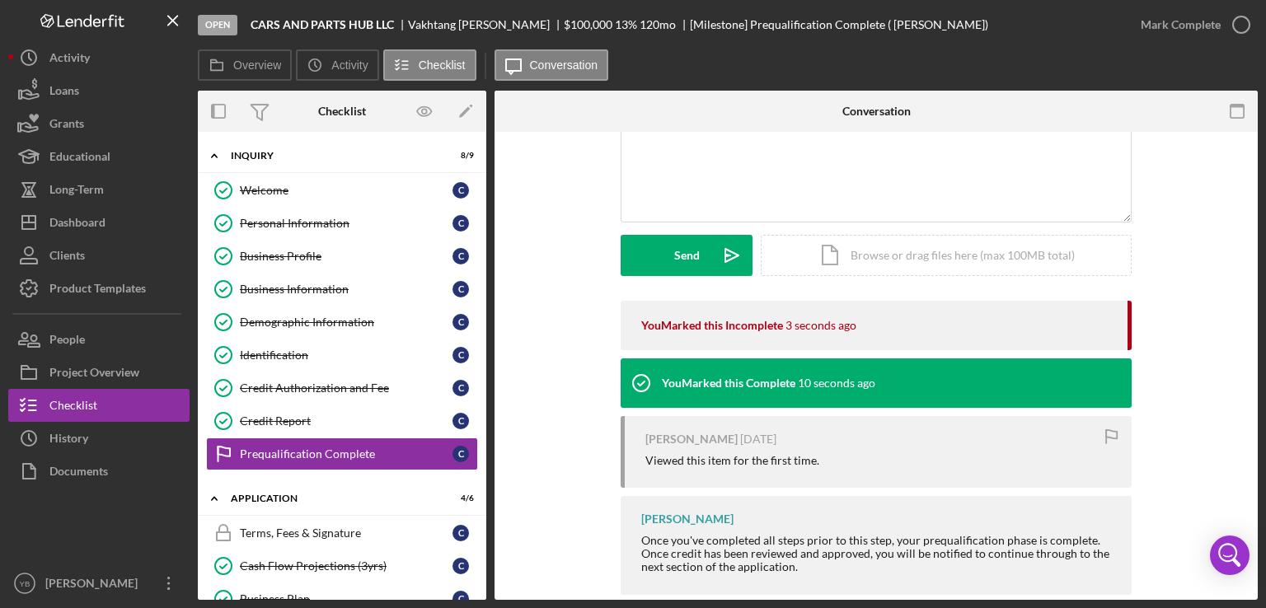
scroll to position [181, 0]
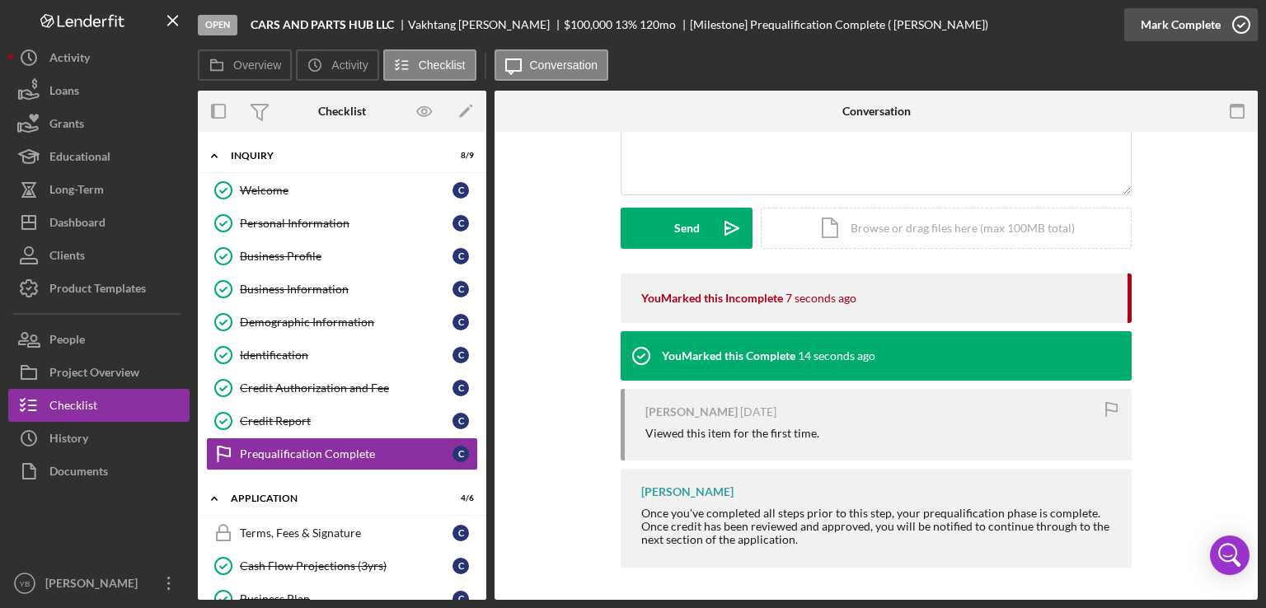
click at [1197, 14] on div "Mark Complete" at bounding box center [1181, 24] width 80 height 33
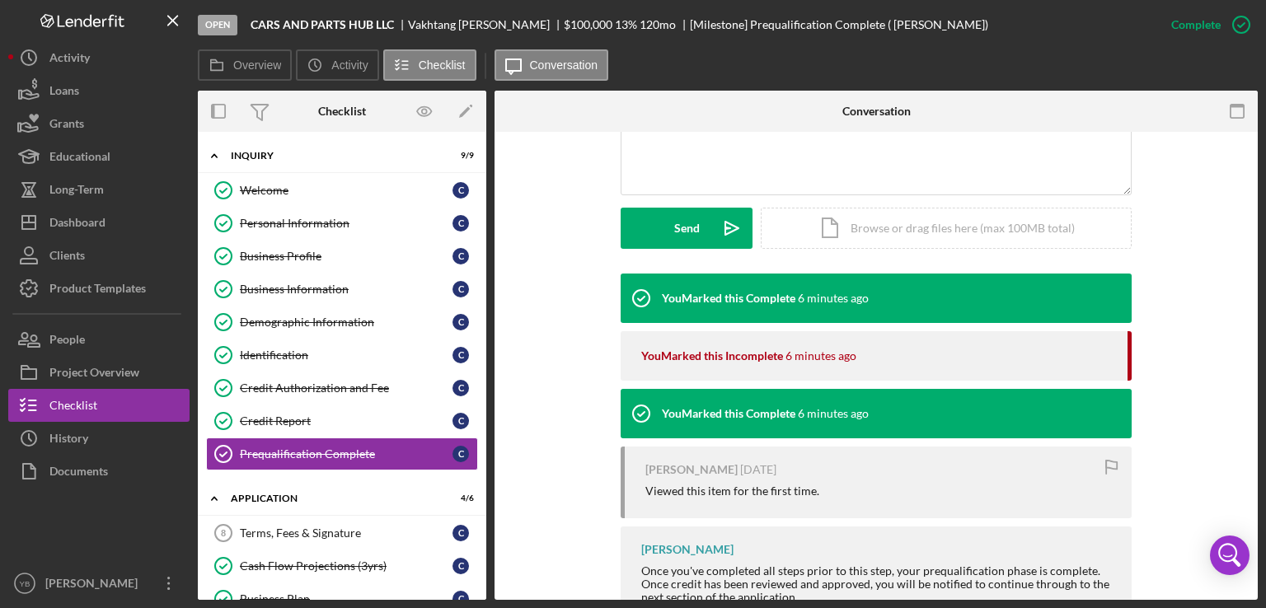
drag, startPoint x: 487, startPoint y: 224, endPoint x: 484, endPoint y: 382, distance: 158.3
click at [484, 382] on div "Overview Internal Workflow Stage Open Icon/Dropdown Arrow Archive (can unarchiv…" at bounding box center [728, 345] width 1060 height 509
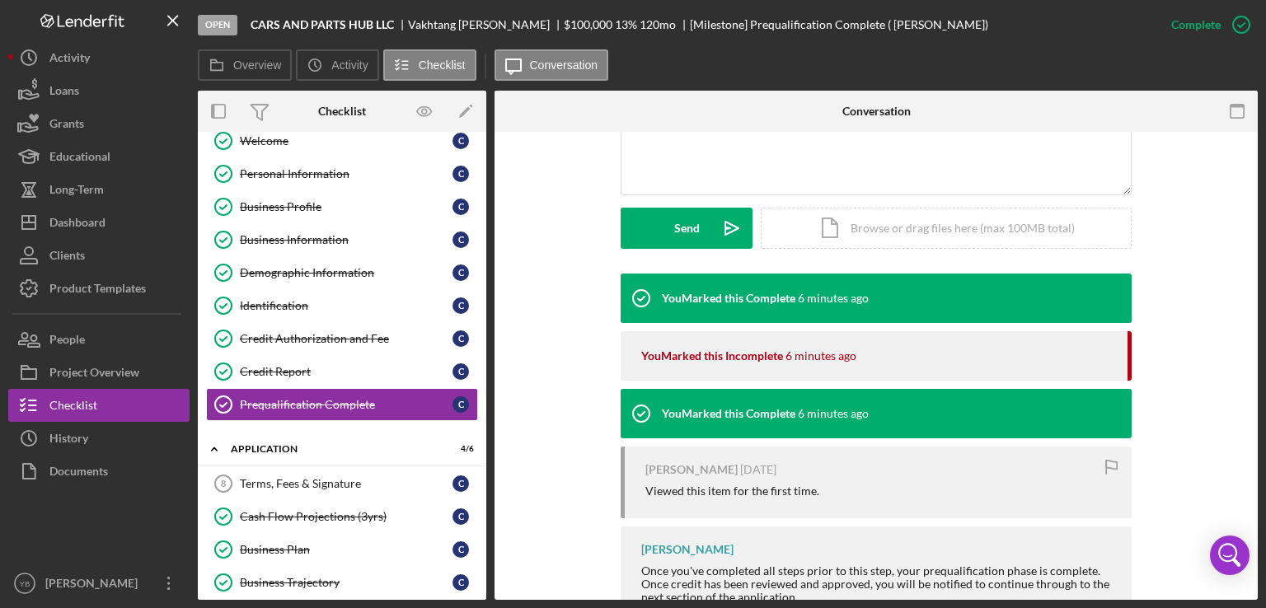
scroll to position [0, 0]
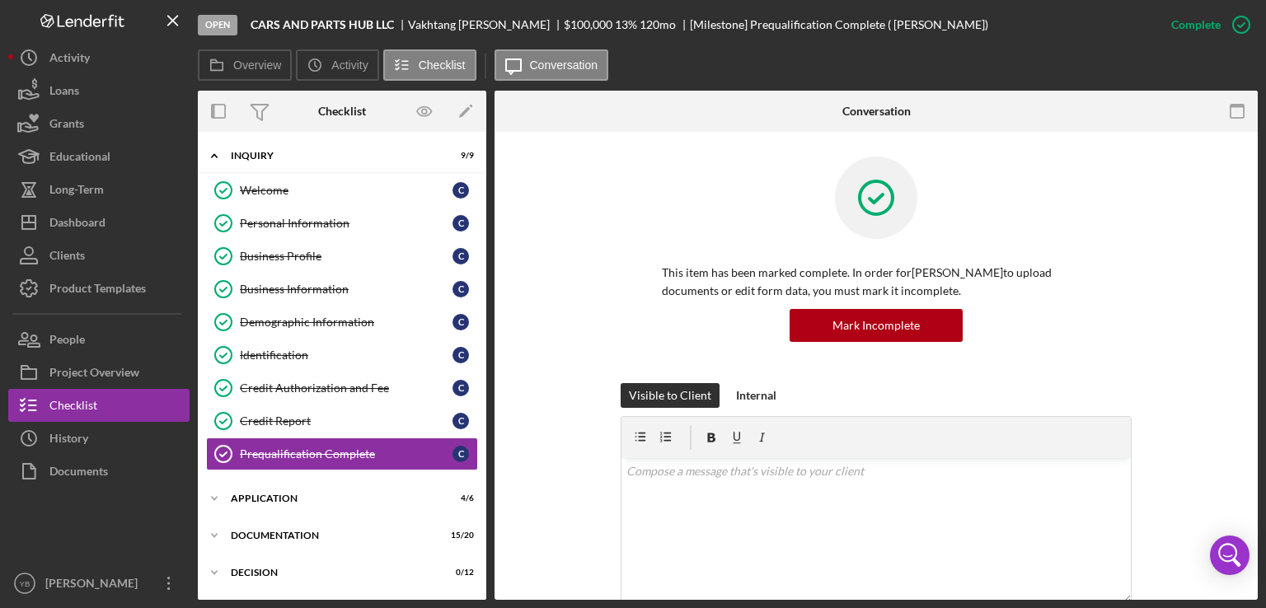
scroll to position [86, 0]
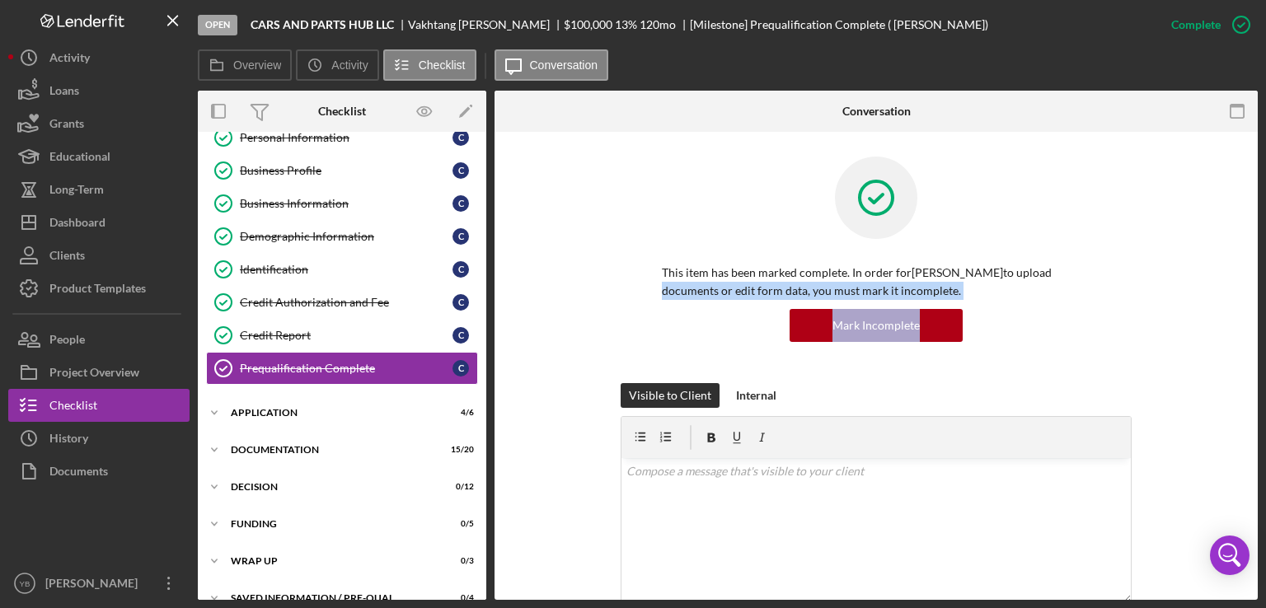
drag, startPoint x: 1263, startPoint y: 272, endPoint x: 1202, endPoint y: 323, distance: 80.2
click at [1202, 323] on div "Open CARS AND PARTS HUB LLC Vakhtang Cheishvili $100,000 $100,000 13 % 120 mo […" at bounding box center [633, 304] width 1266 height 608
click at [1202, 323] on div "This item has been marked complete. In order for [PERSON_NAME] to upload docume…" at bounding box center [876, 270] width 714 height 227
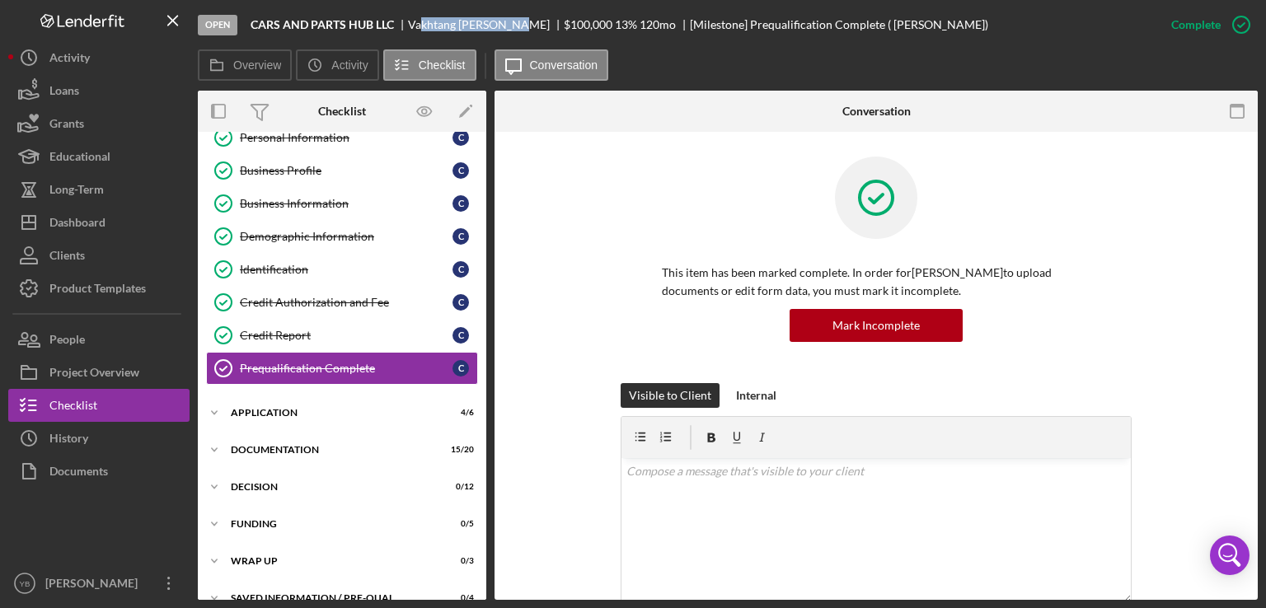
drag, startPoint x: 410, startPoint y: 23, endPoint x: 507, endPoint y: 26, distance: 97.3
click at [507, 26] on div "Vakhtang Cheishvili" at bounding box center [486, 24] width 156 height 13
copy div "Vakhtang Cheishvili"
